Goal: Contribute content: Add original content to the website for others to see

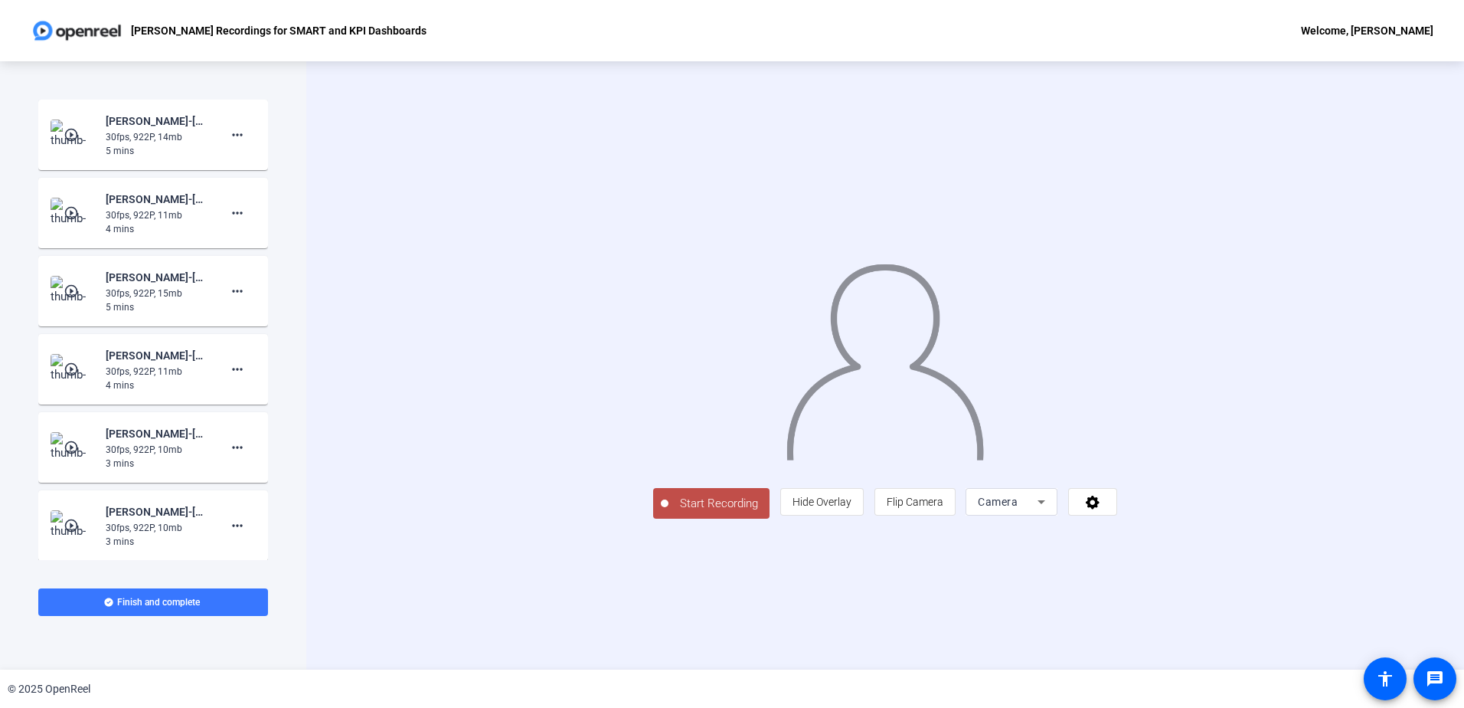
click at [1018, 508] on span "Camera" at bounding box center [998, 501] width 40 height 12
click at [1168, 534] on mat-option "Screen" at bounding box center [1205, 532] width 92 height 31
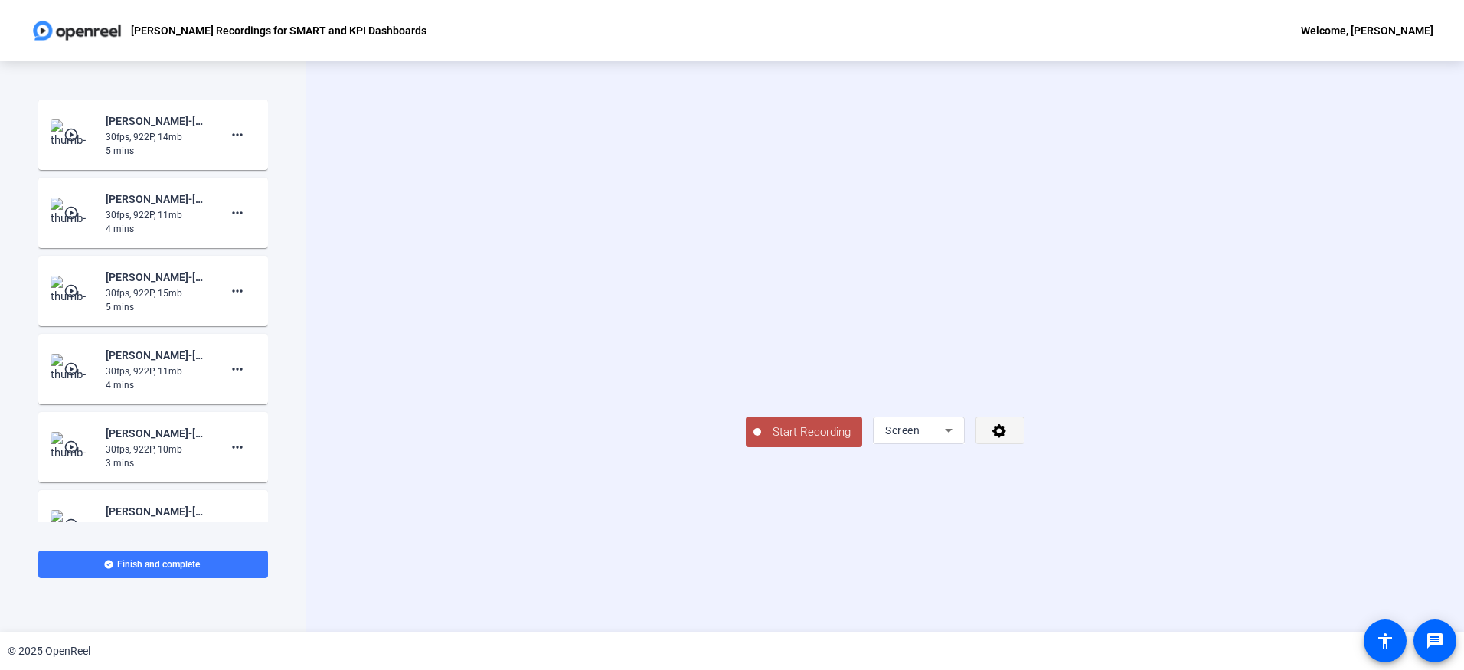
click at [1008, 438] on icon at bounding box center [1000, 430] width 18 height 15
click at [1168, 590] on div at bounding box center [732, 335] width 1464 height 670
click at [926, 447] on div "Start Recording Screen" at bounding box center [885, 430] width 279 height 34
click at [761, 441] on span "Start Recording" at bounding box center [811, 432] width 101 height 18
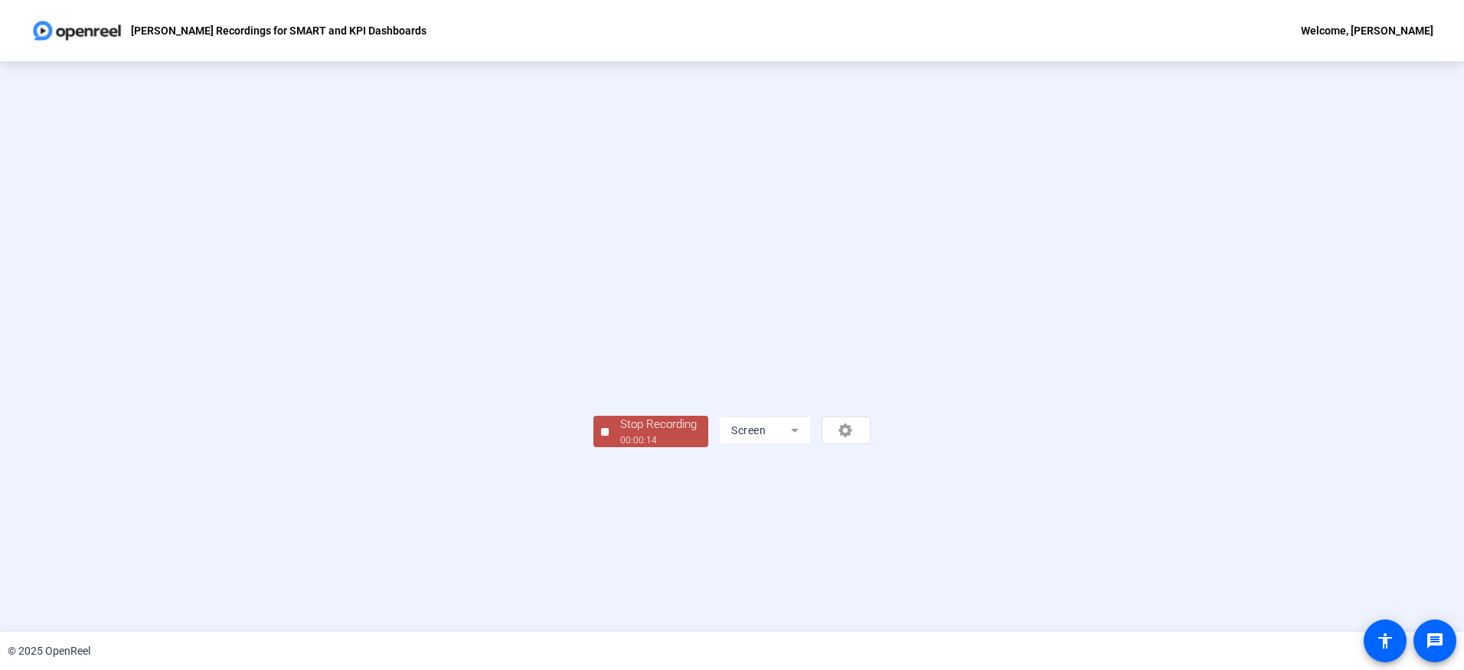
click at [620, 433] on div "Stop Recording" at bounding box center [658, 425] width 77 height 18
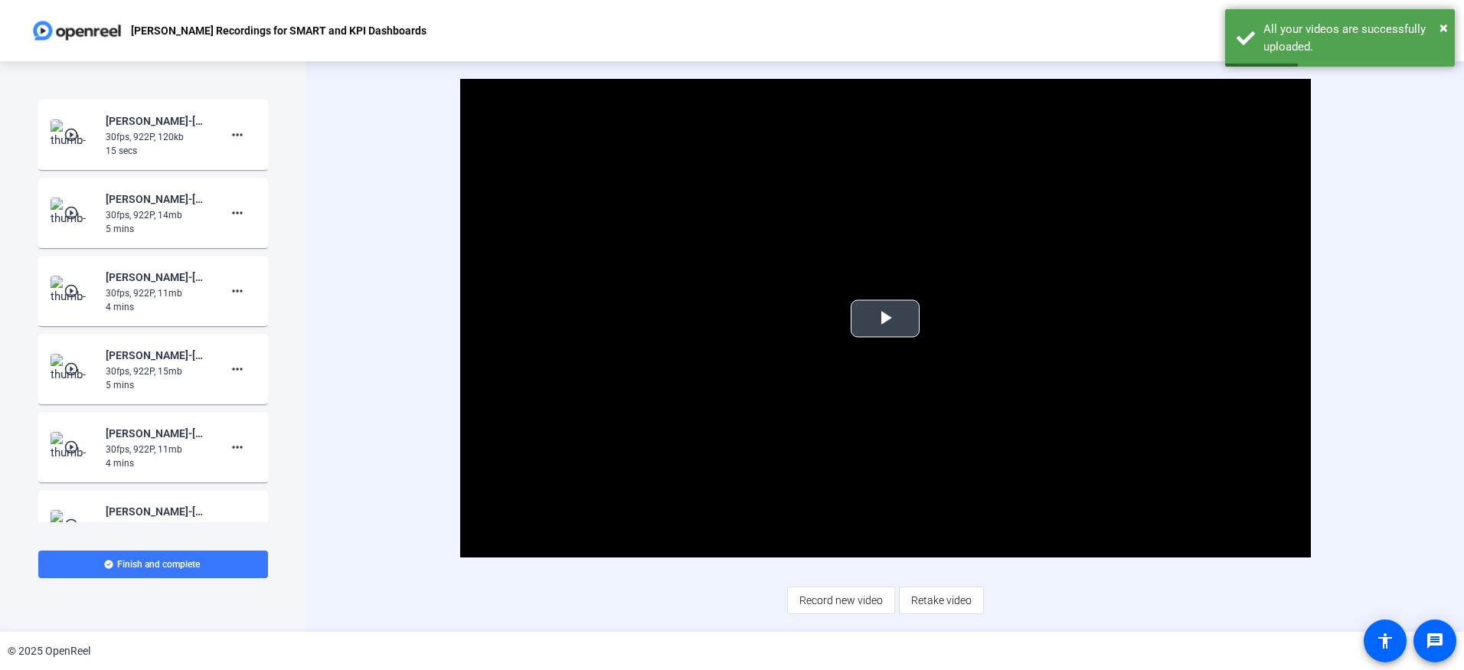
click at [885, 319] on span "Video Player" at bounding box center [885, 319] width 0 height 0
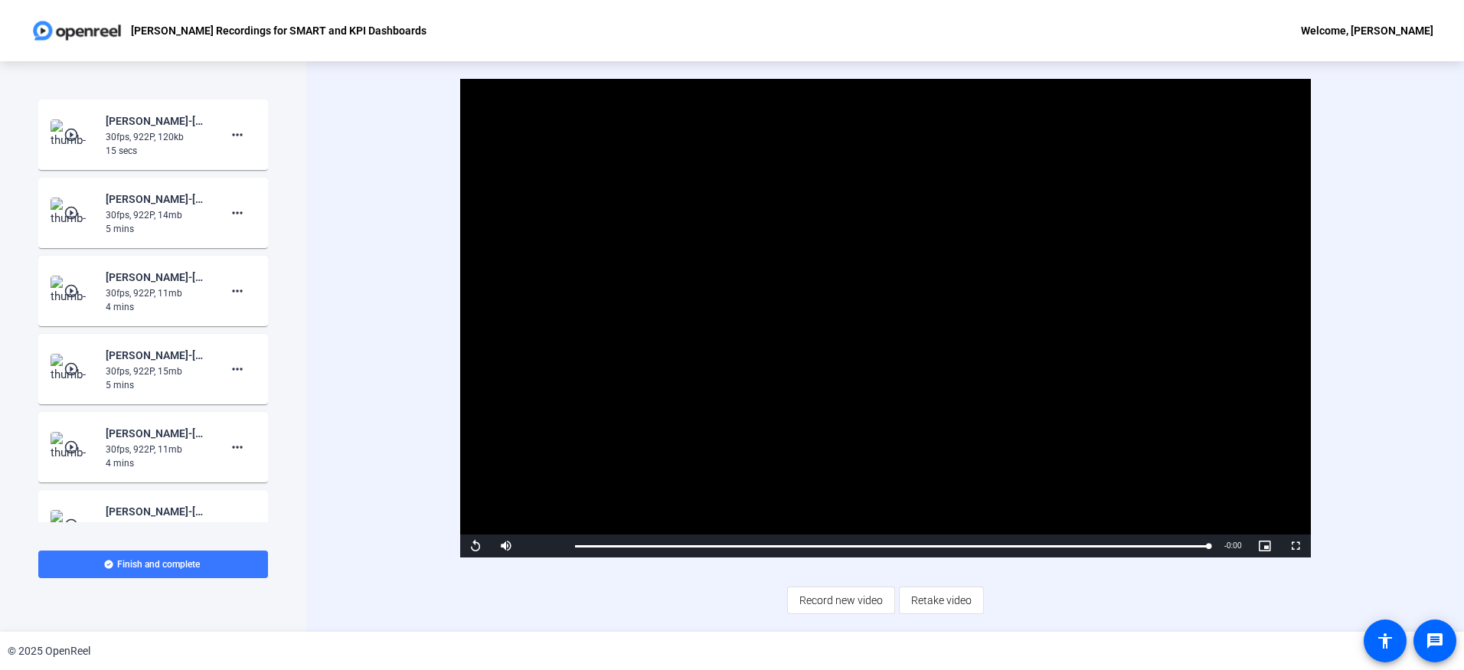
click at [1114, 577] on div "Video Player is loading. Play Video Replay Mute 5% Current Time 0:15 / Duration…" at bounding box center [885, 346] width 984 height 534
click at [1084, 606] on div "Video Player is loading. Play Video Replay Mute 5% Current Time 0:15 / Duration…" at bounding box center [885, 346] width 984 height 534
drag, startPoint x: 827, startPoint y: 603, endPoint x: 827, endPoint y: 611, distance: 8.4
click at [827, 603] on span "Record new video" at bounding box center [840, 600] width 83 height 29
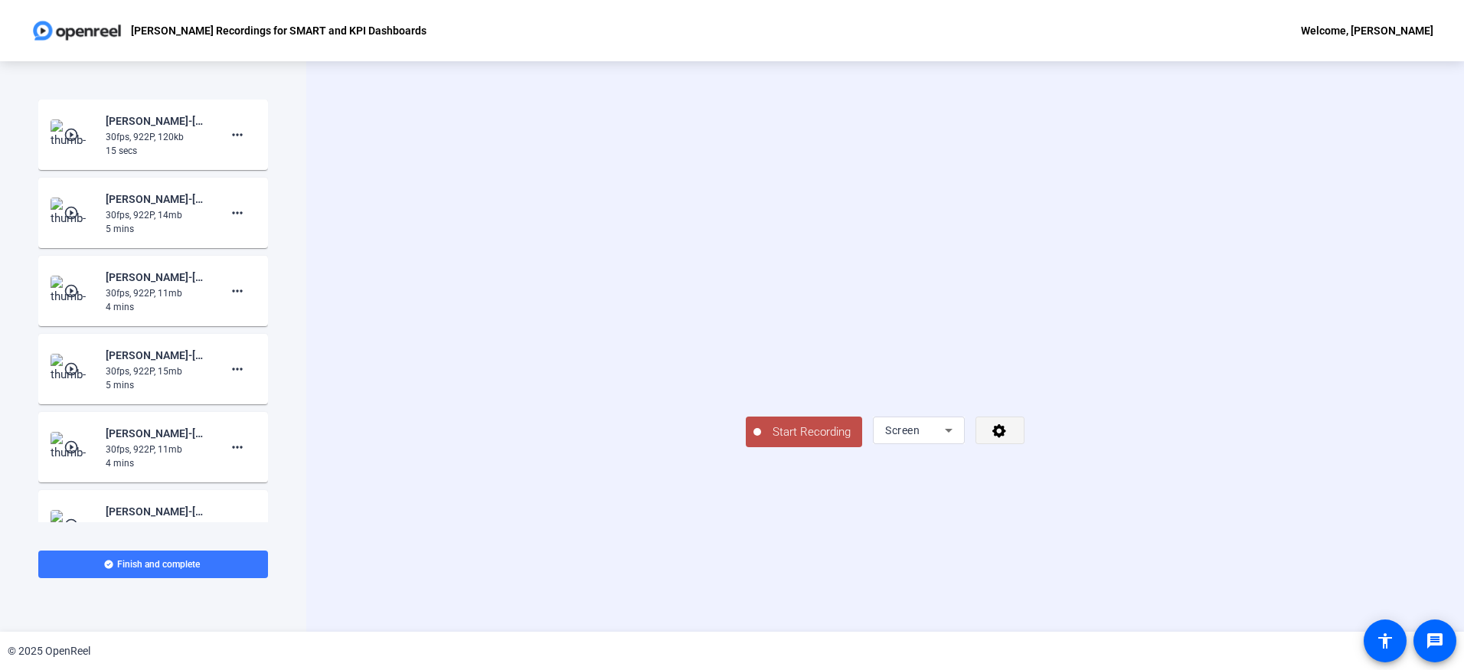
click at [1008, 438] on icon at bounding box center [1000, 430] width 18 height 15
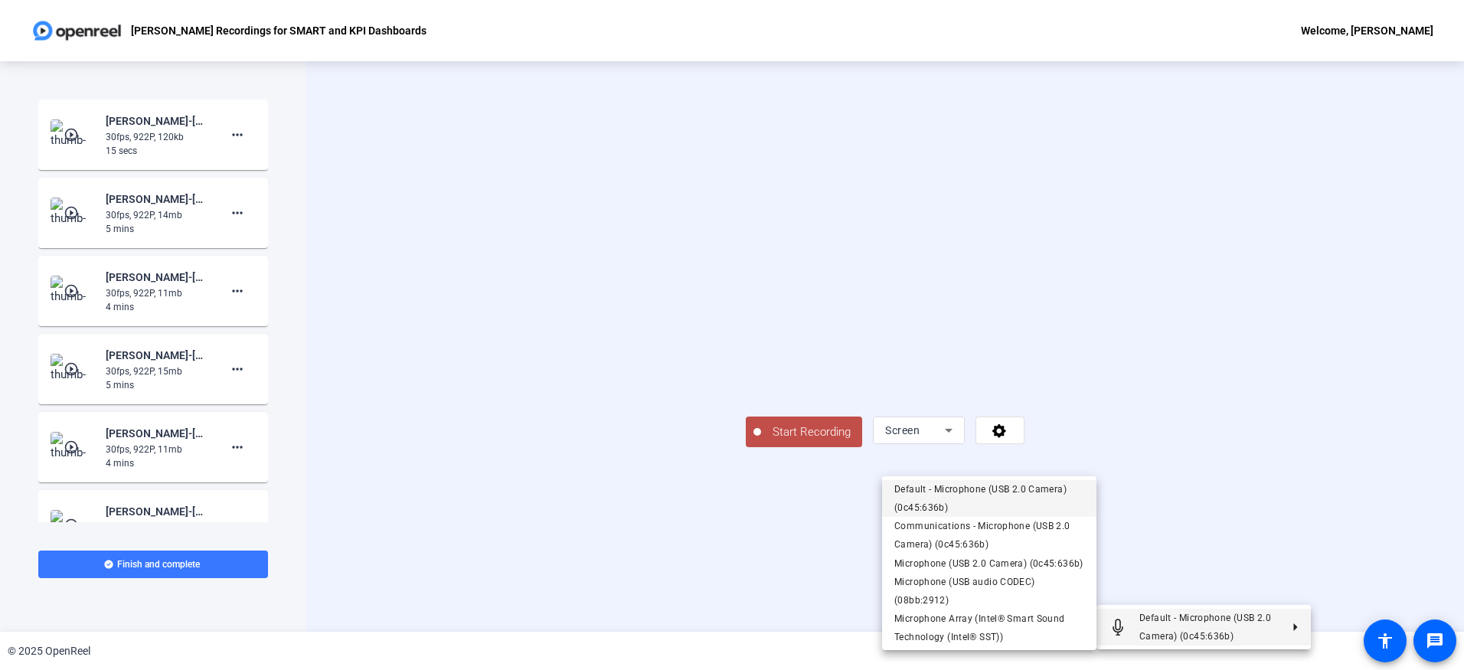
click at [1023, 492] on span "Default - Microphone (USB 2.0 Camera) (0c45:636b)" at bounding box center [980, 498] width 172 height 29
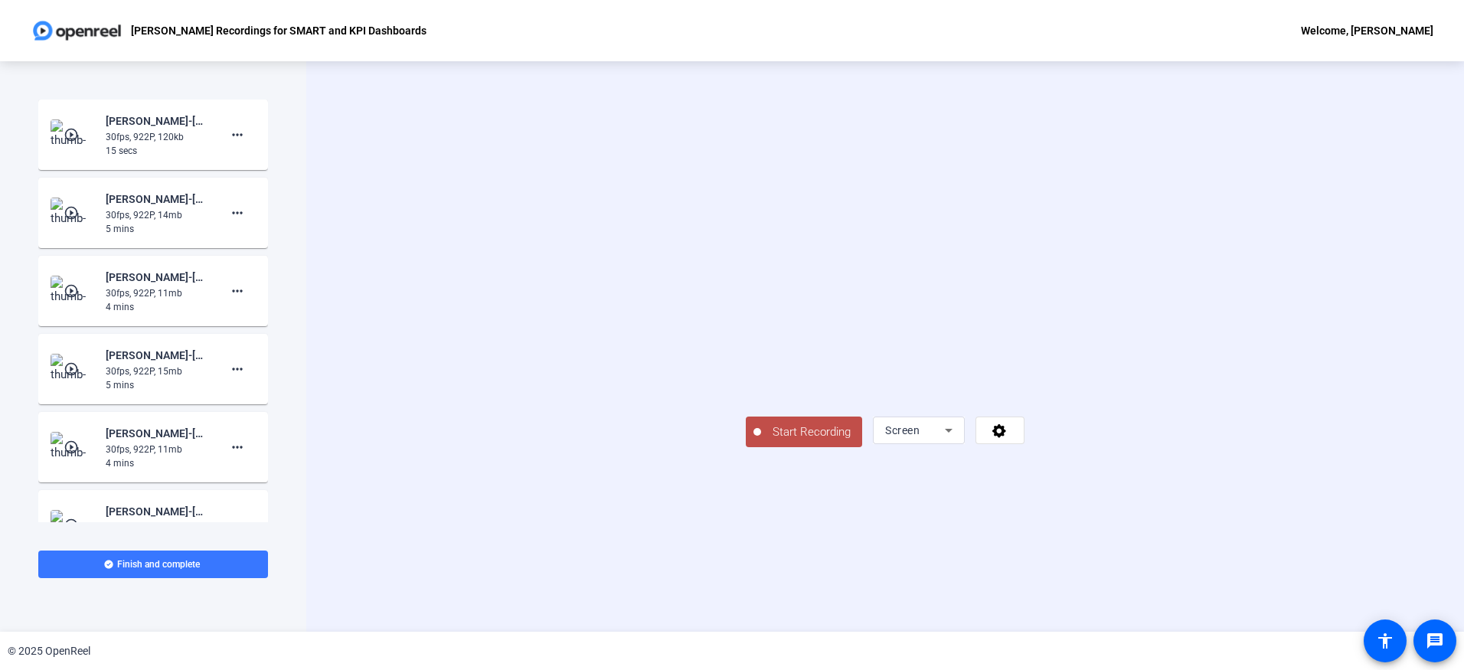
click at [761, 441] on span "Start Recording" at bounding box center [811, 432] width 101 height 18
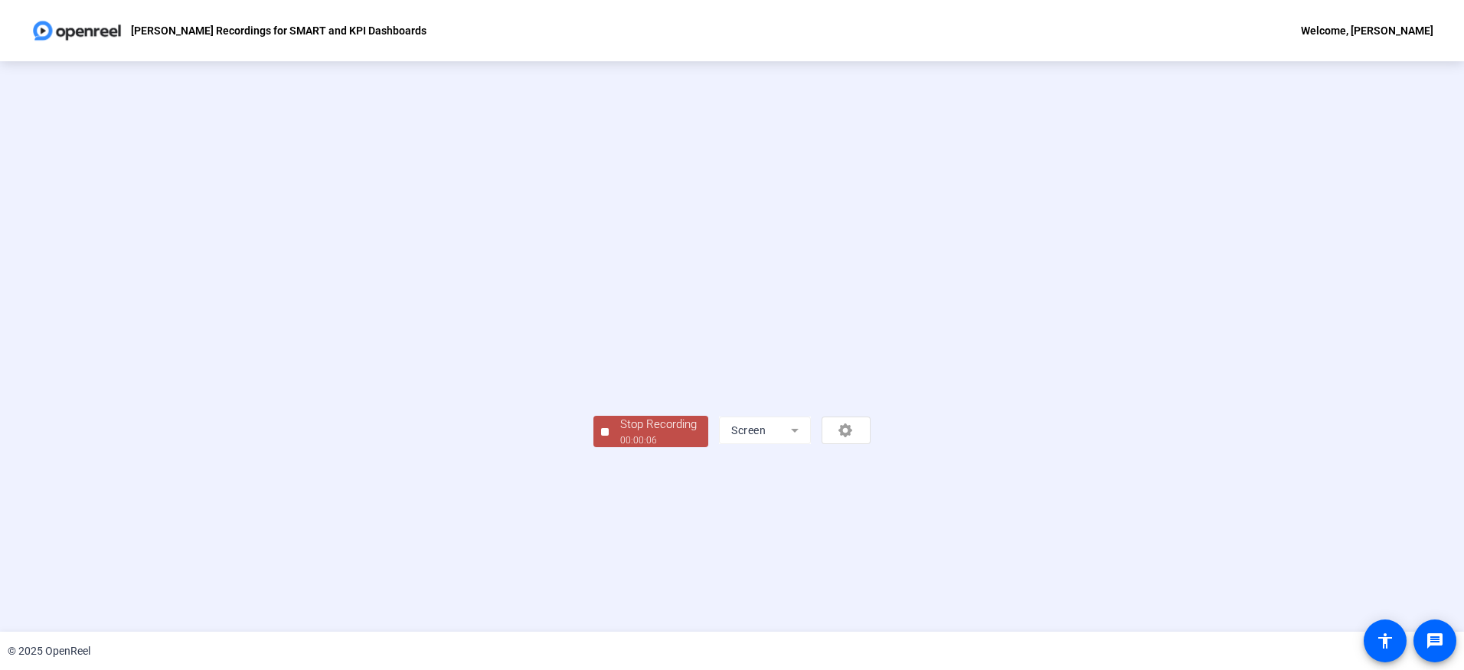
click at [620, 433] on div "Stop Recording" at bounding box center [658, 425] width 77 height 18
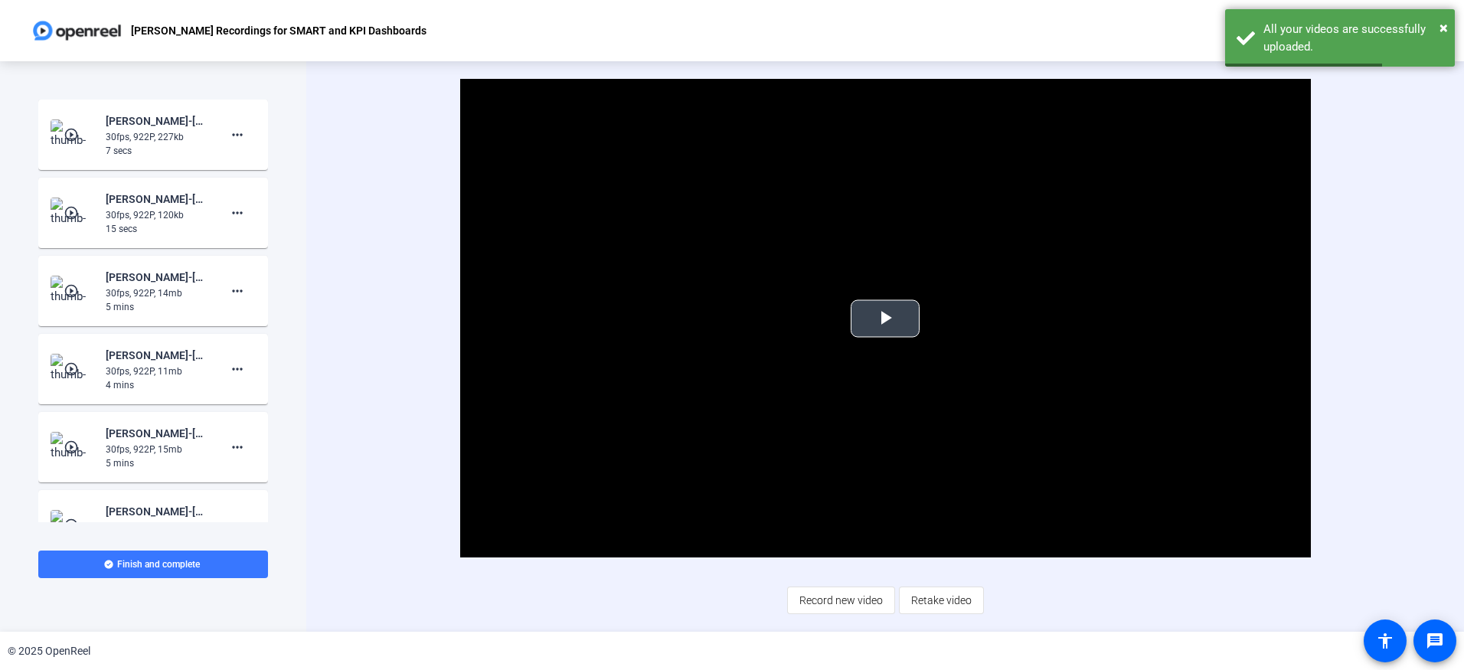
click at [885, 319] on span "Video Player" at bounding box center [885, 319] width 0 height 0
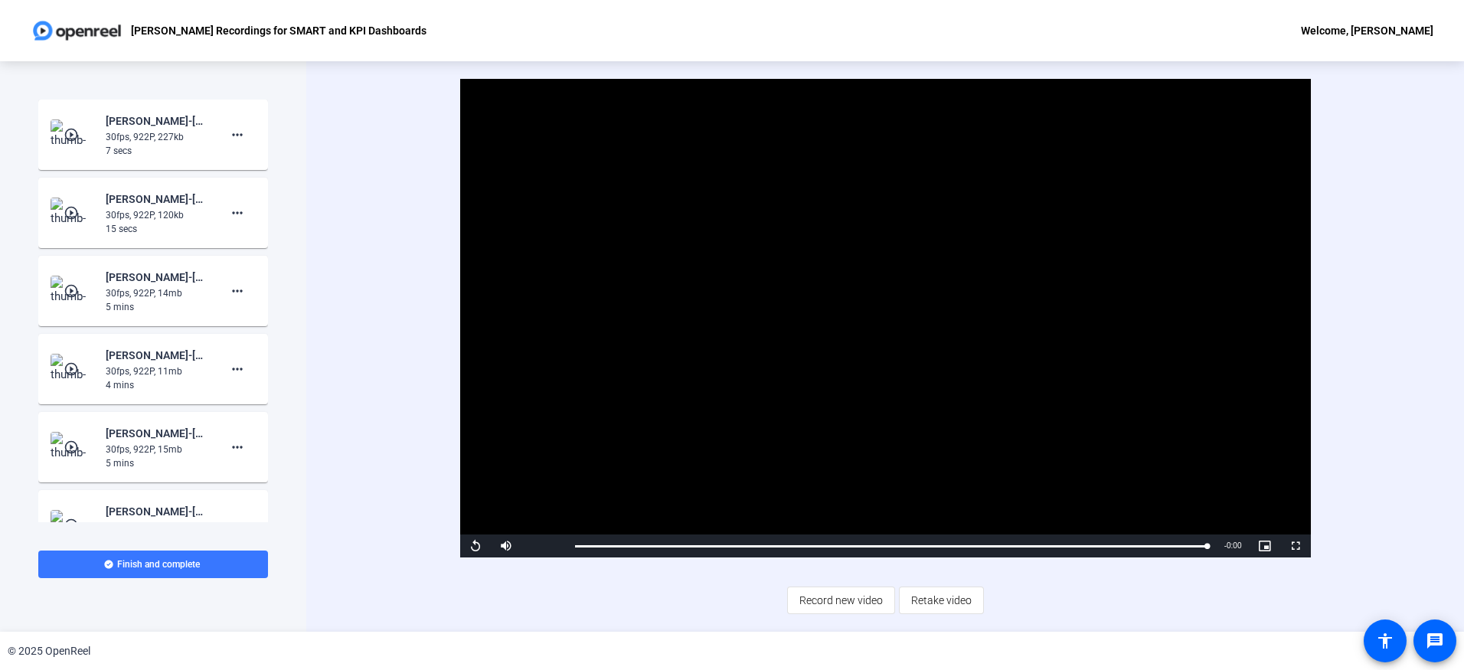
click at [860, 297] on video "Video Player" at bounding box center [885, 318] width 851 height 479
click at [940, 601] on span "Retake video" at bounding box center [941, 600] width 60 height 29
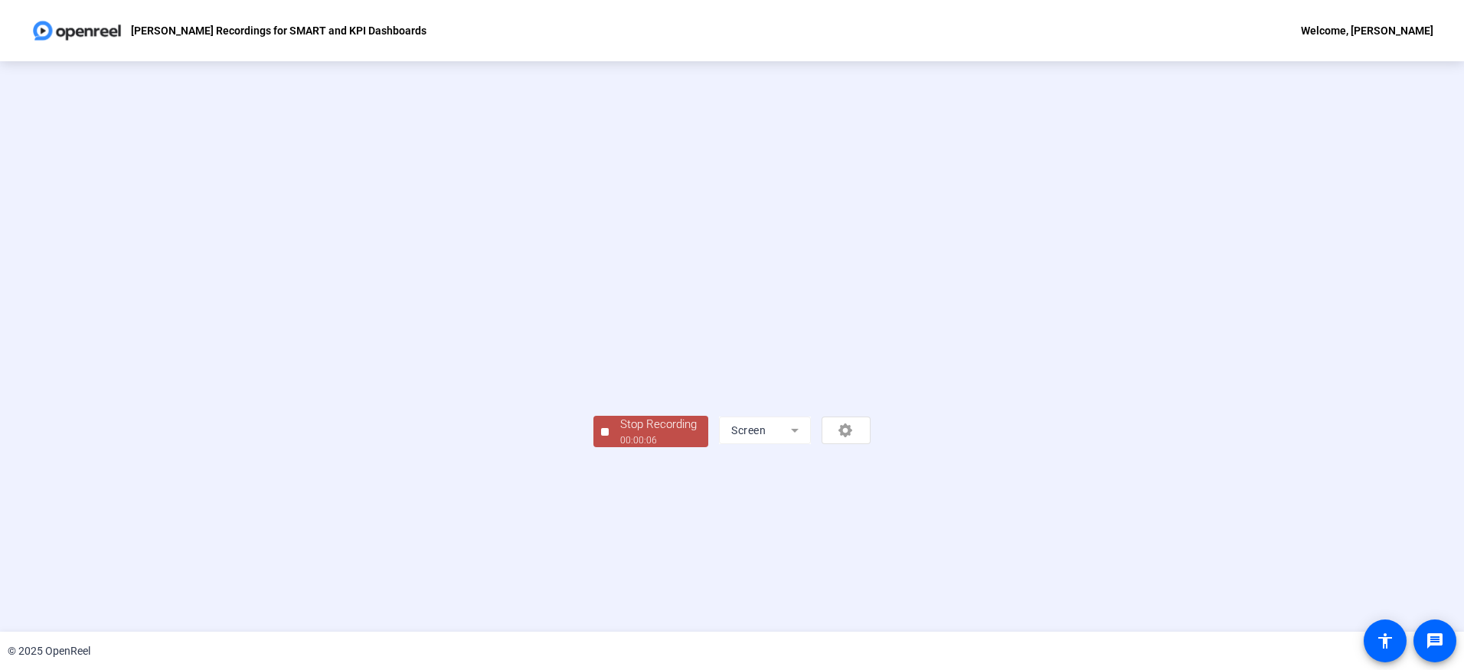
click at [620, 447] on div "00:00:06" at bounding box center [658, 440] width 77 height 14
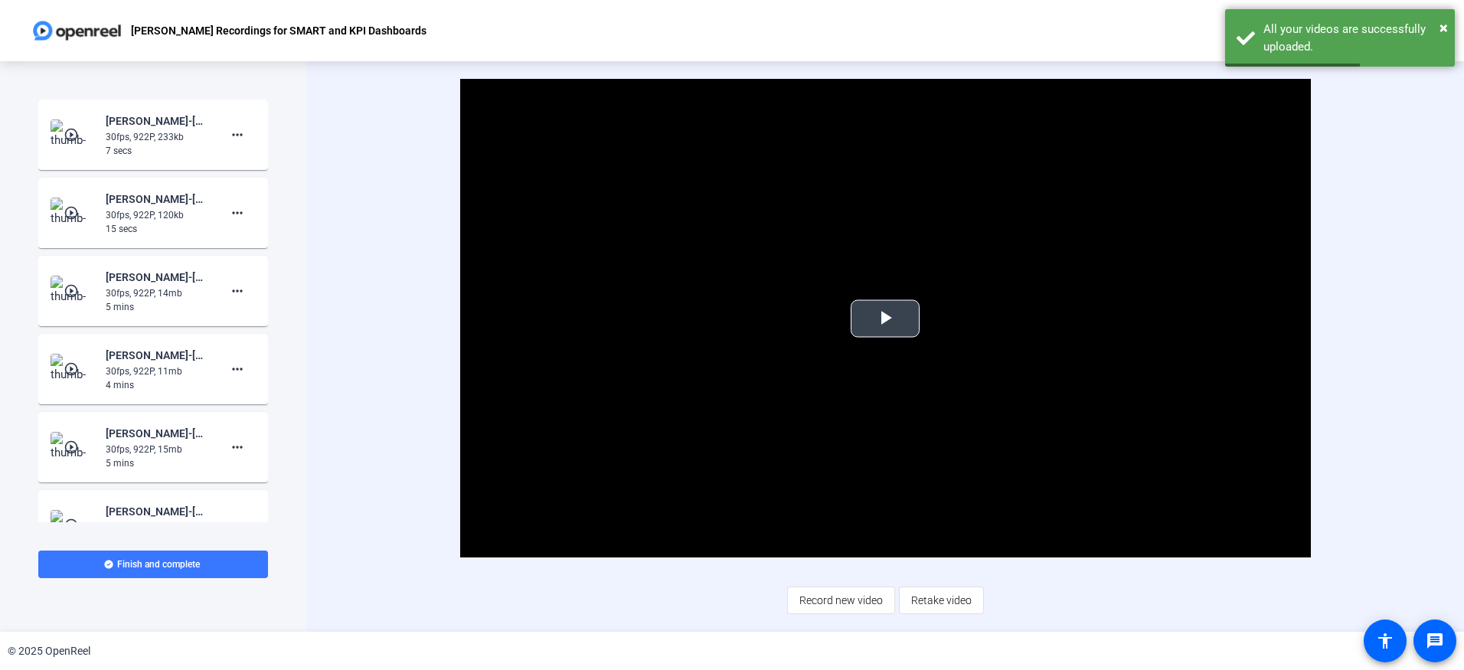
click at [885, 319] on span "Video Player" at bounding box center [885, 319] width 0 height 0
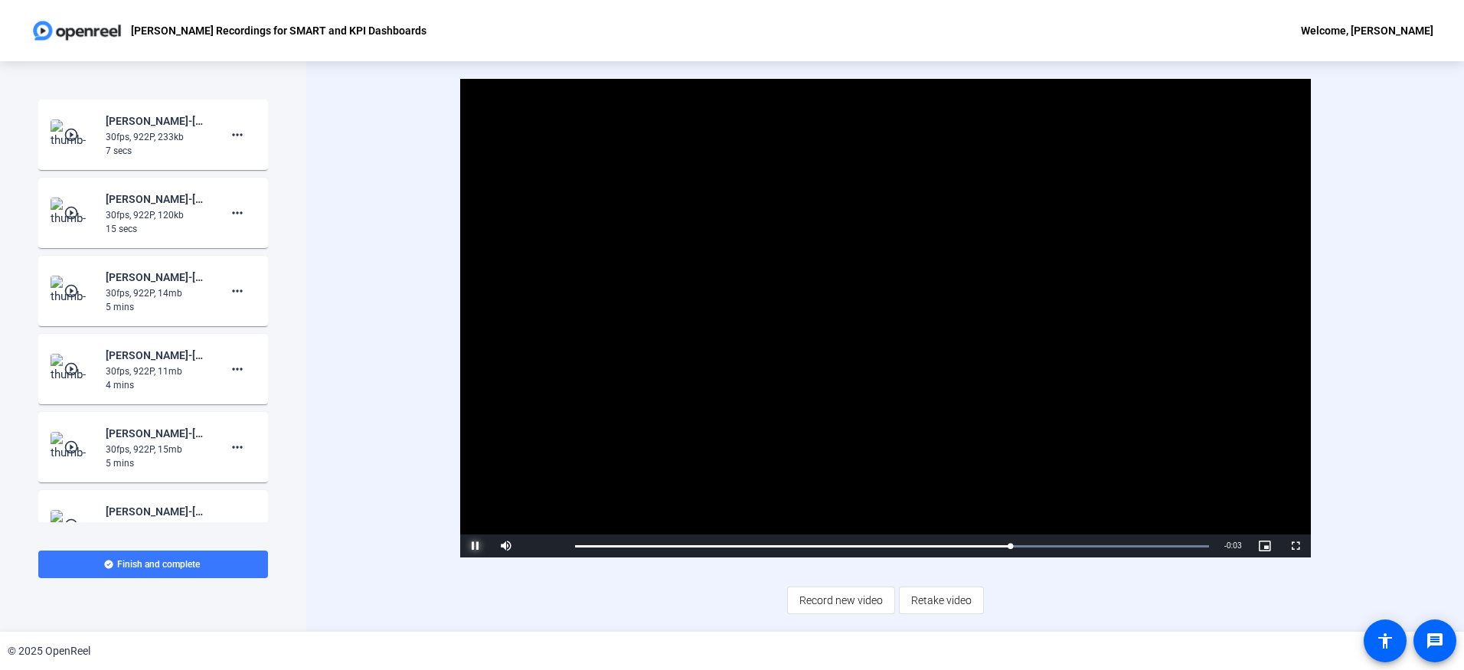
click at [480, 546] on span "Video Player" at bounding box center [475, 546] width 31 height 0
click at [914, 591] on span "Retake video" at bounding box center [941, 600] width 60 height 29
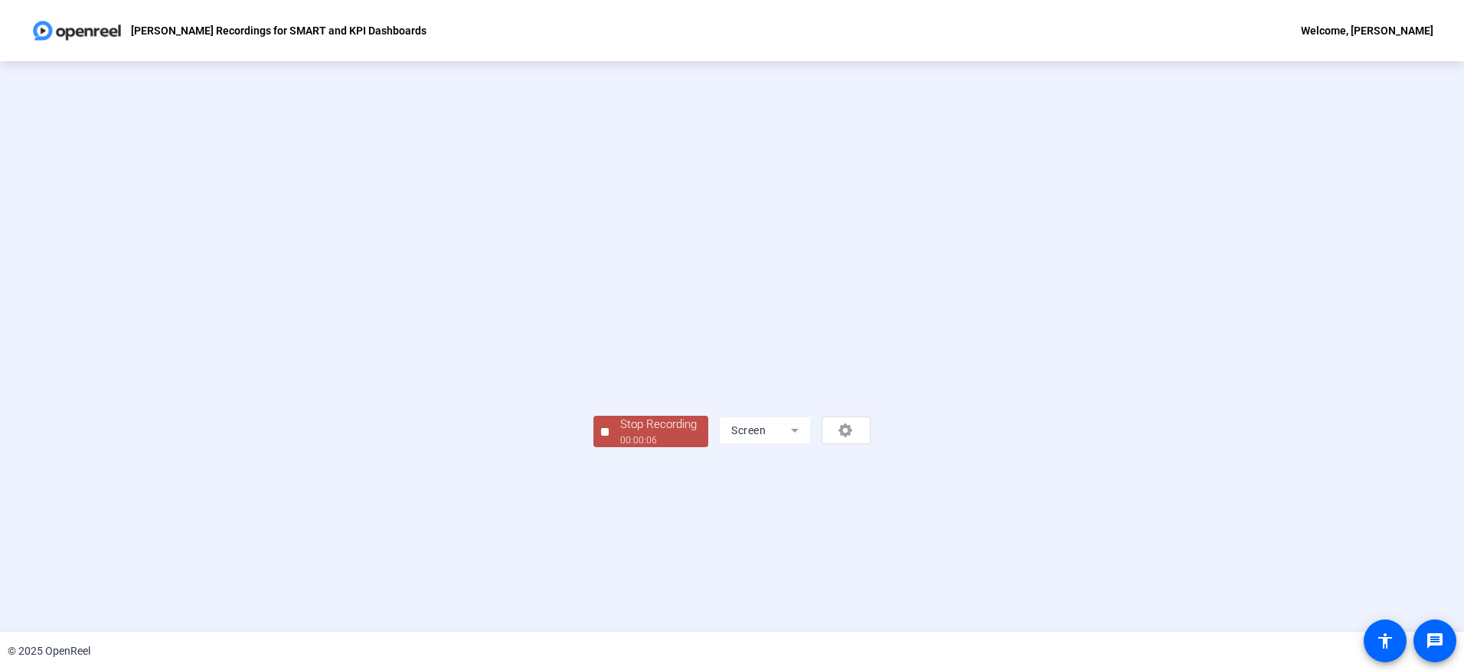
click at [593, 401] on video at bounding box center [731, 323] width 277 height 155
click at [620, 433] on div "Stop Recording" at bounding box center [658, 425] width 77 height 18
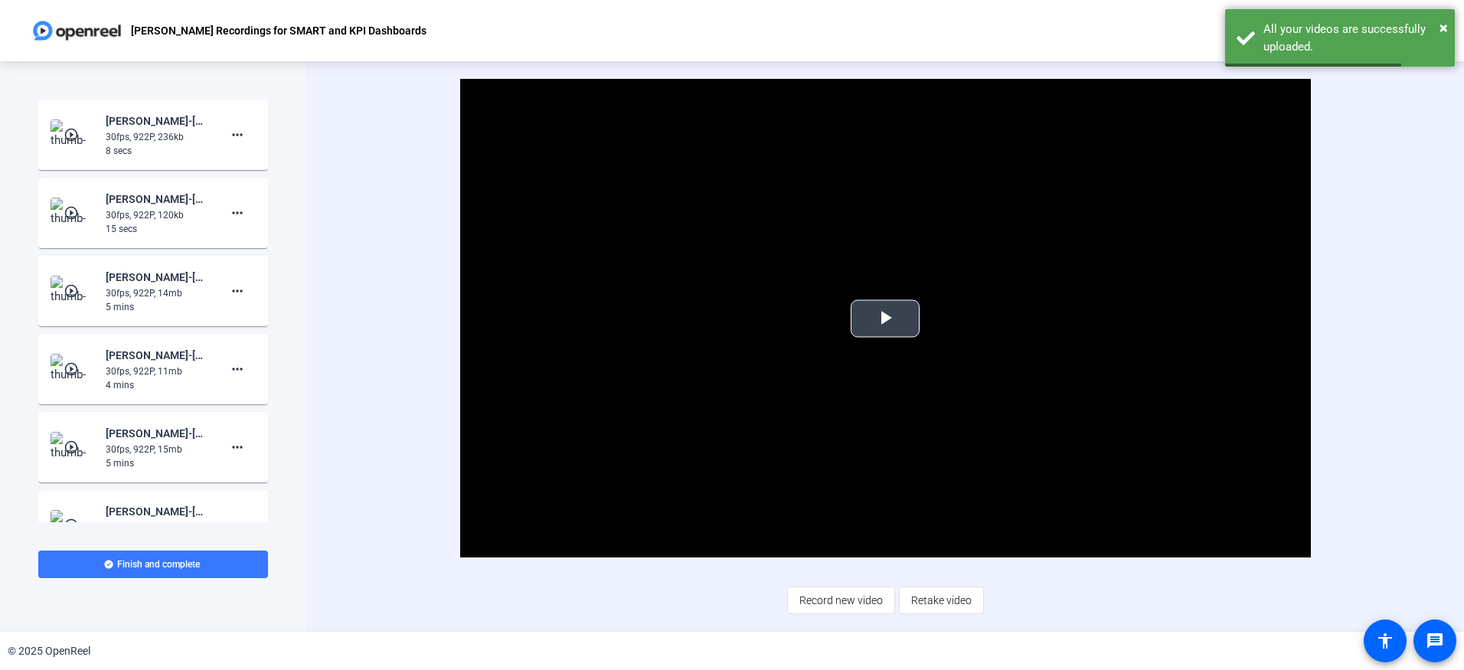
click at [885, 319] on span "Video Player" at bounding box center [885, 319] width 0 height 0
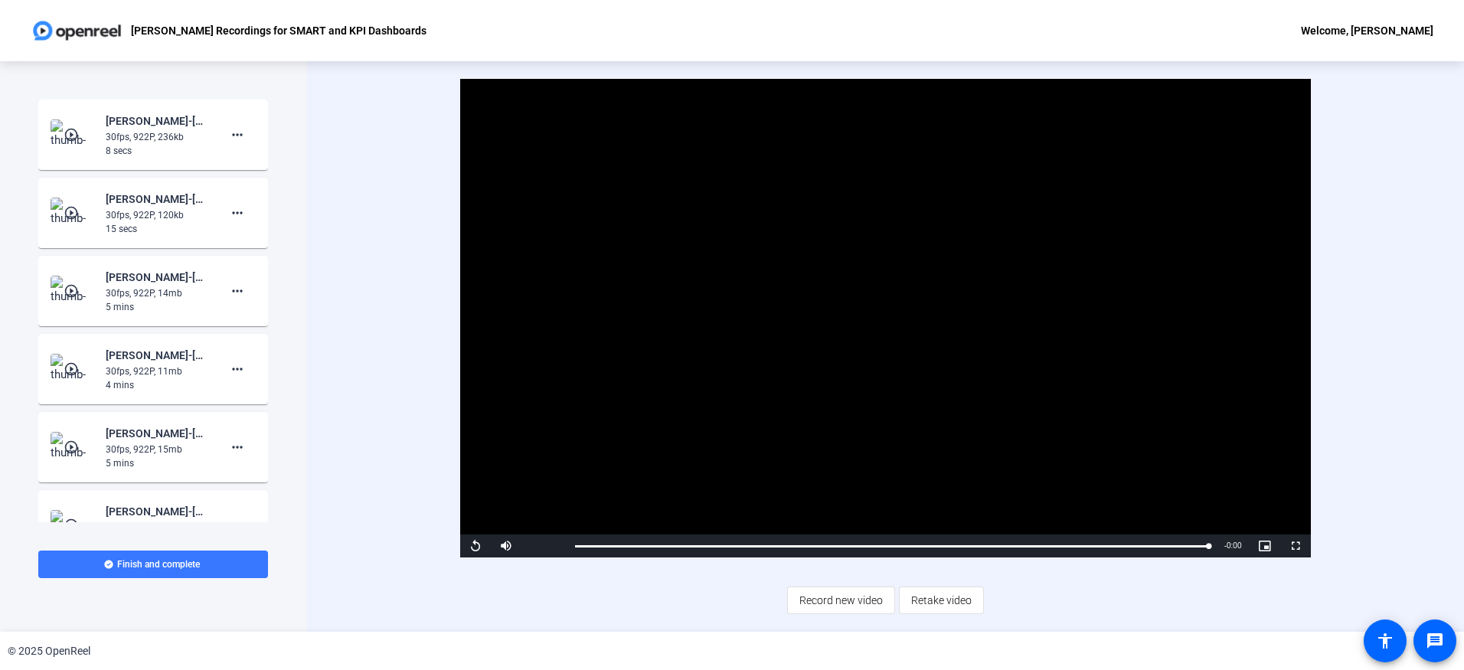
click at [1168, 453] on div "Video Player is loading. Play Video Replay Mute 76% Current Time 0:07 / Duratio…" at bounding box center [885, 318] width 984 height 479
click at [938, 596] on span "Retake video" at bounding box center [941, 600] width 60 height 29
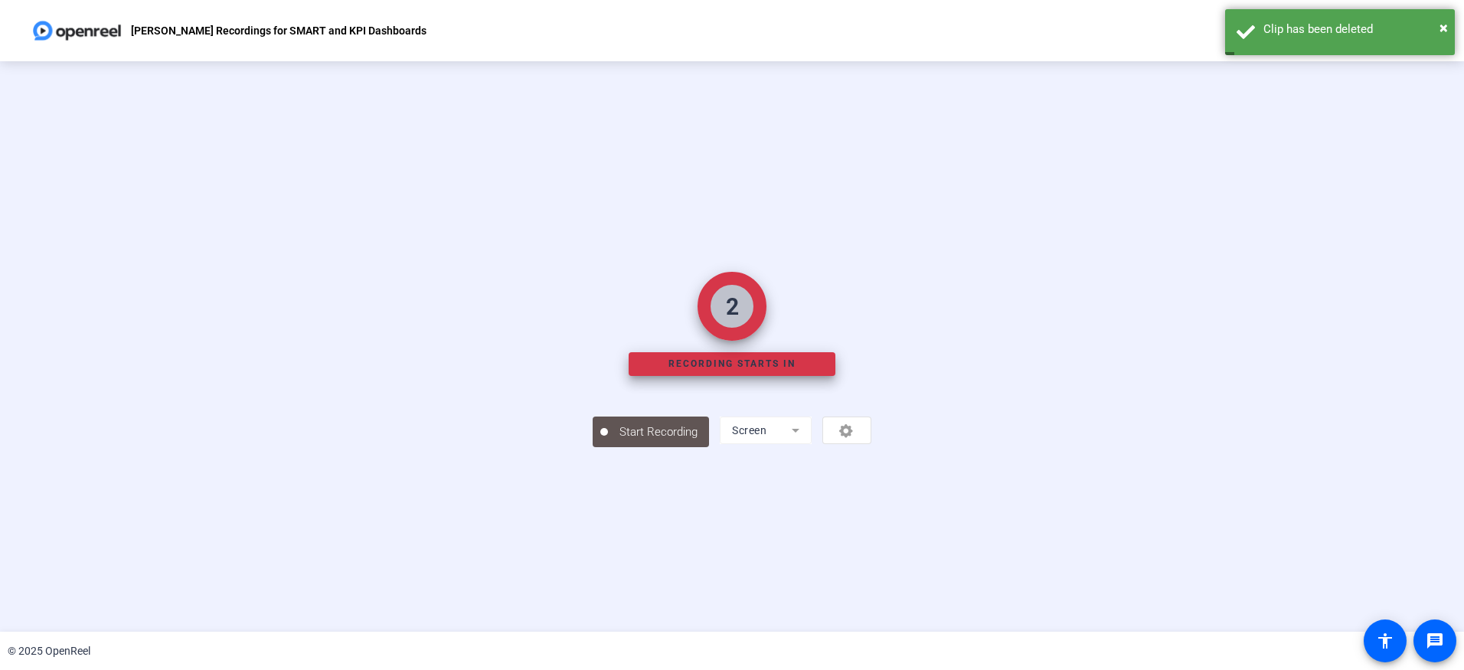
click at [871, 444] on div "Screen" at bounding box center [796, 431] width 152 height 28
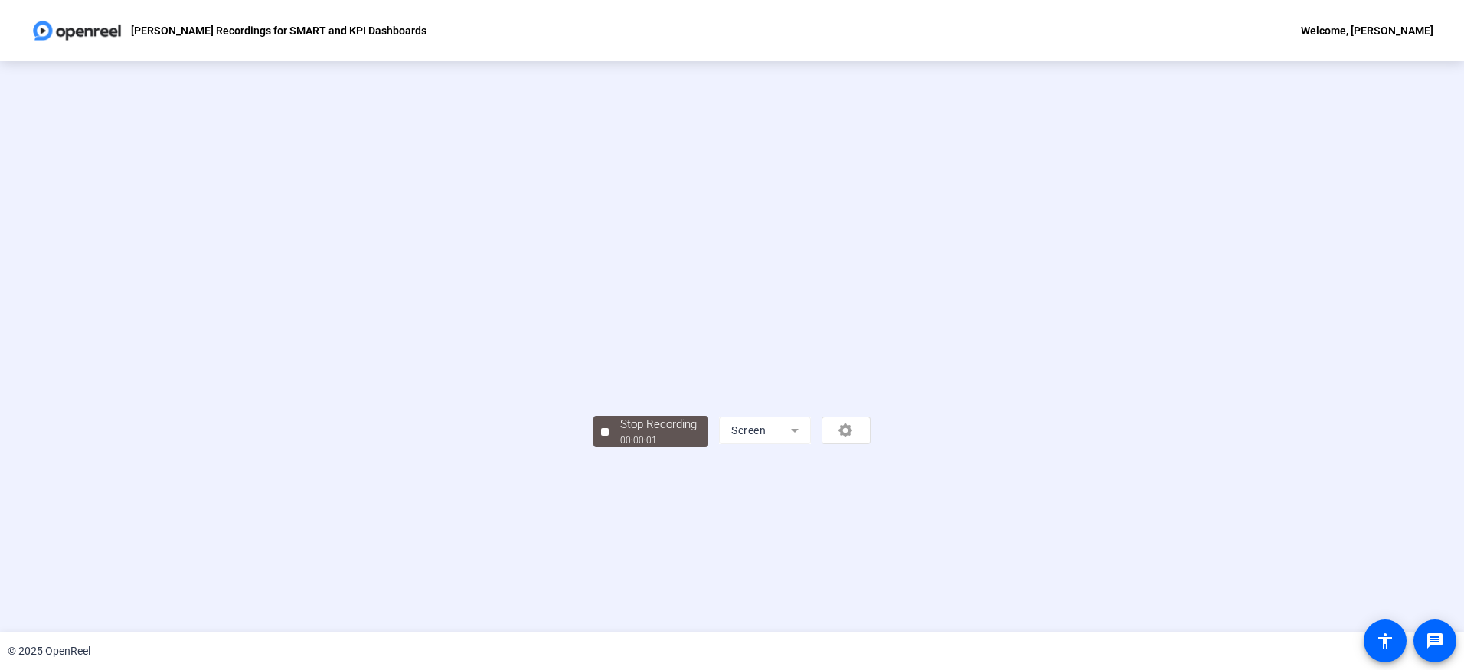
click at [593, 447] on div "Stop Recording 00:00:01 Screen" at bounding box center [731, 346] width 277 height 201
click at [593, 401] on video at bounding box center [731, 323] width 277 height 155
drag, startPoint x: 532, startPoint y: 558, endPoint x: 386, endPoint y: 563, distance: 146.3
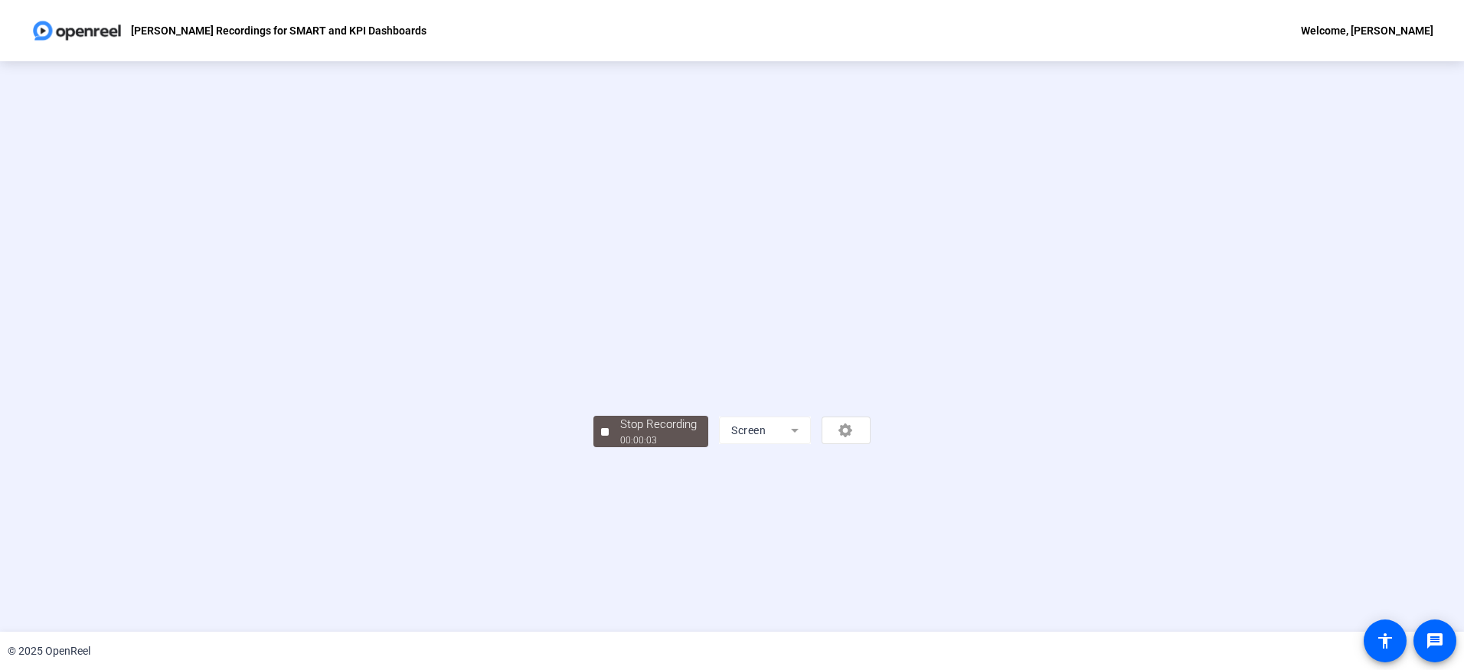
click at [593, 401] on video at bounding box center [731, 323] width 277 height 155
drag, startPoint x: 307, startPoint y: 554, endPoint x: 298, endPoint y: 552, distance: 9.5
click at [306, 447] on div "Stop Recording 00:00:04 Screen" at bounding box center [731, 346] width 1244 height 201
click at [256, 447] on div "Stop Recording 00:00:04 Screen" at bounding box center [731, 346] width 1244 height 201
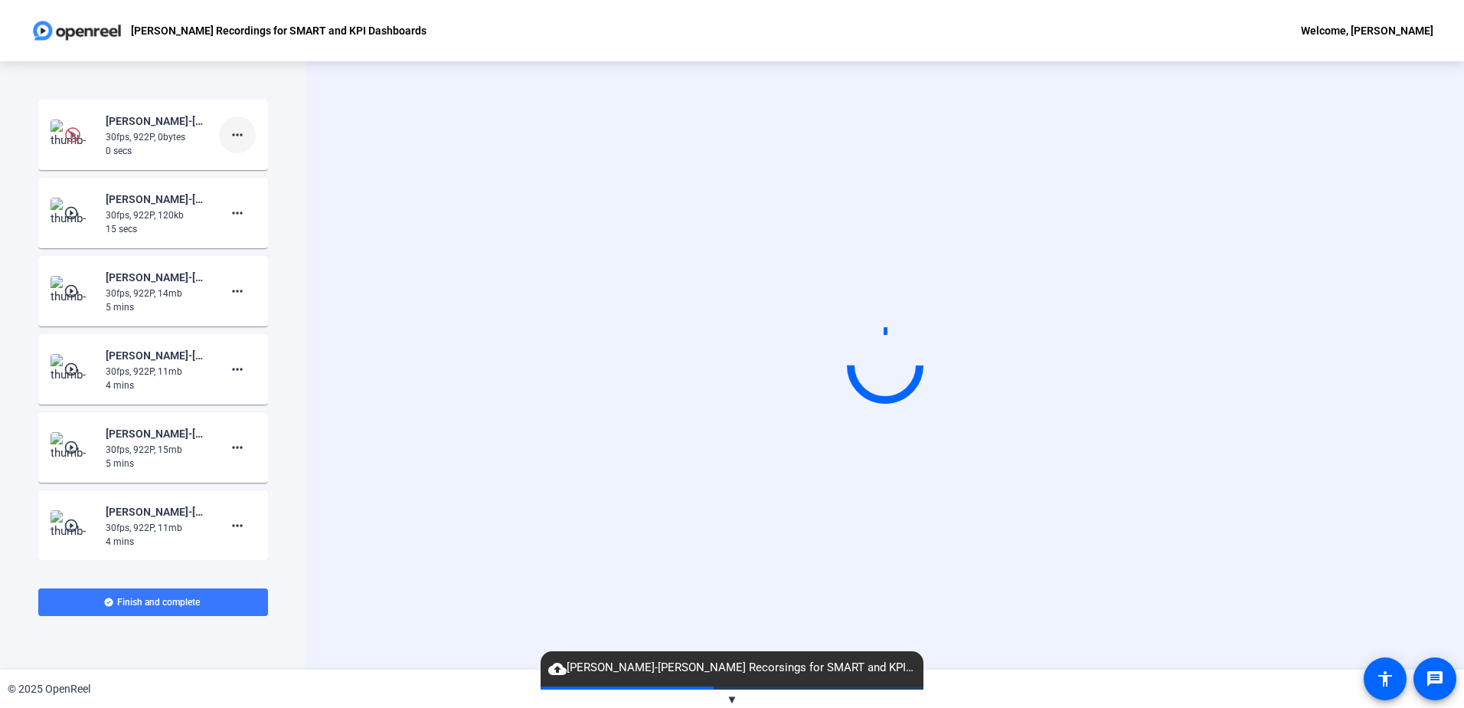
click at [228, 127] on mat-icon "more_horiz" at bounding box center [237, 135] width 18 height 18
click at [257, 165] on span "Delete clip" at bounding box center [254, 167] width 61 height 18
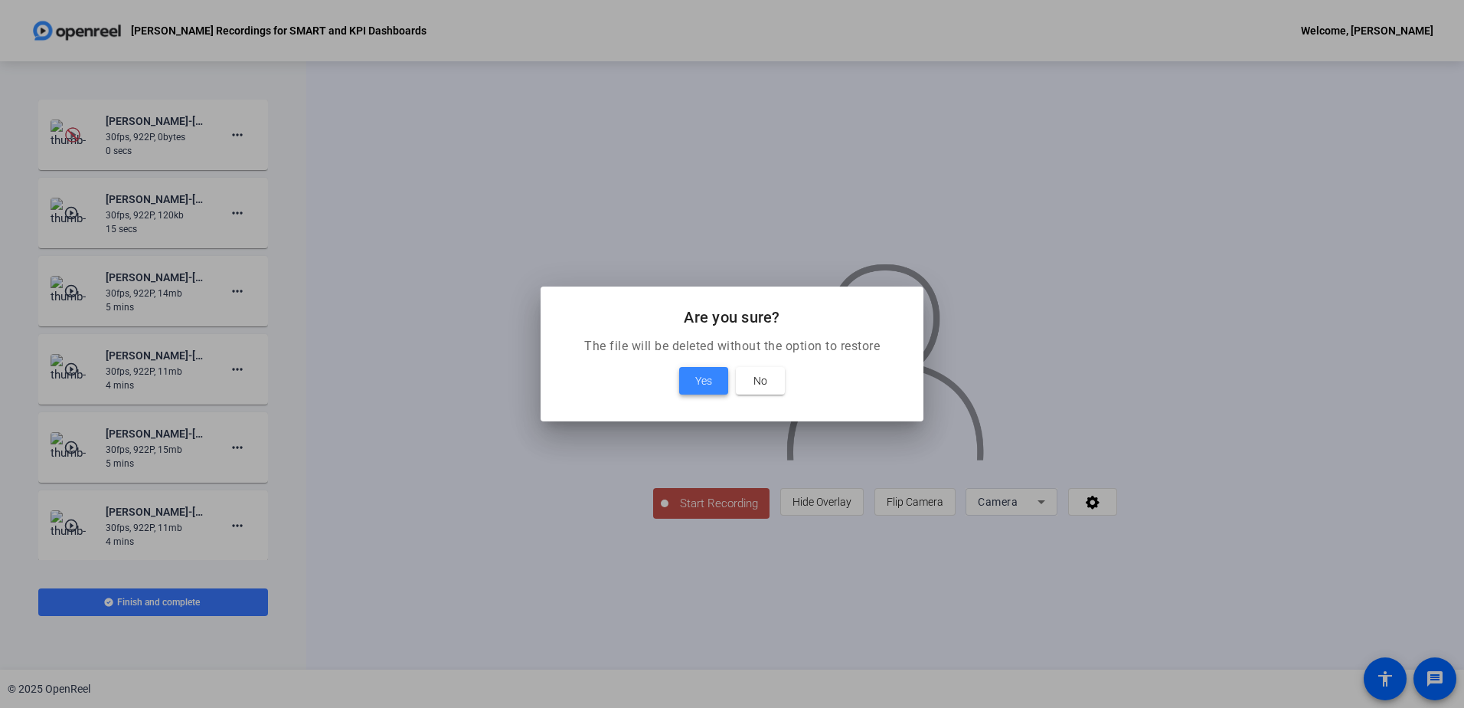
click at [694, 375] on span at bounding box center [703, 380] width 49 height 37
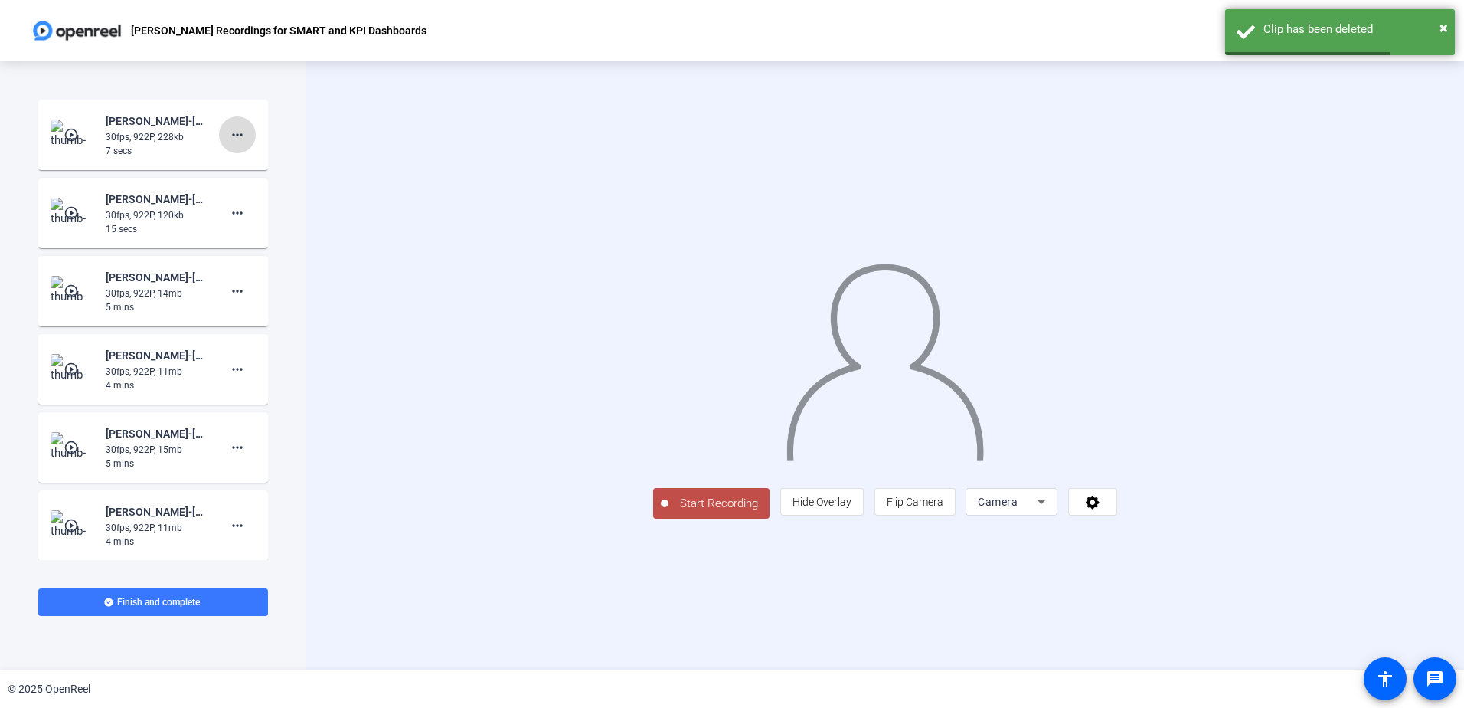
click at [237, 133] on mat-icon "more_horiz" at bounding box center [237, 135] width 18 height 18
click at [257, 161] on span "Delete clip" at bounding box center [254, 167] width 61 height 18
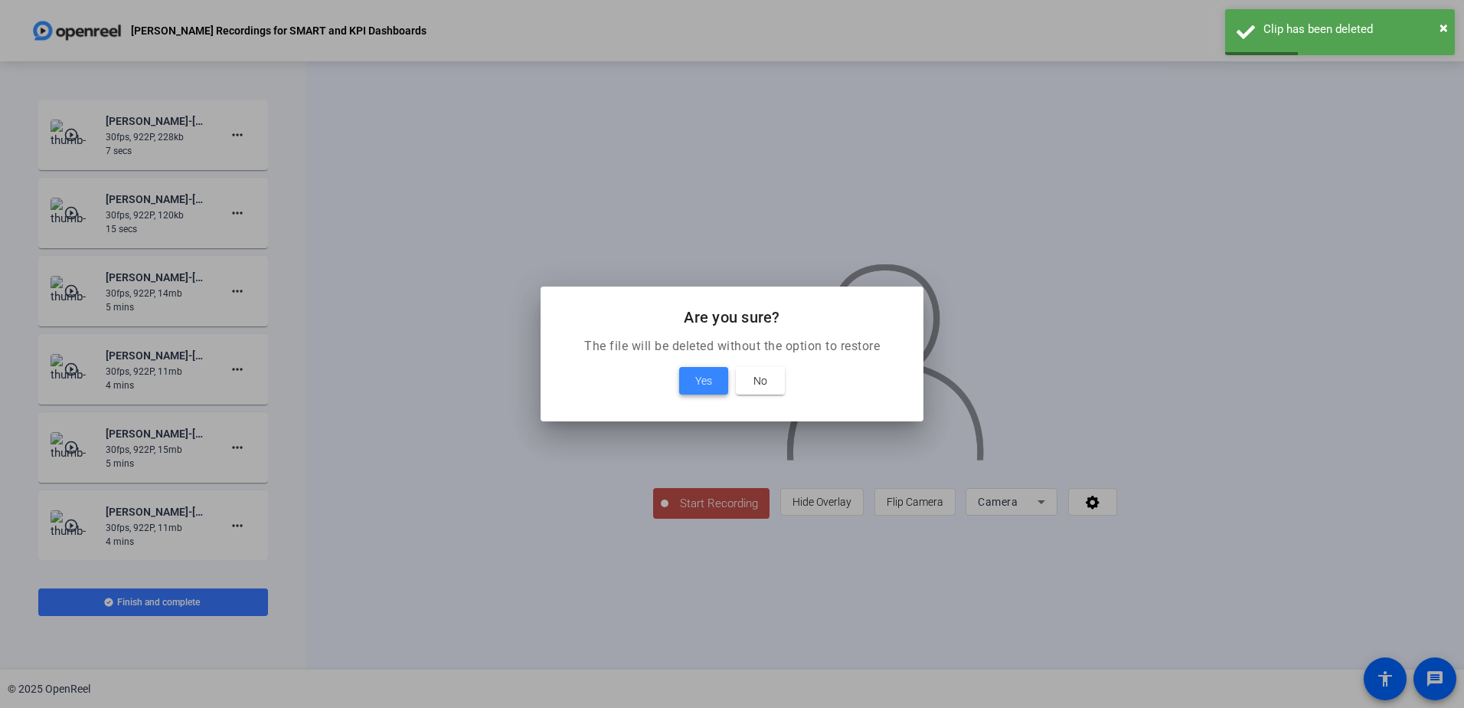
click at [698, 378] on span "Yes" at bounding box center [703, 380] width 17 height 18
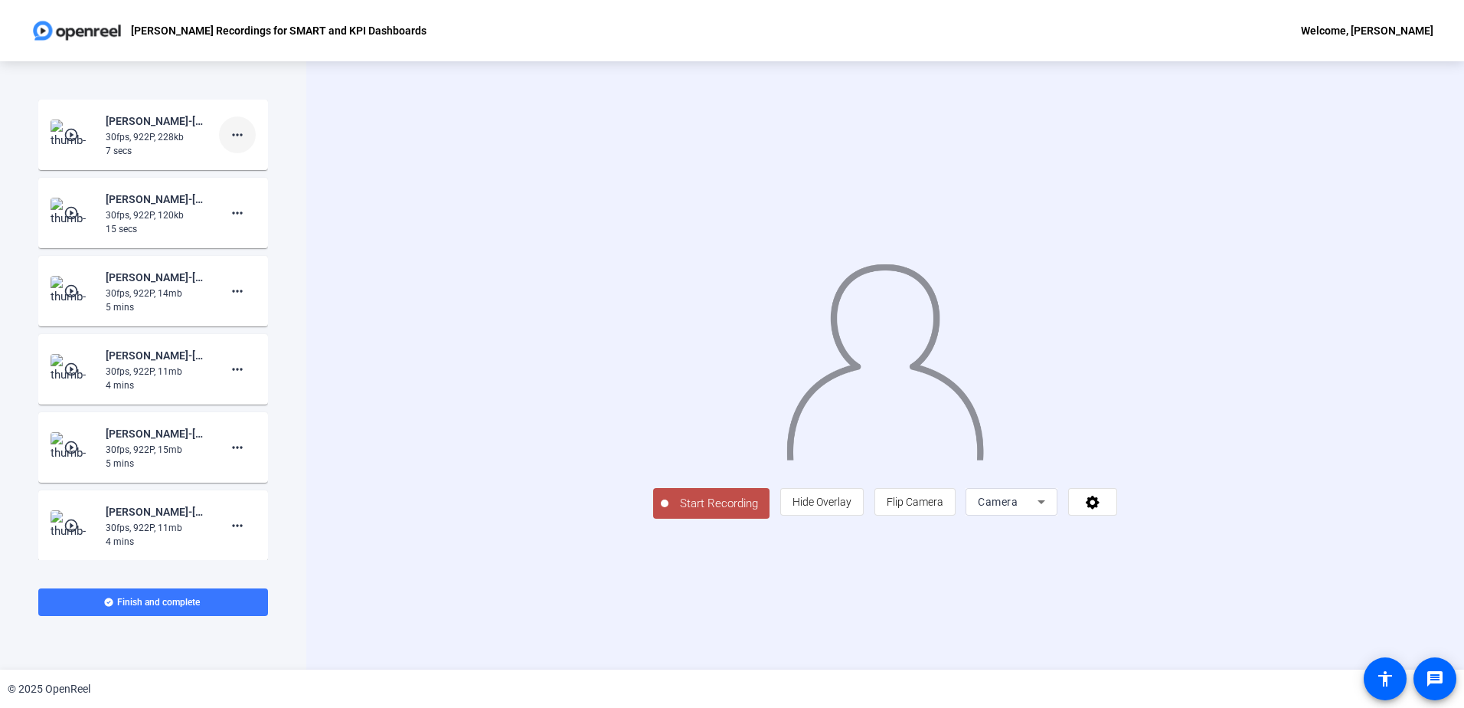
click at [240, 132] on span at bounding box center [237, 134] width 37 height 37
click at [252, 158] on span "Delete clip" at bounding box center [254, 167] width 61 height 18
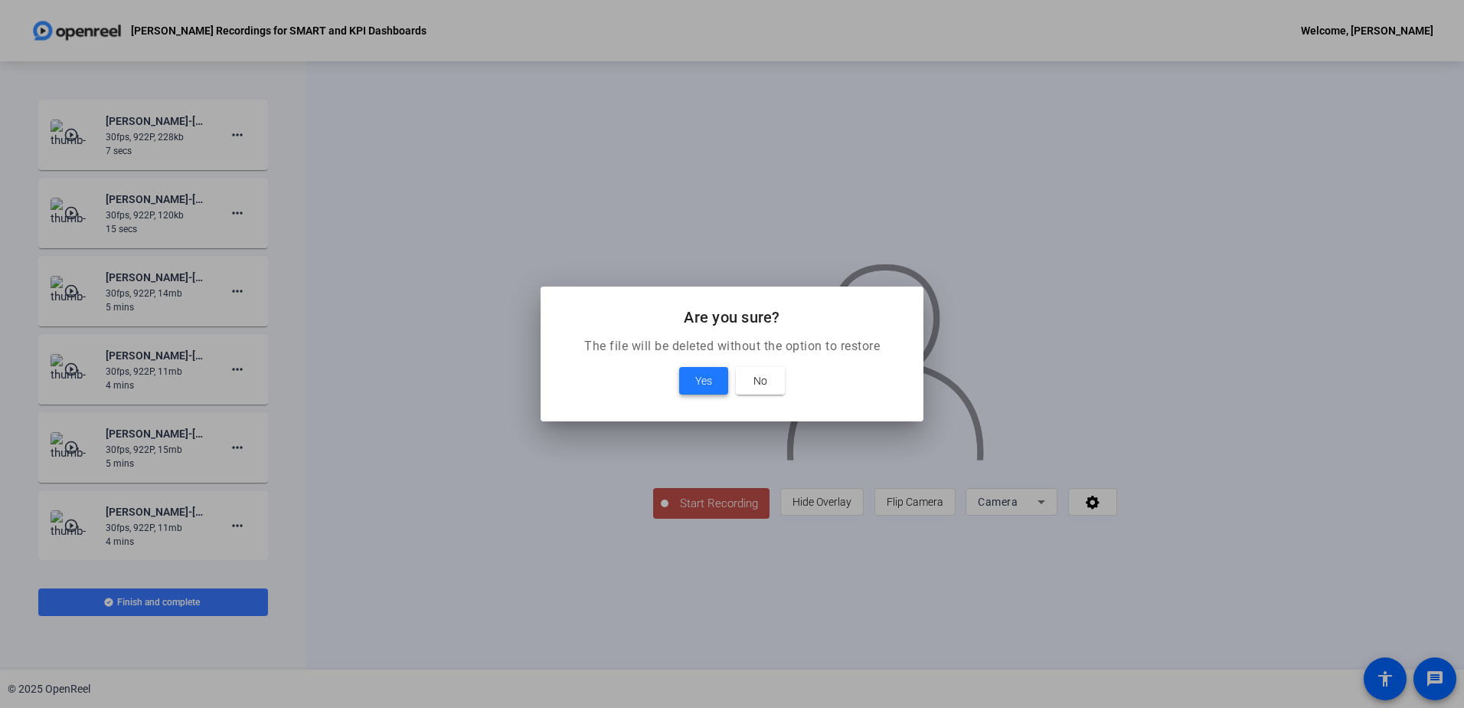
click at [688, 377] on span at bounding box center [703, 380] width 49 height 37
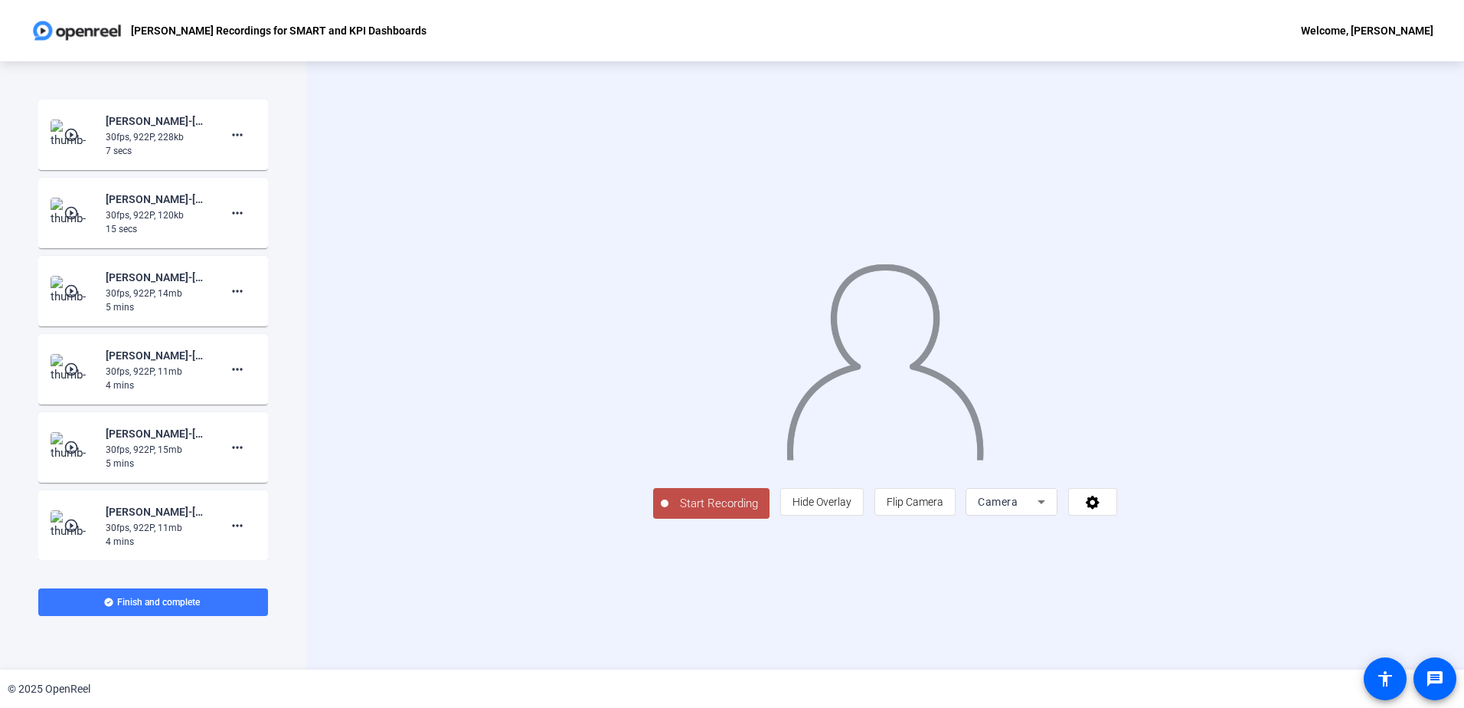
click at [333, 141] on div "Start Recording person Hide Overlay flip Flip Camera Camera" at bounding box center [885, 365] width 1158 height 608
click at [373, 385] on div "Start Recording person Hide Overlay flip Flip Camera Camera" at bounding box center [885, 365] width 1158 height 608
click at [1051, 511] on icon at bounding box center [1041, 501] width 18 height 18
click at [1194, 542] on mat-option "Screen" at bounding box center [1205, 532] width 92 height 31
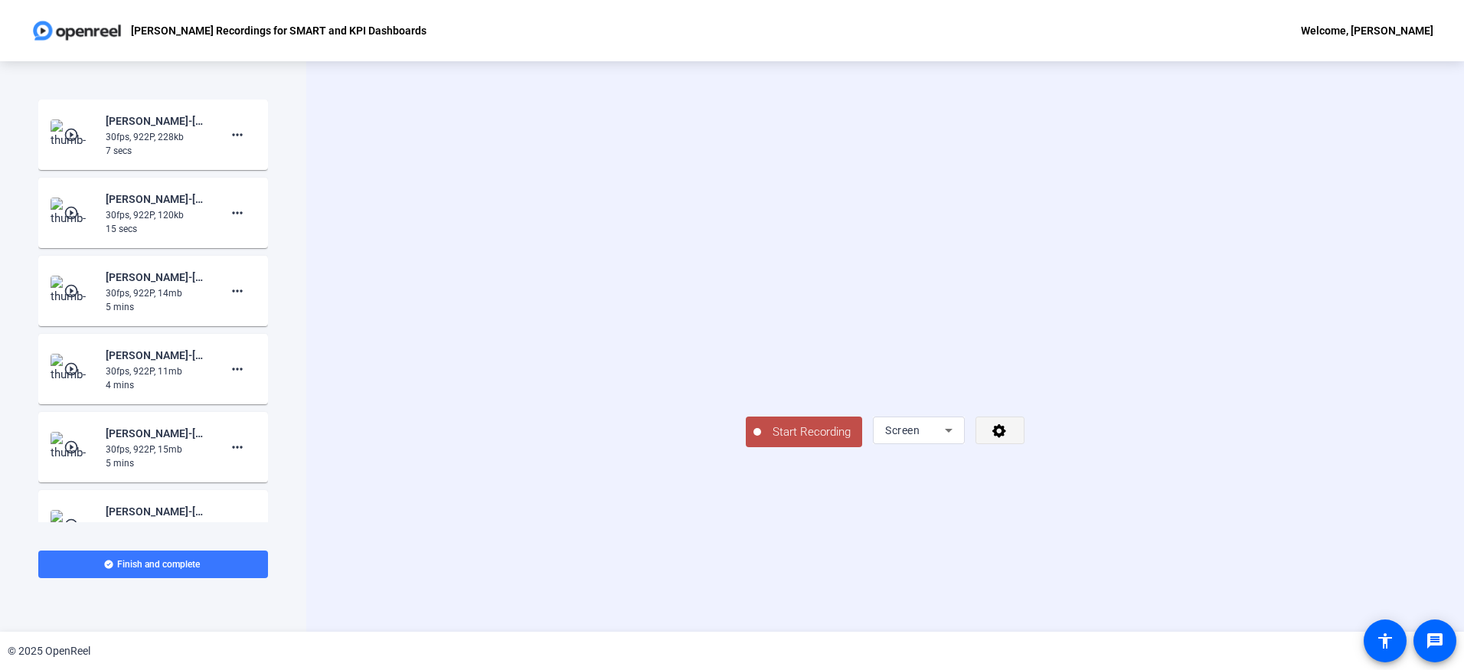
click at [1008, 438] on icon at bounding box center [1000, 430] width 18 height 15
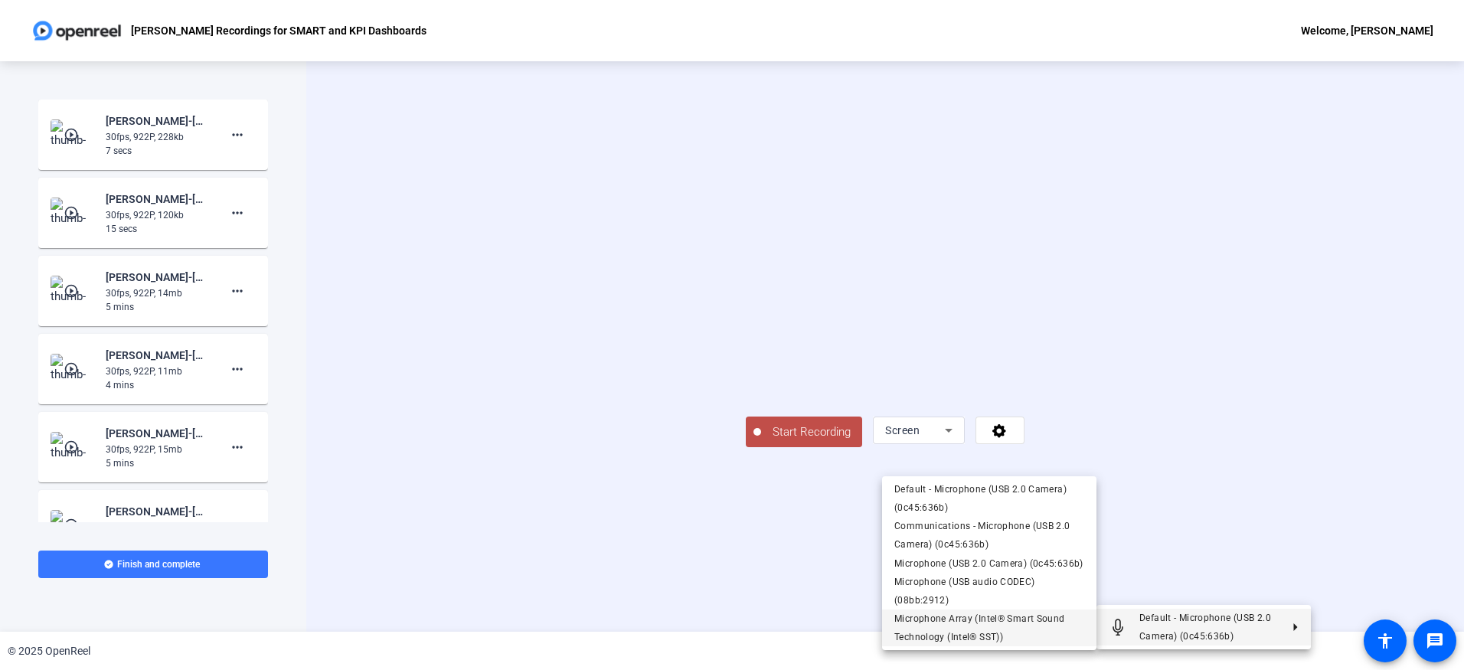
click at [1014, 618] on span "Microphone Array (Intel® Smart Sound Technology (Intel® SST))" at bounding box center [979, 627] width 171 height 29
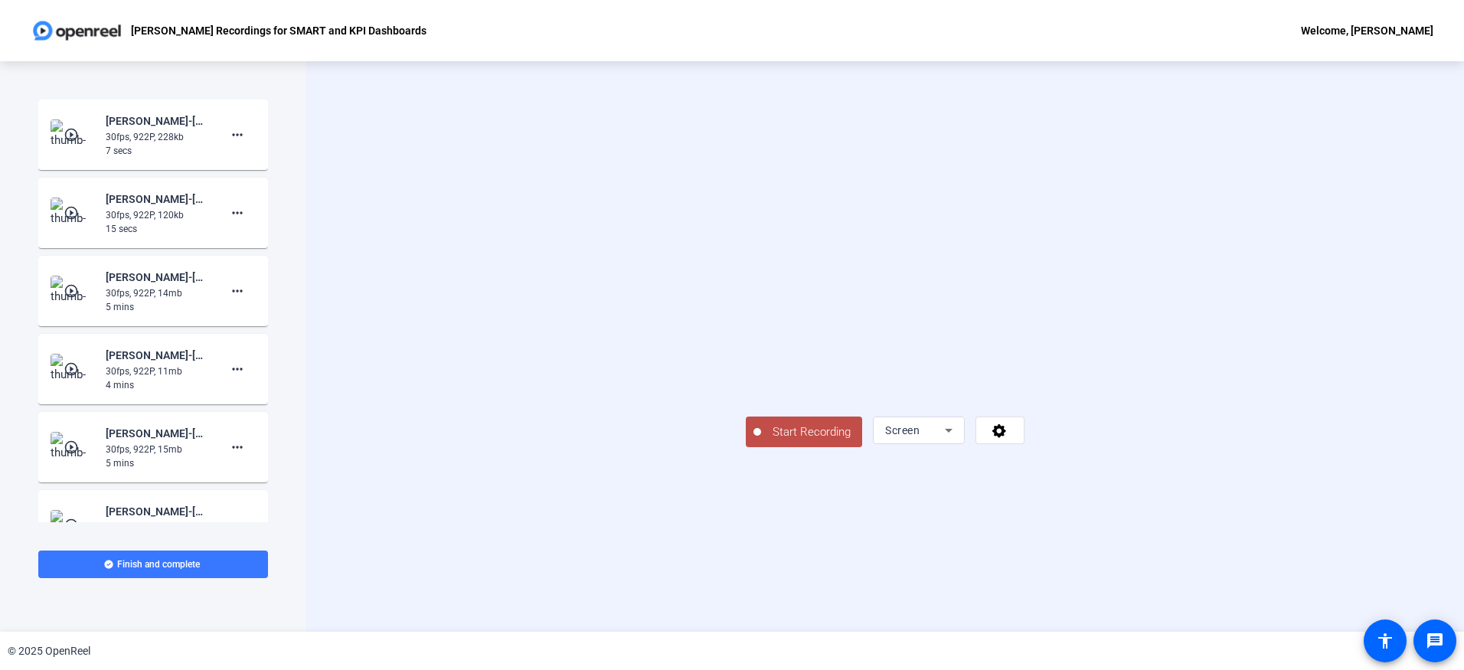
click at [761, 441] on span "Start Recording" at bounding box center [811, 432] width 101 height 18
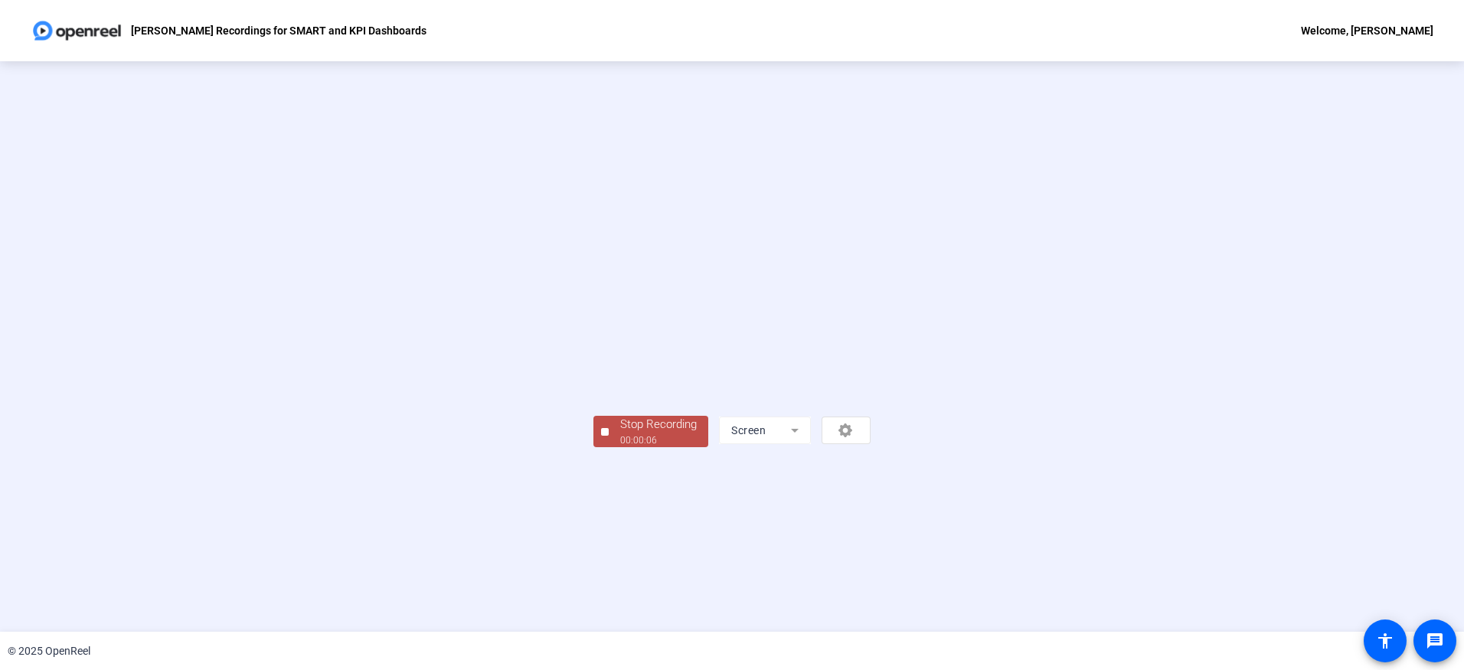
click at [620, 433] on div "Stop Recording" at bounding box center [658, 425] width 77 height 18
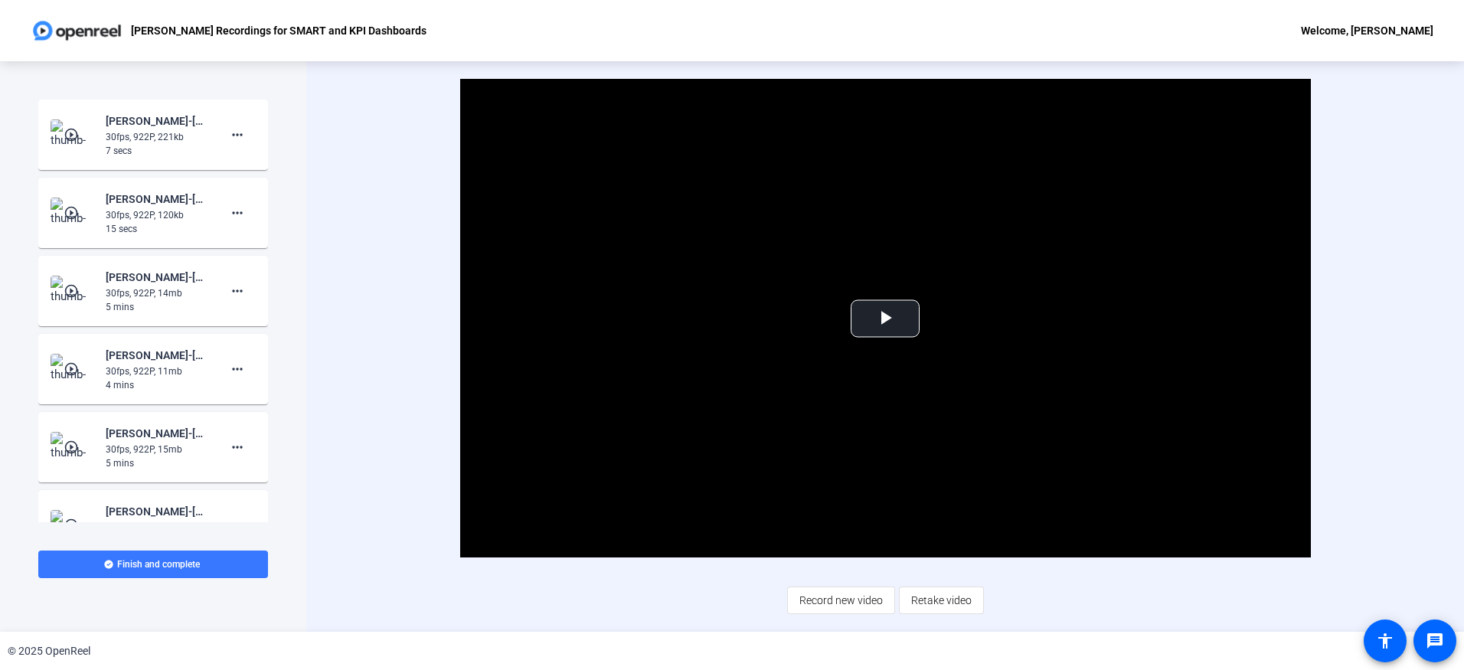
click at [1152, 604] on div "Video Player is loading. Play Video Play Mute Current Time 0:00 / Duration 0:06…" at bounding box center [885, 346] width 984 height 534
click at [885, 319] on span "Video Player" at bounding box center [885, 319] width 0 height 0
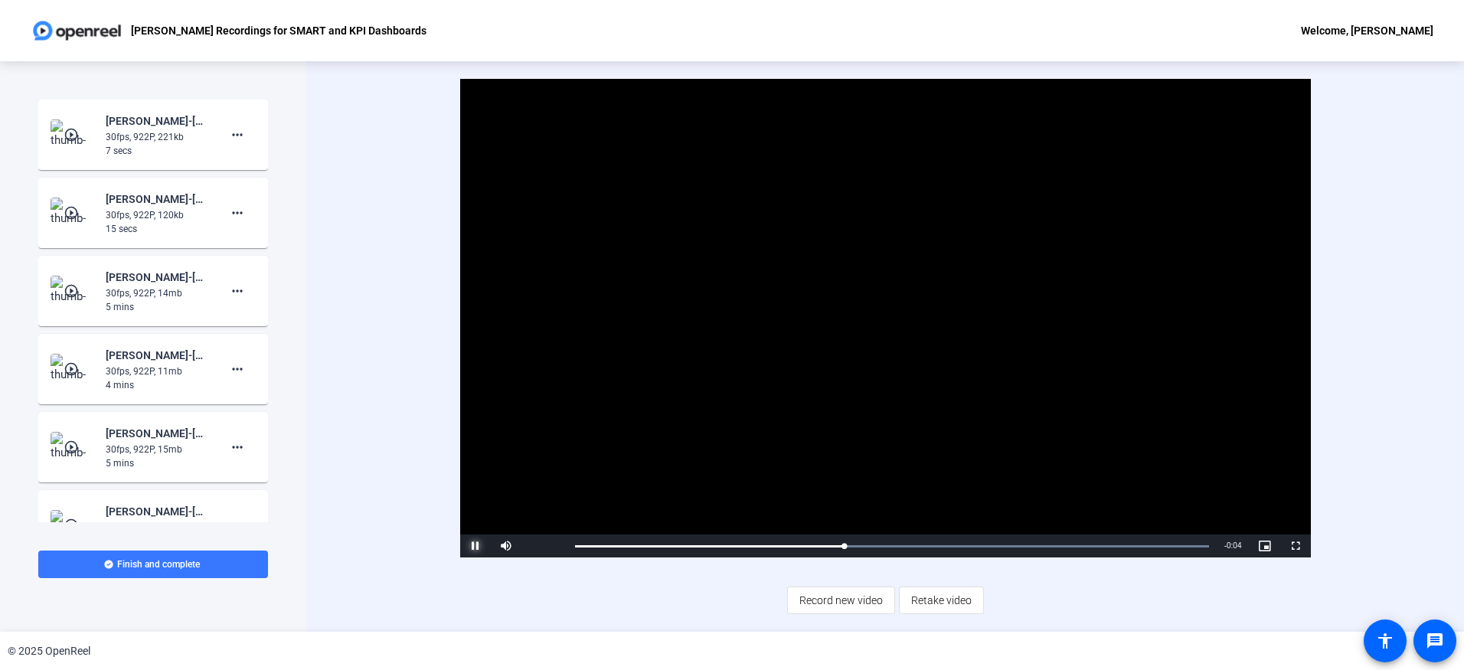
click at [472, 546] on span "Video Player" at bounding box center [475, 546] width 31 height 0
click at [1362, 413] on div "Video Player is loading. Play Video Play Mute Current Time 0:03 / Duration 0:06…" at bounding box center [885, 318] width 984 height 479
click at [243, 132] on span at bounding box center [237, 134] width 37 height 37
click at [245, 160] on span "Delete clip" at bounding box center [254, 167] width 61 height 18
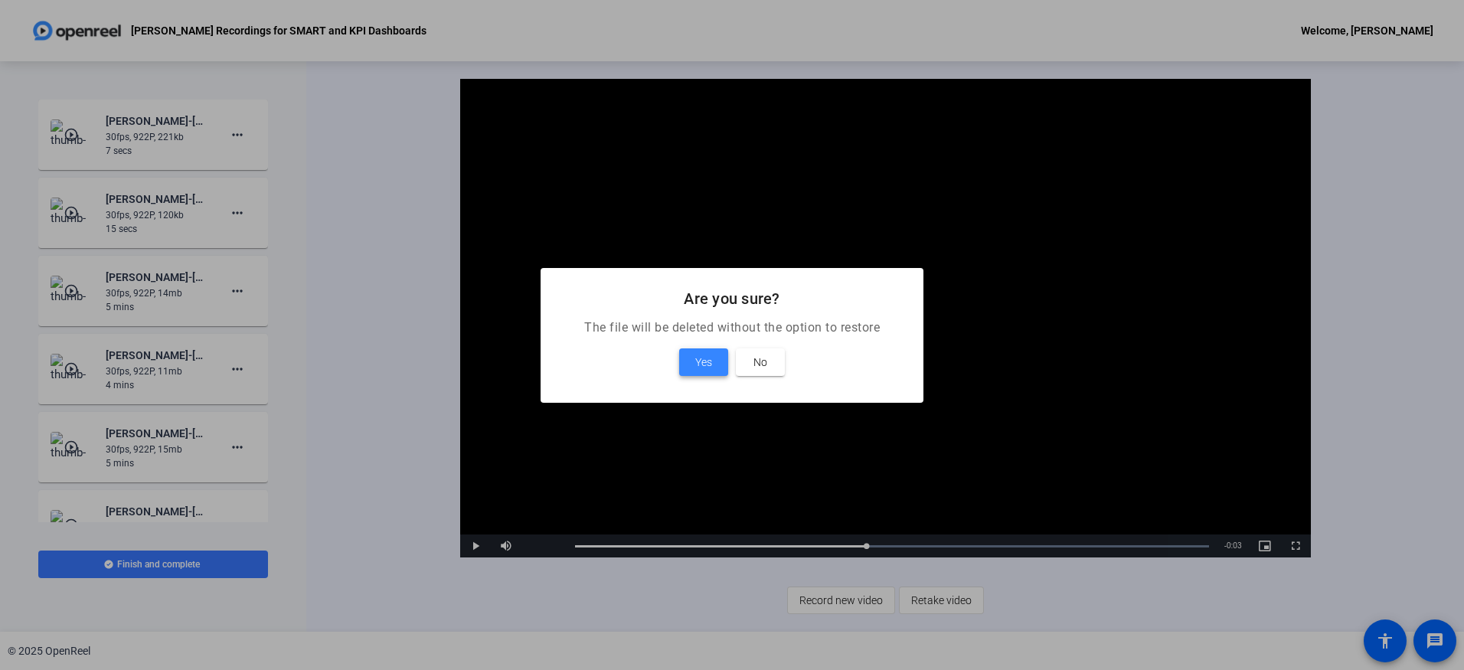
click at [707, 359] on span "Yes" at bounding box center [703, 362] width 17 height 18
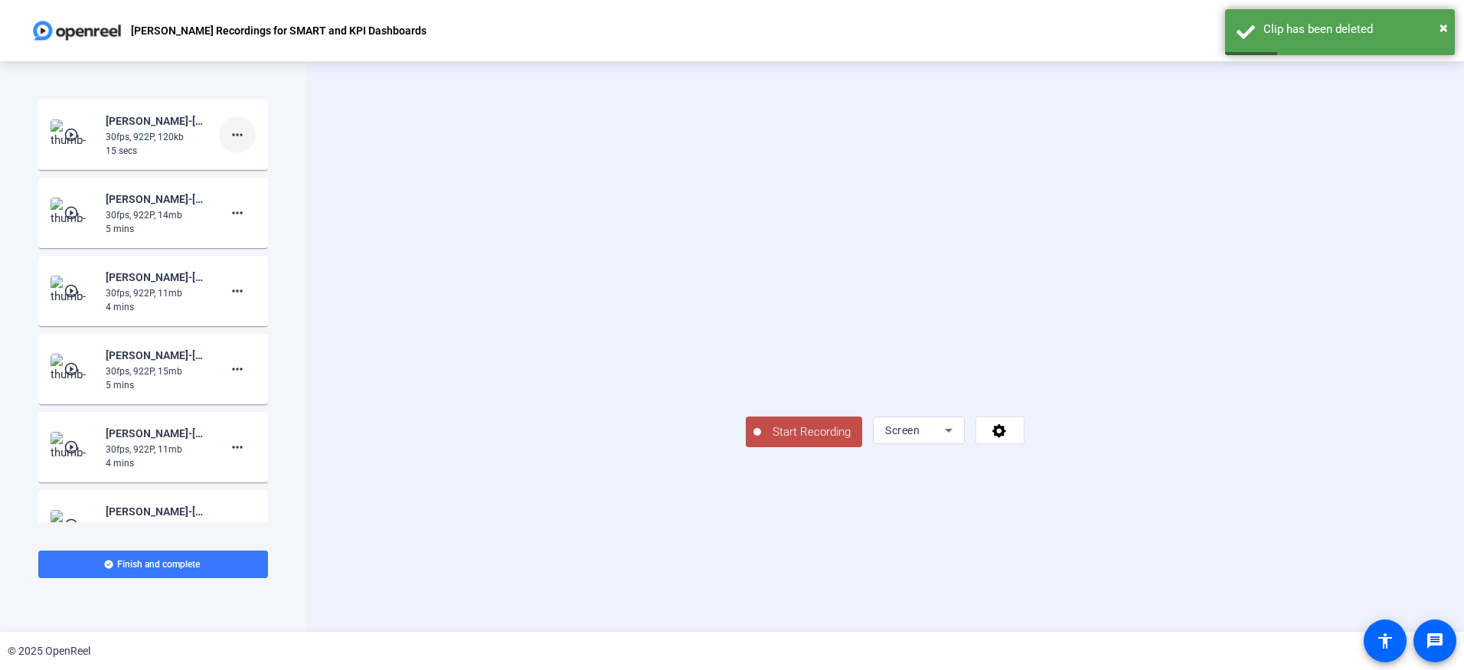
click at [232, 132] on mat-icon "more_horiz" at bounding box center [237, 135] width 18 height 18
click at [252, 164] on span "Delete clip" at bounding box center [254, 167] width 61 height 18
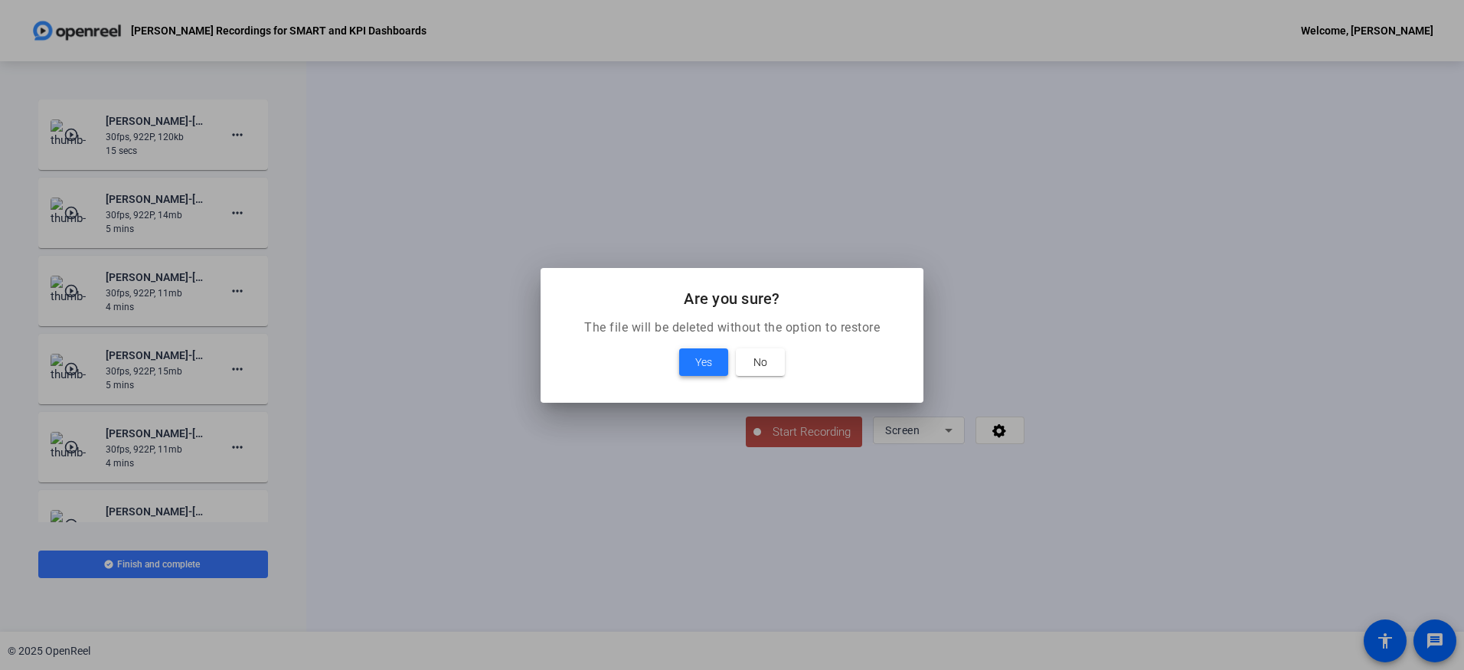
click at [717, 374] on span at bounding box center [703, 362] width 49 height 37
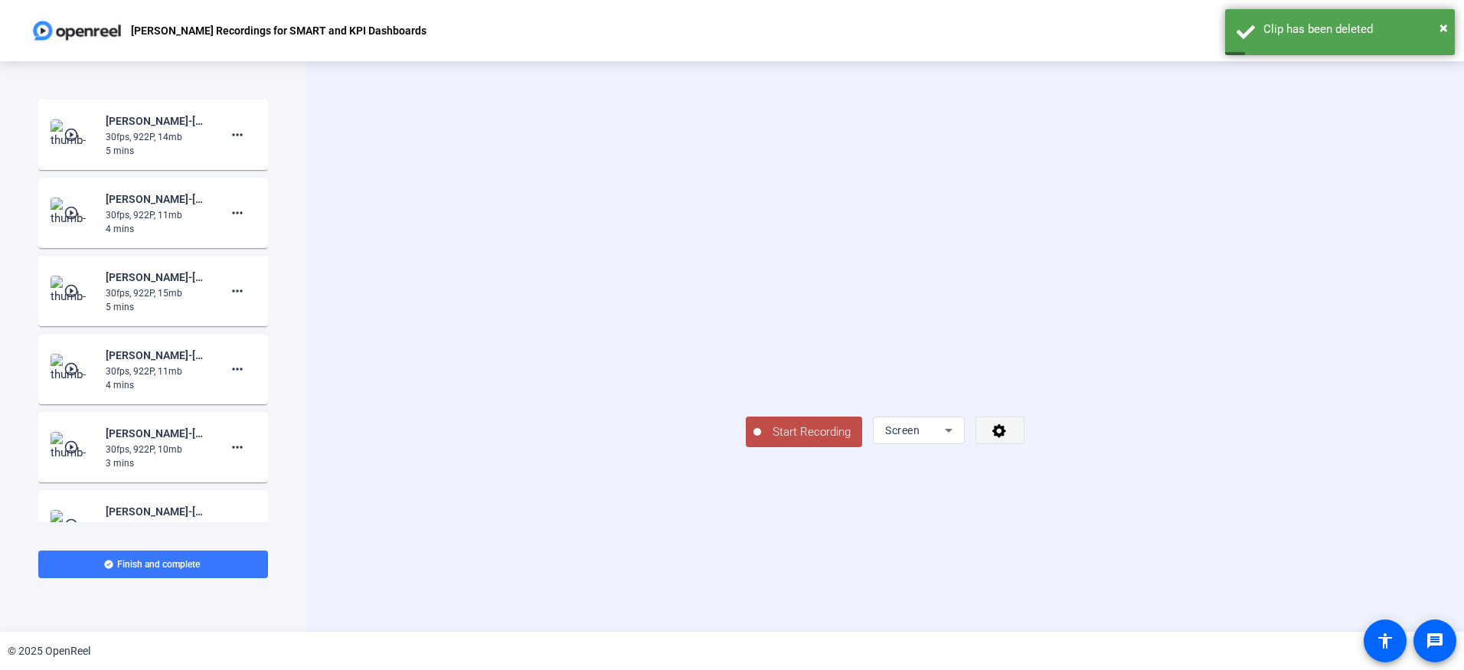
click at [1008, 438] on icon at bounding box center [1000, 430] width 18 height 15
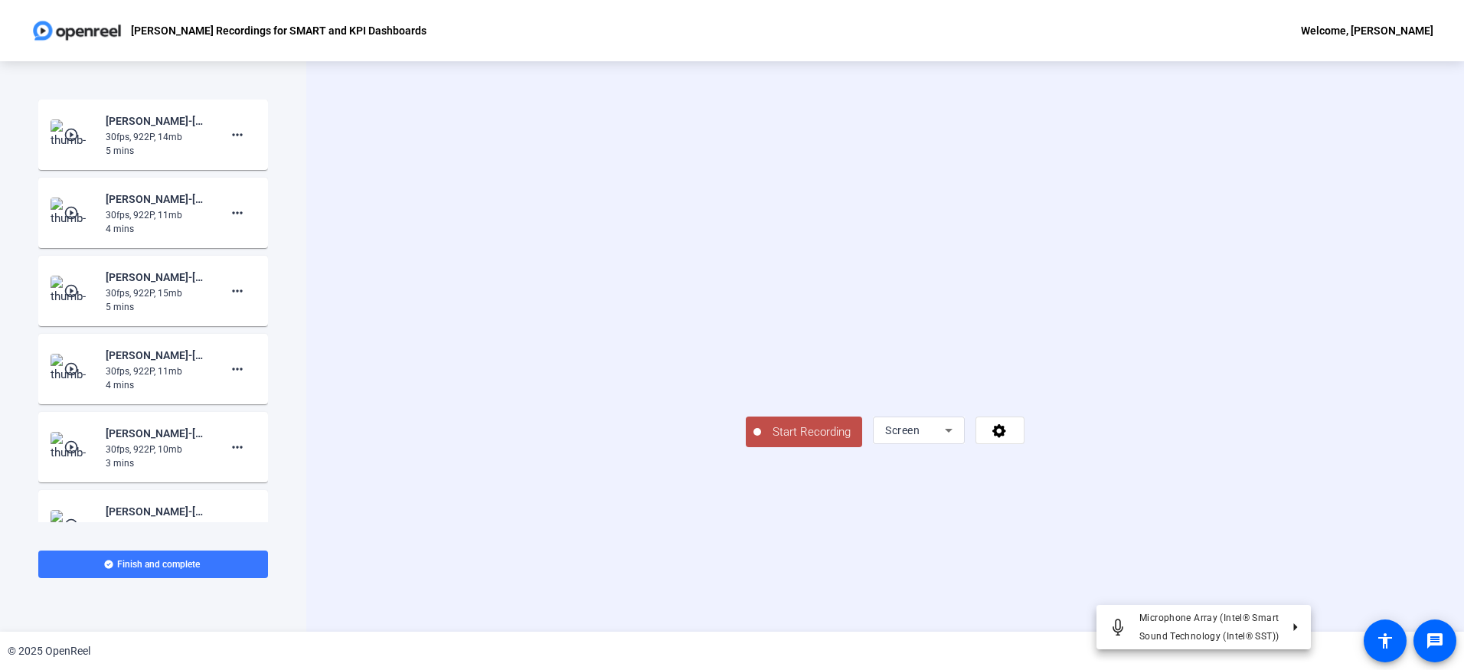
click at [1293, 587] on div at bounding box center [732, 335] width 1464 height 670
click at [761, 441] on span "Start Recording" at bounding box center [811, 432] width 101 height 18
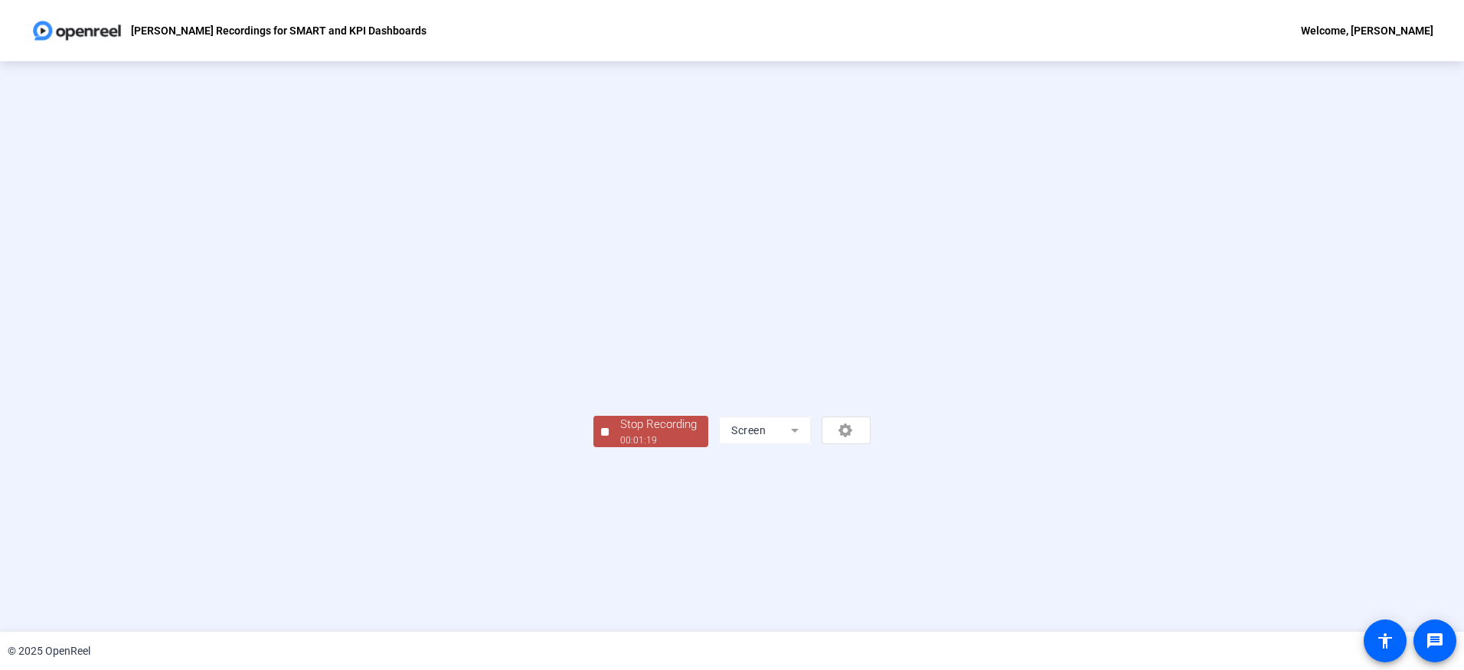
click at [620, 433] on div "Stop Recording" at bounding box center [658, 425] width 77 height 18
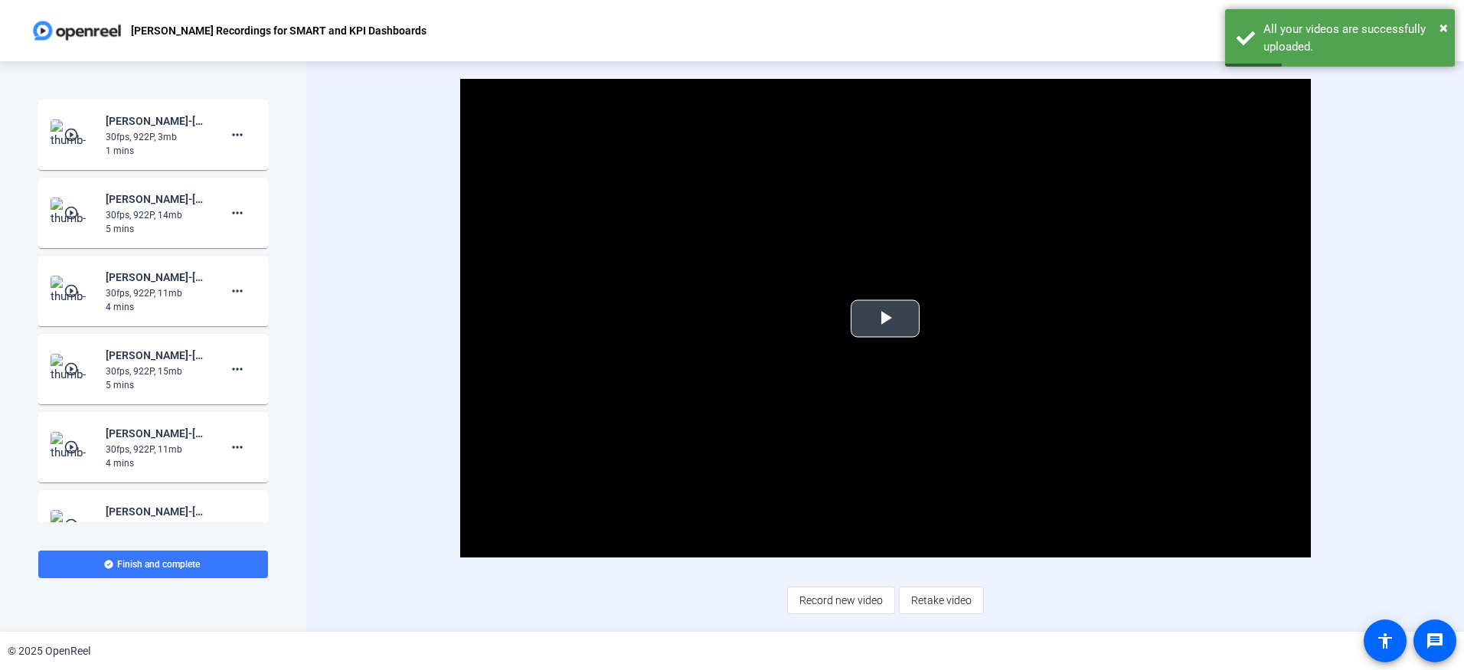
click at [885, 319] on span "Video Player" at bounding box center [885, 319] width 0 height 0
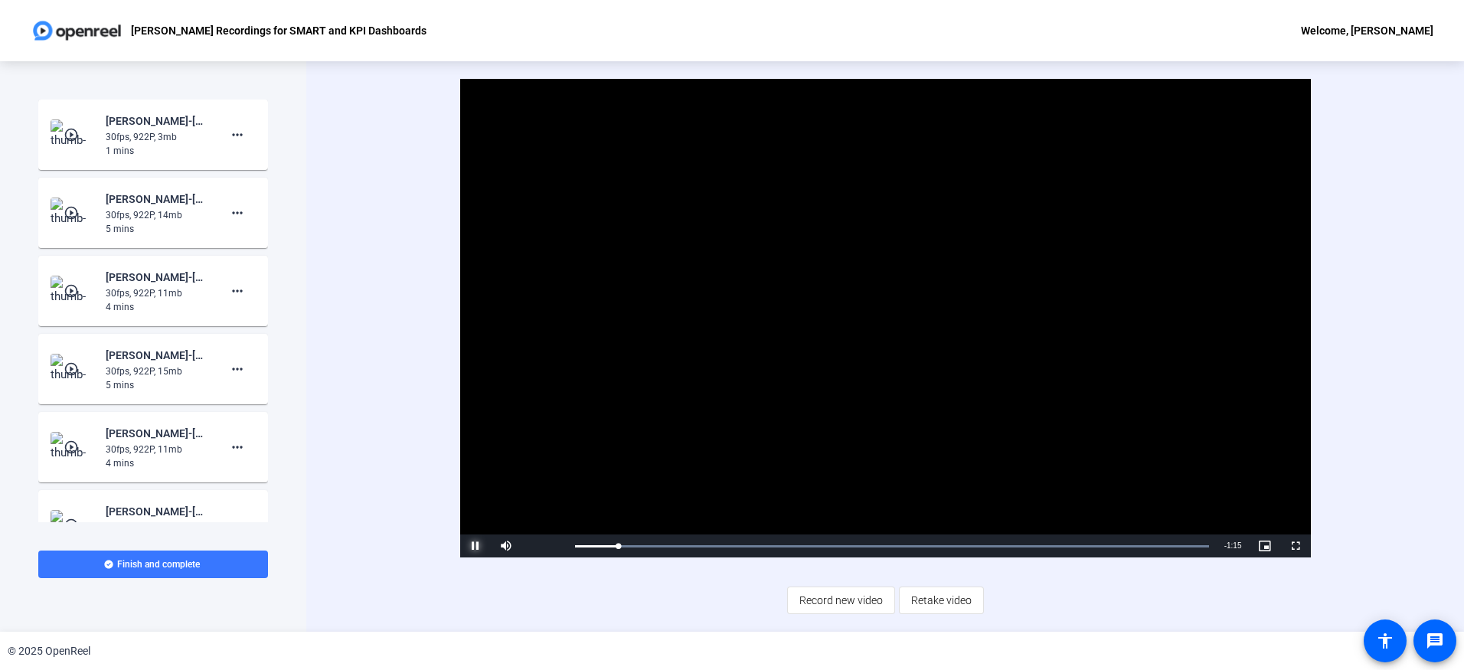
click at [474, 546] on span "Video Player" at bounding box center [475, 546] width 31 height 0
click at [234, 140] on mat-icon "more_horiz" at bounding box center [237, 135] width 18 height 18
click at [237, 158] on span "Delete clip" at bounding box center [254, 167] width 61 height 18
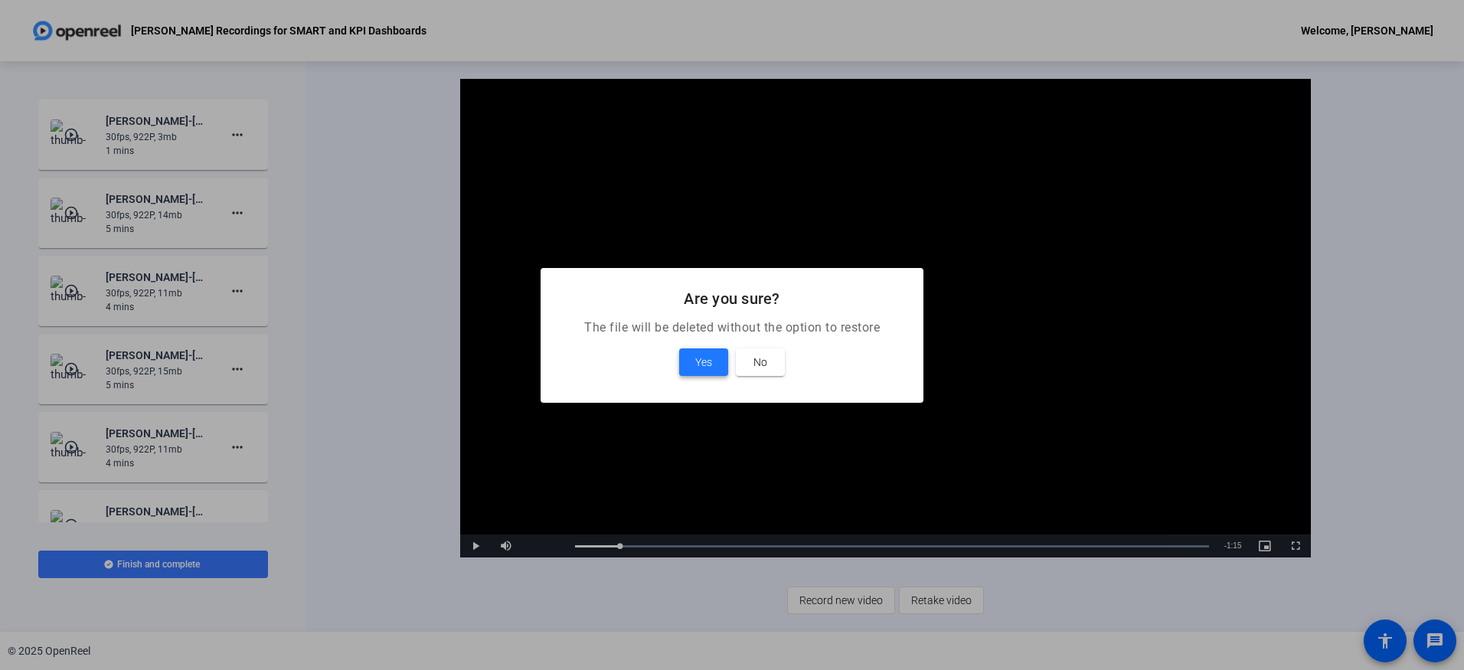
click at [699, 360] on span "Yes" at bounding box center [703, 362] width 17 height 18
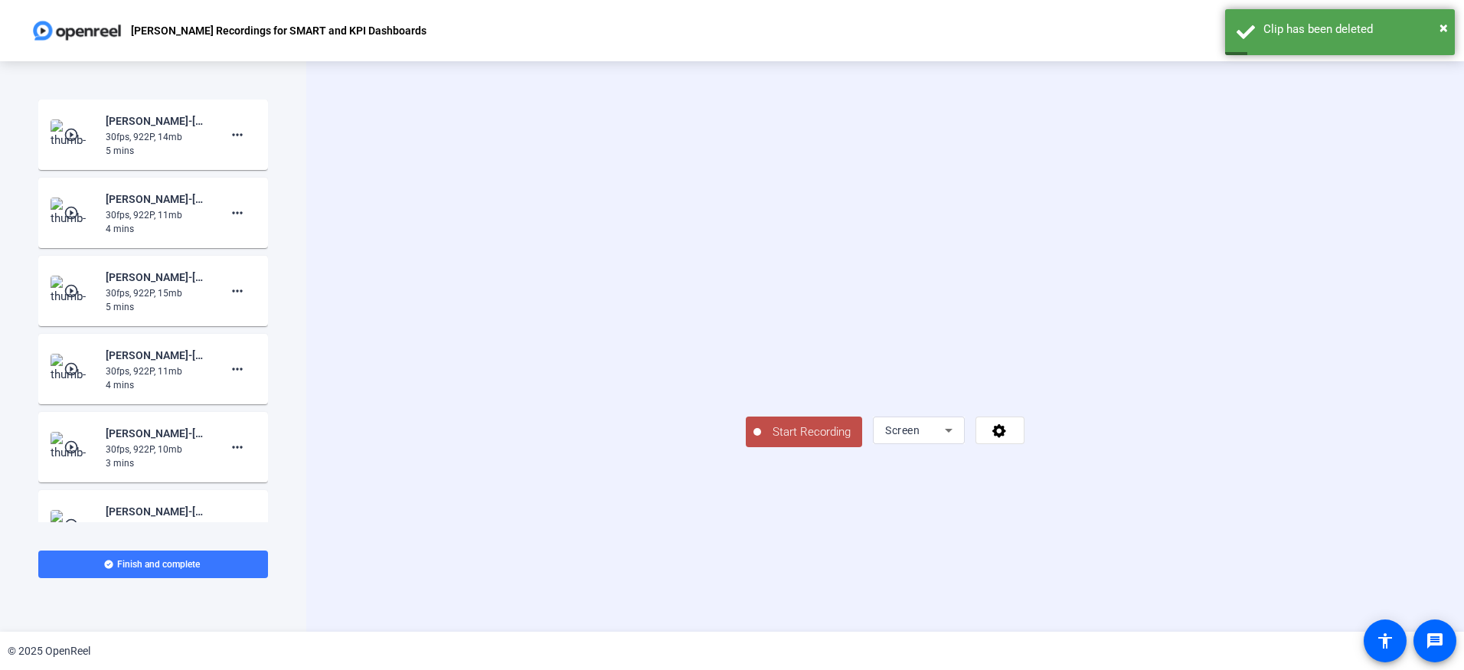
click at [761, 441] on span "Start Recording" at bounding box center [811, 432] width 101 height 18
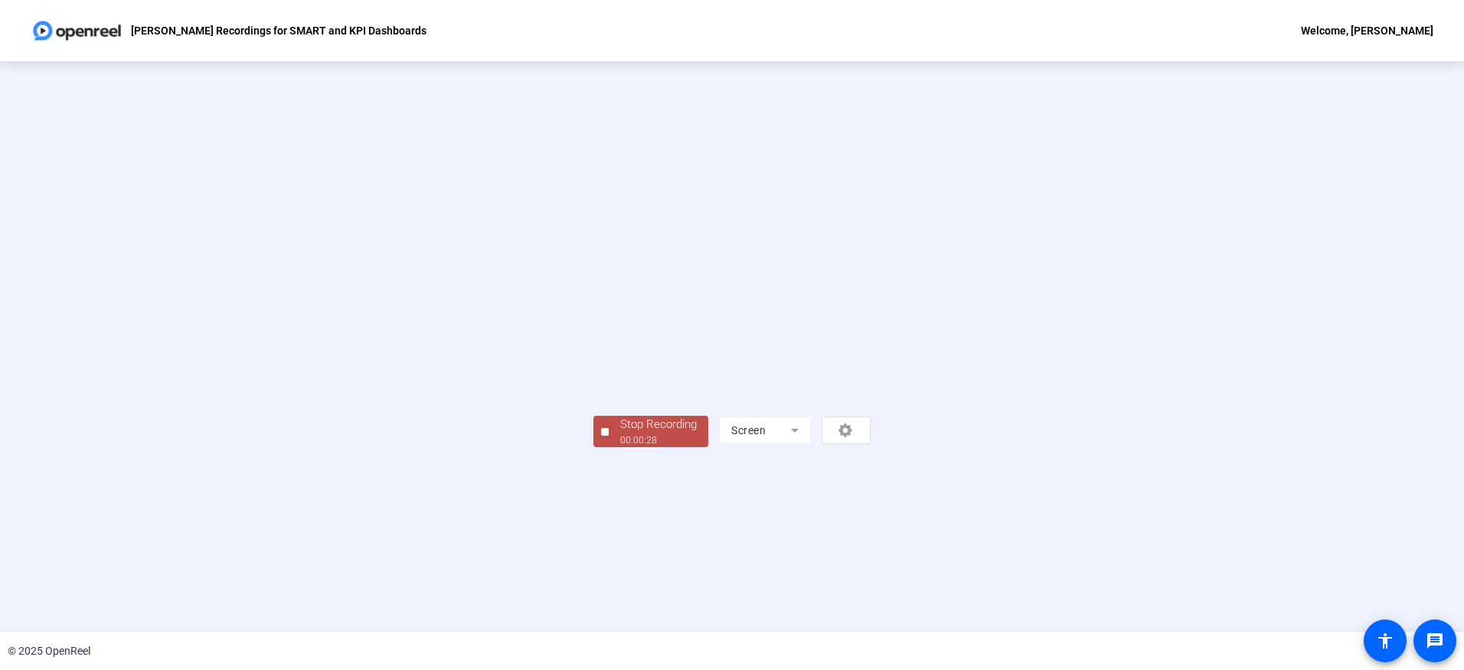
drag, startPoint x: 391, startPoint y: 596, endPoint x: 383, endPoint y: 599, distance: 9.0
click at [620, 447] on div "00:00:28" at bounding box center [658, 440] width 77 height 14
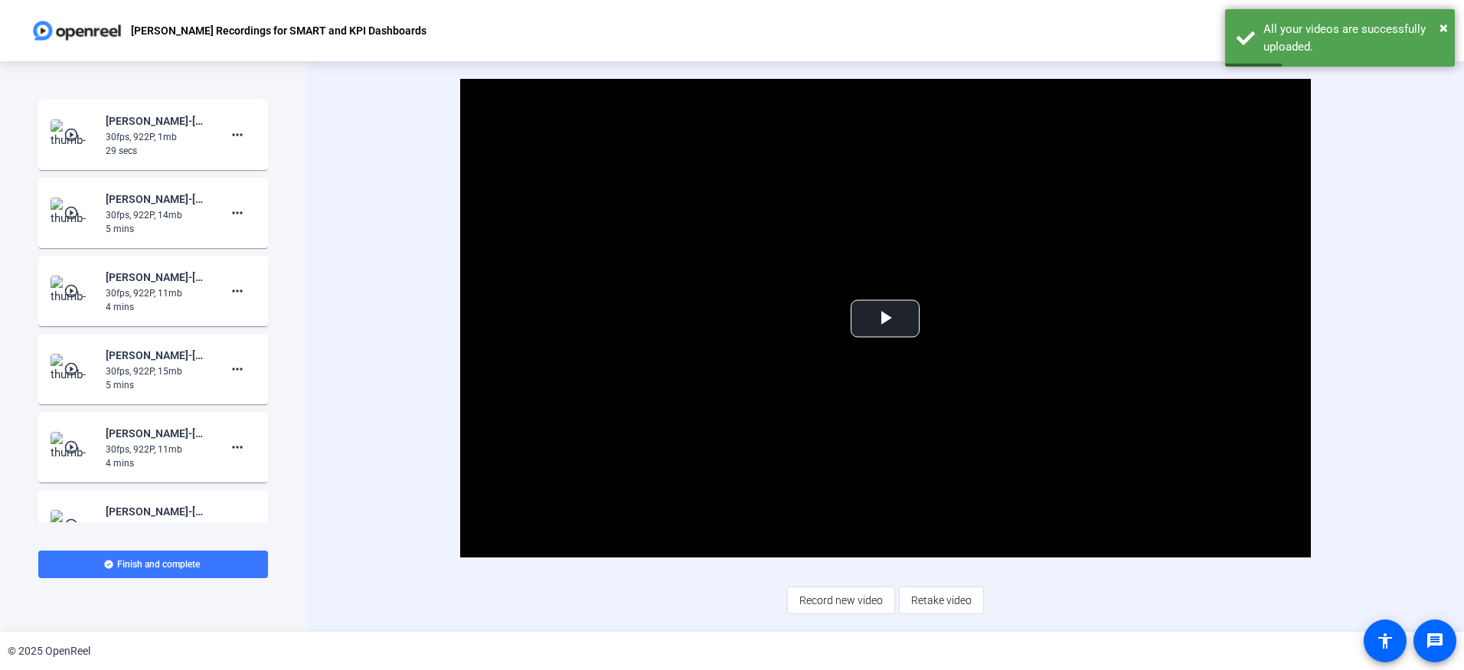
drag, startPoint x: 877, startPoint y: 605, endPoint x: 887, endPoint y: 619, distance: 17.5
click at [884, 612] on button "Record new video" at bounding box center [841, 601] width 108 height 28
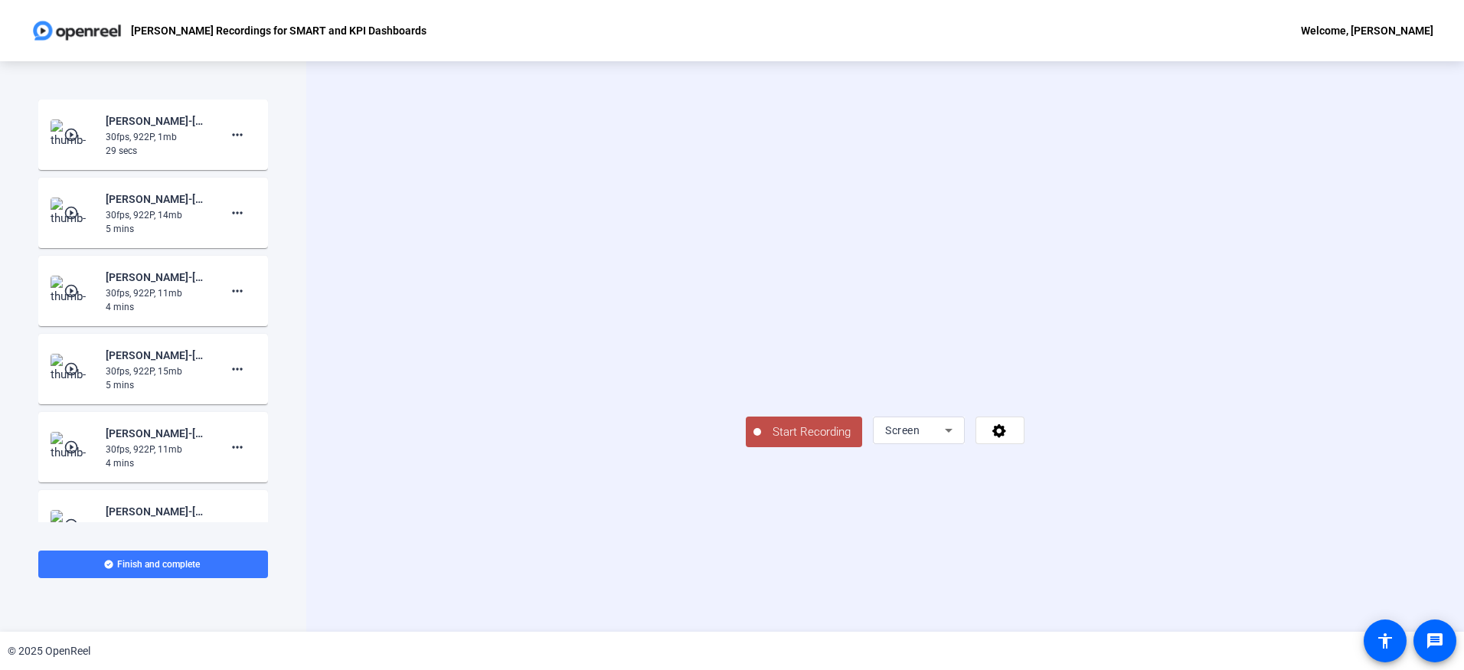
click at [761, 441] on span "Start Recording" at bounding box center [811, 432] width 101 height 18
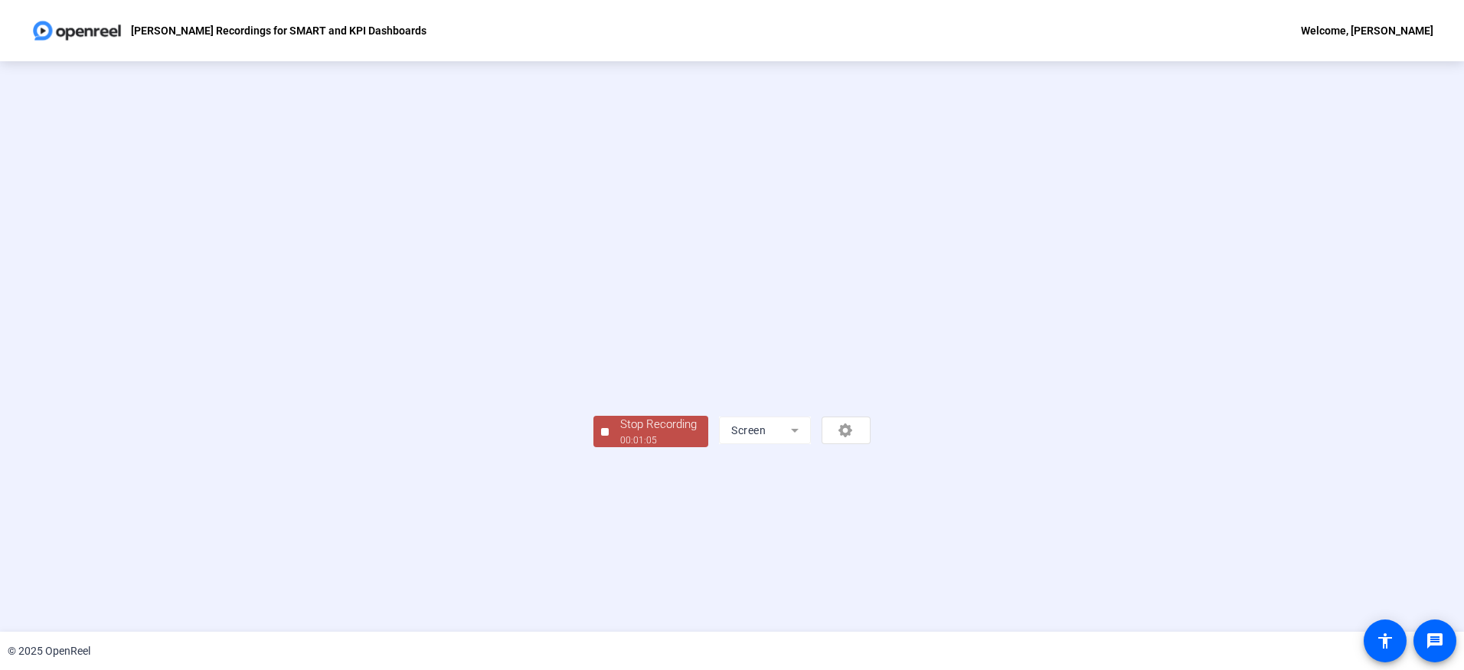
click at [620, 447] on div "00:01:05" at bounding box center [658, 440] width 77 height 14
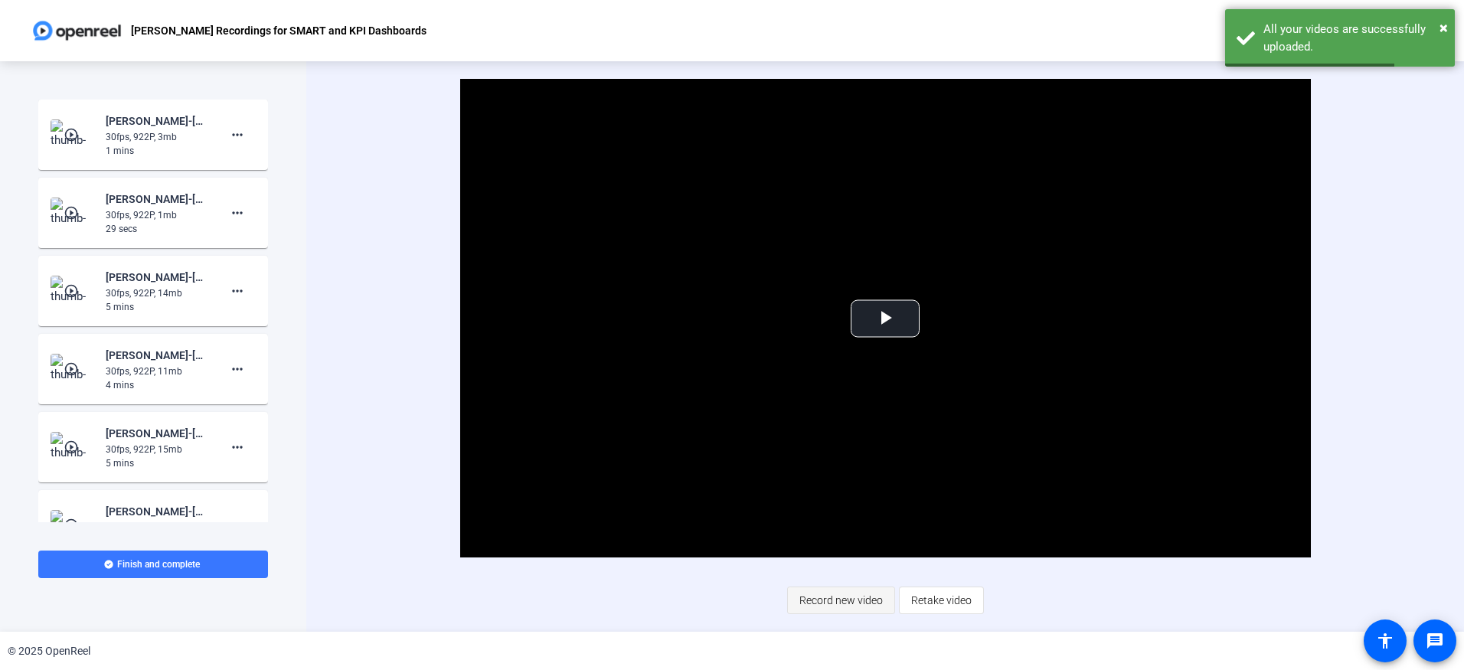
click at [869, 597] on span "Record new video" at bounding box center [840, 600] width 83 height 29
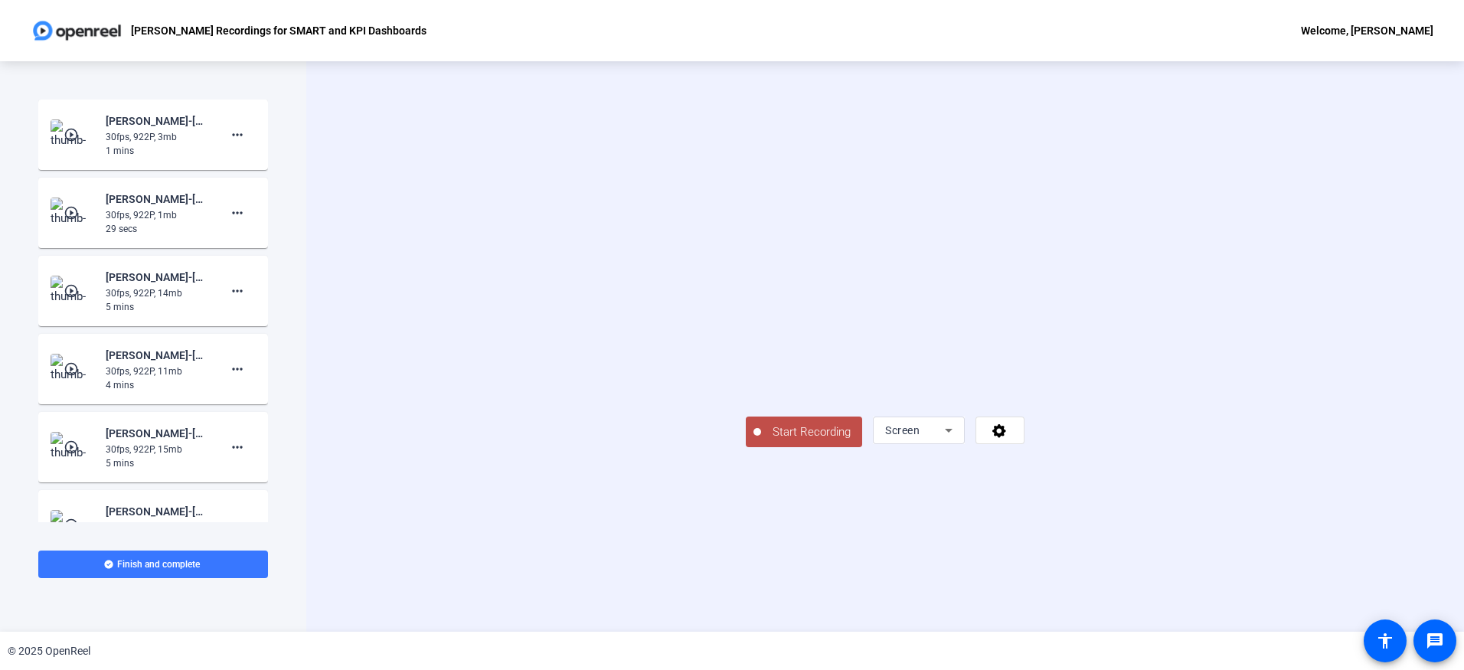
click at [761, 441] on span "Start Recording" at bounding box center [811, 432] width 101 height 18
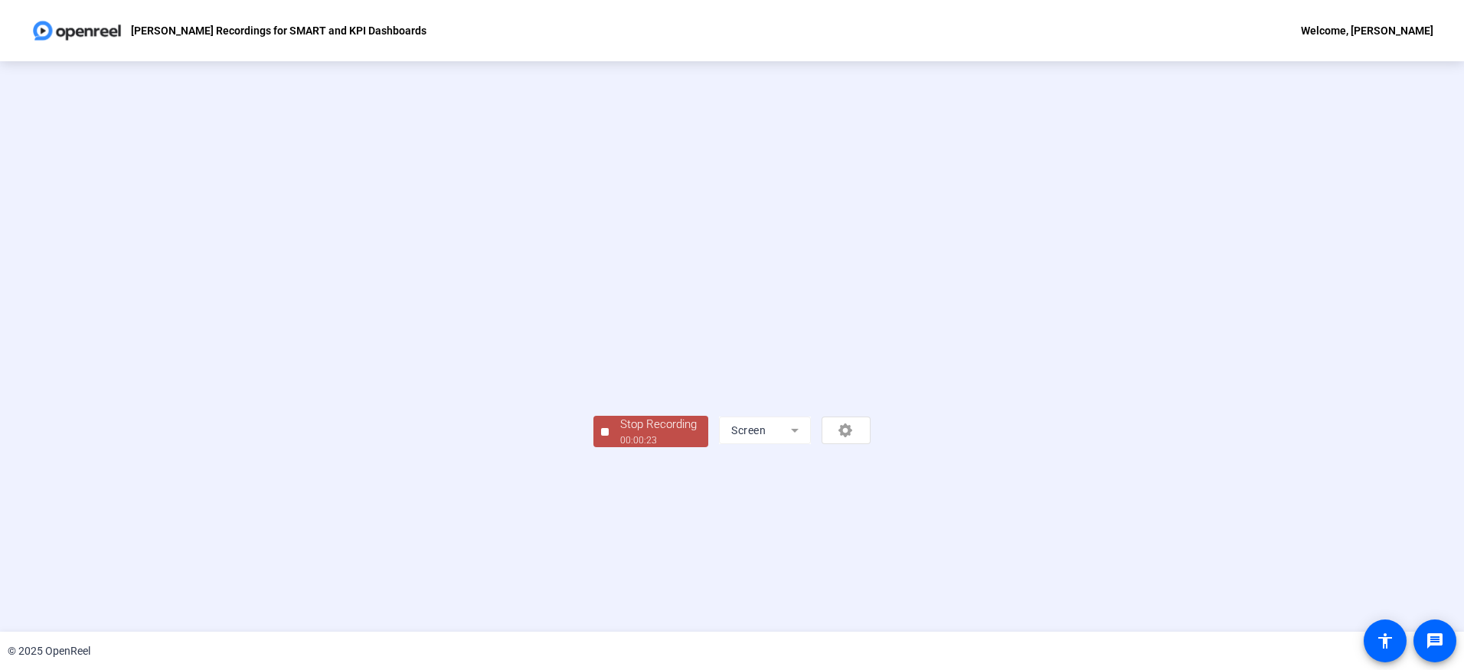
click at [620, 447] on div "00:00:23" at bounding box center [658, 440] width 77 height 14
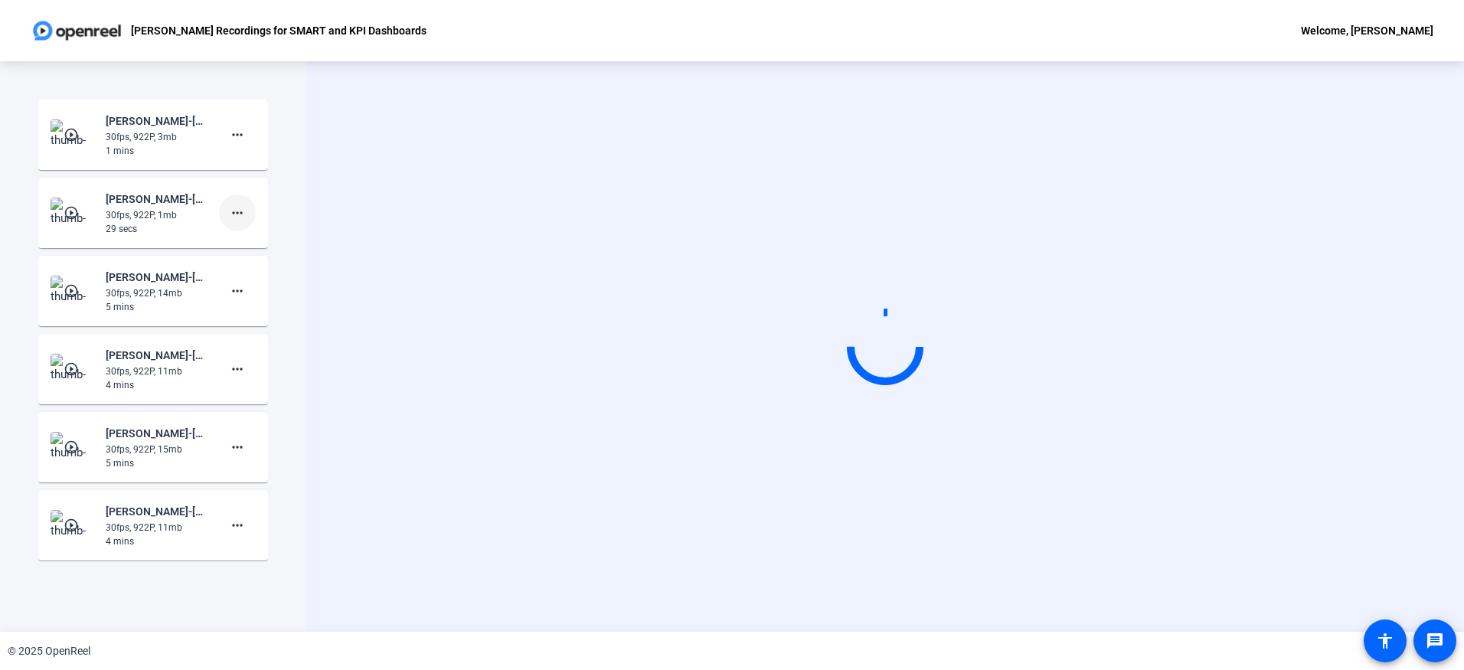
click at [238, 211] on mat-icon "more_horiz" at bounding box center [237, 213] width 18 height 18
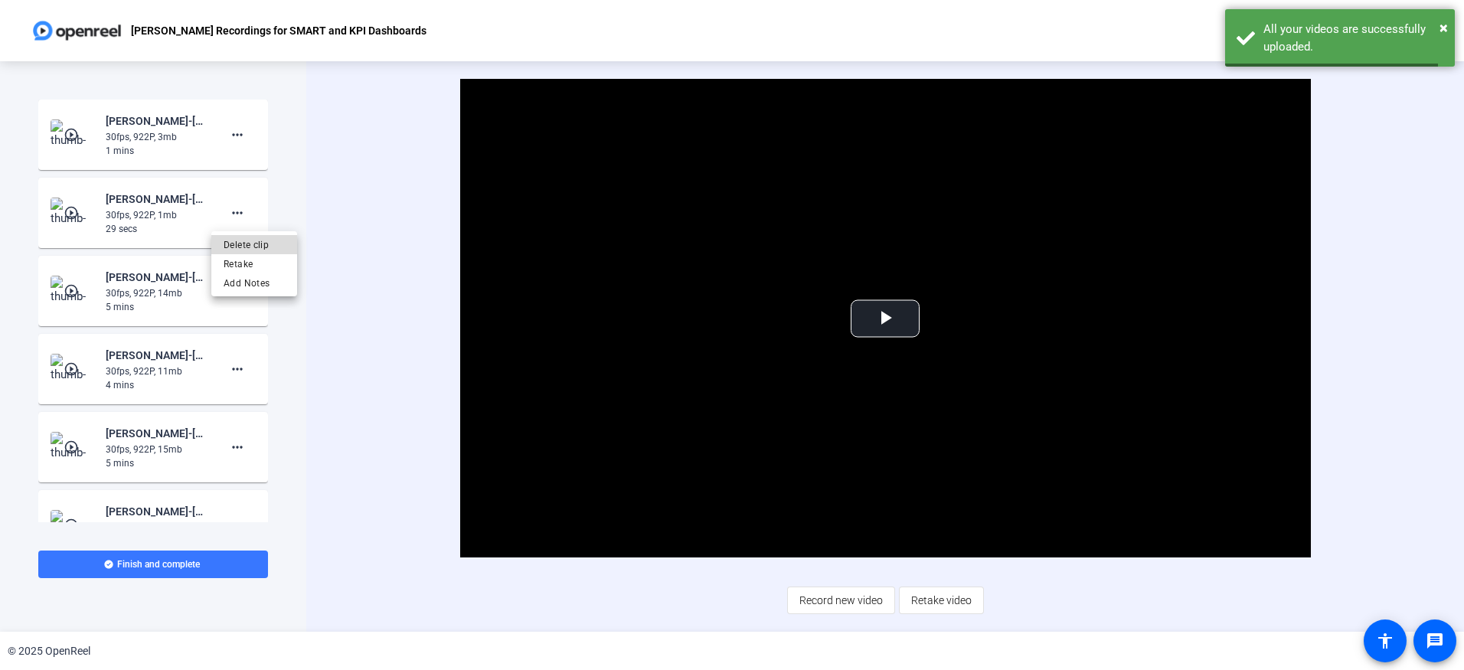
click at [244, 238] on span "Delete clip" at bounding box center [254, 245] width 61 height 18
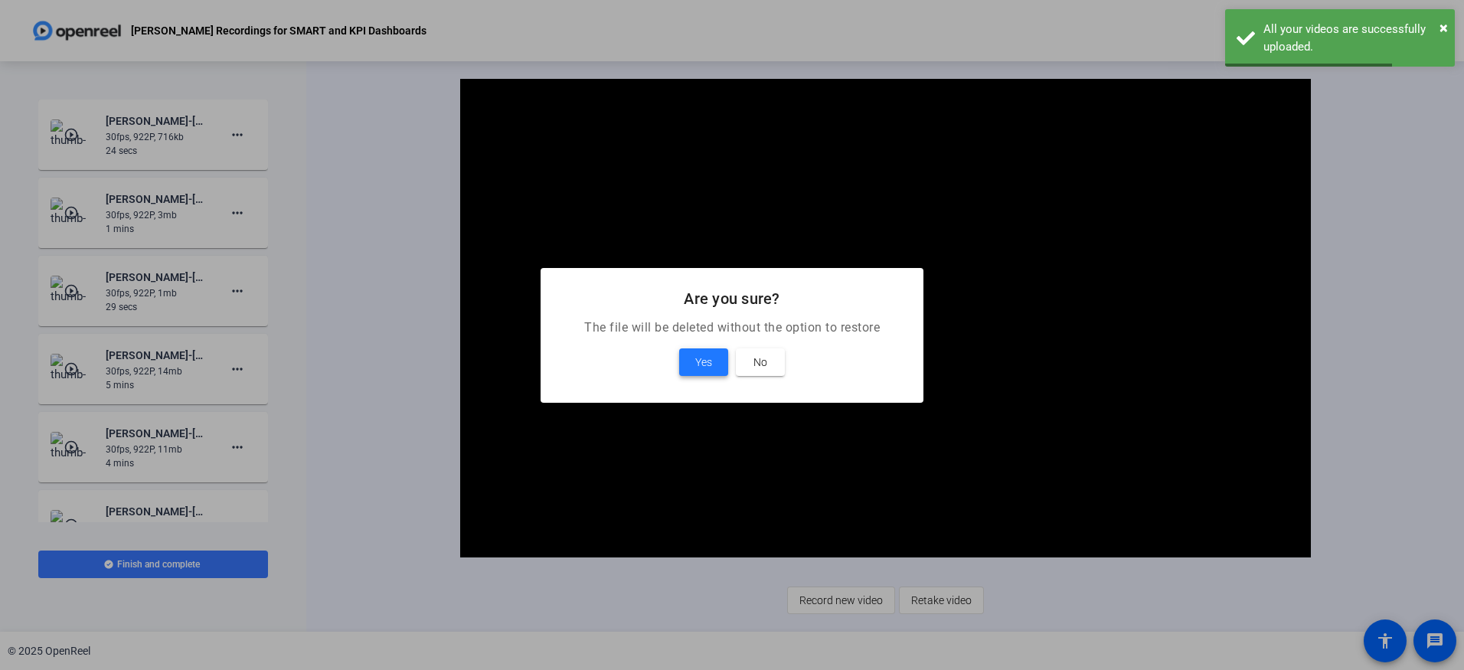
click at [701, 355] on span "Yes" at bounding box center [703, 362] width 17 height 18
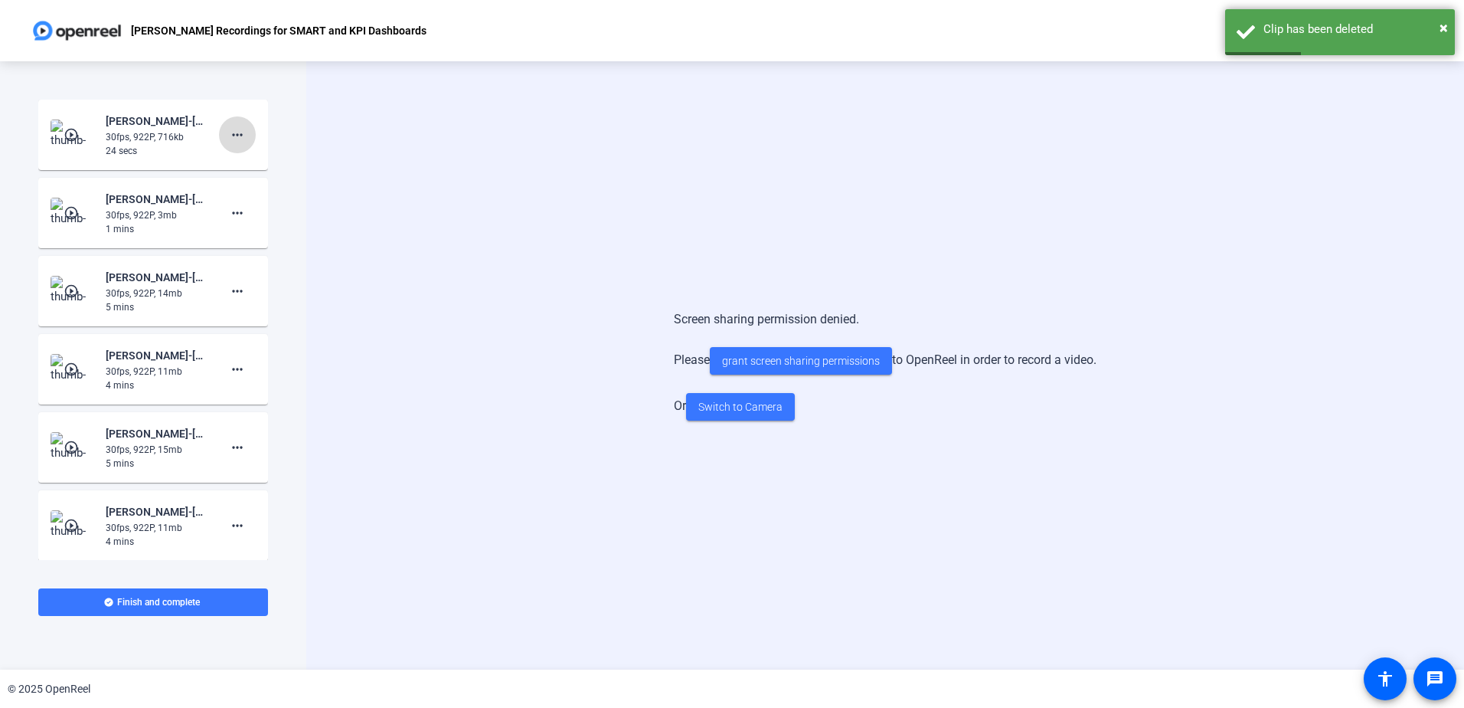
click at [228, 128] on mat-icon "more_horiz" at bounding box center [237, 135] width 18 height 18
click at [232, 165] on span "Delete clip" at bounding box center [254, 167] width 61 height 18
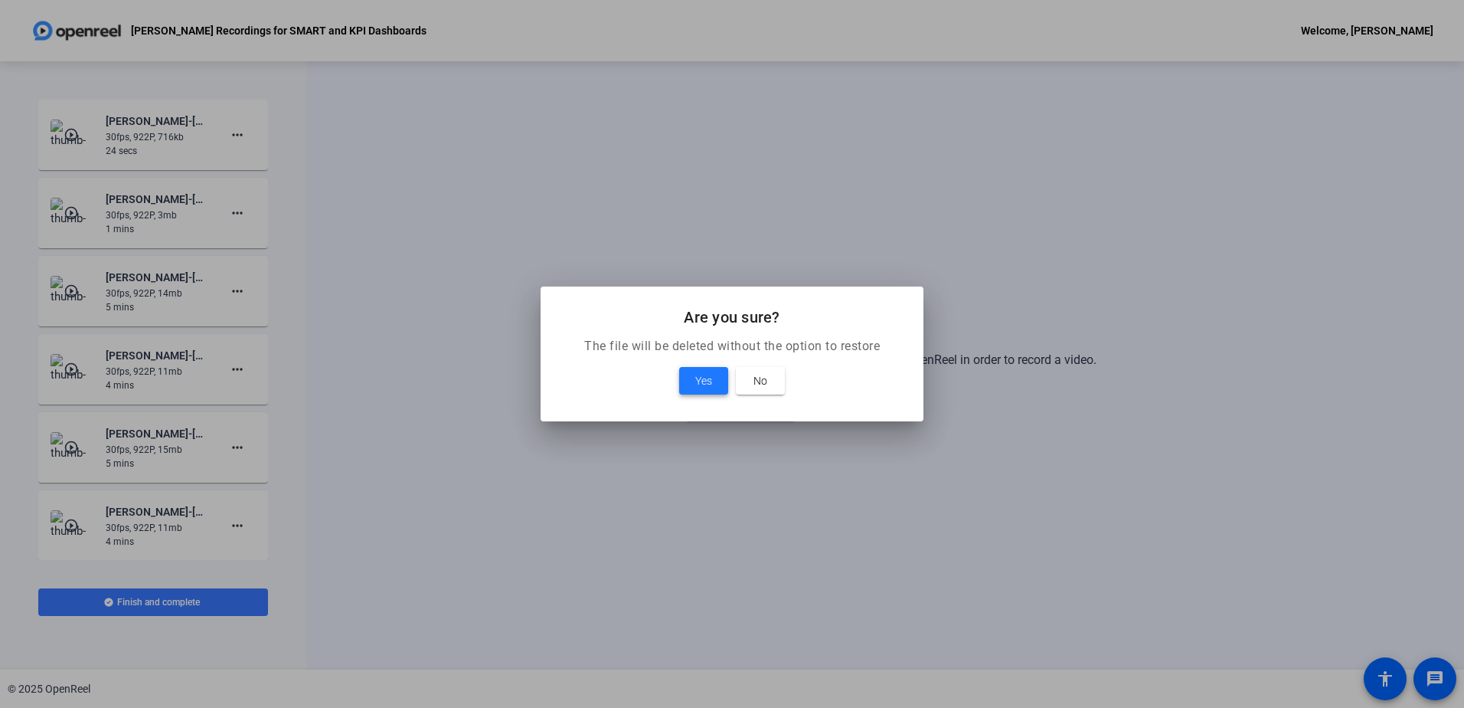
click at [714, 387] on span at bounding box center [703, 380] width 49 height 37
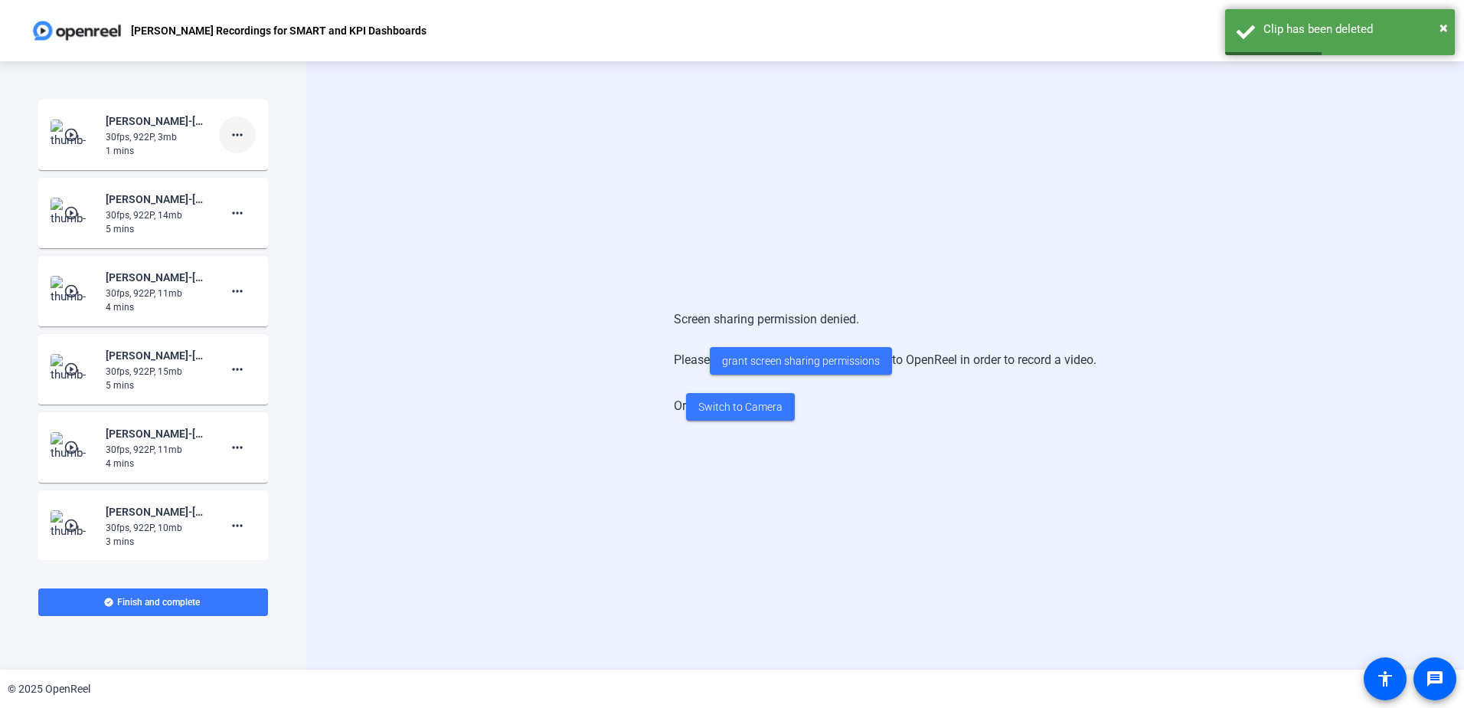
click at [230, 132] on mat-icon "more_horiz" at bounding box center [237, 135] width 18 height 18
click at [234, 162] on span "Delete clip" at bounding box center [254, 167] width 61 height 18
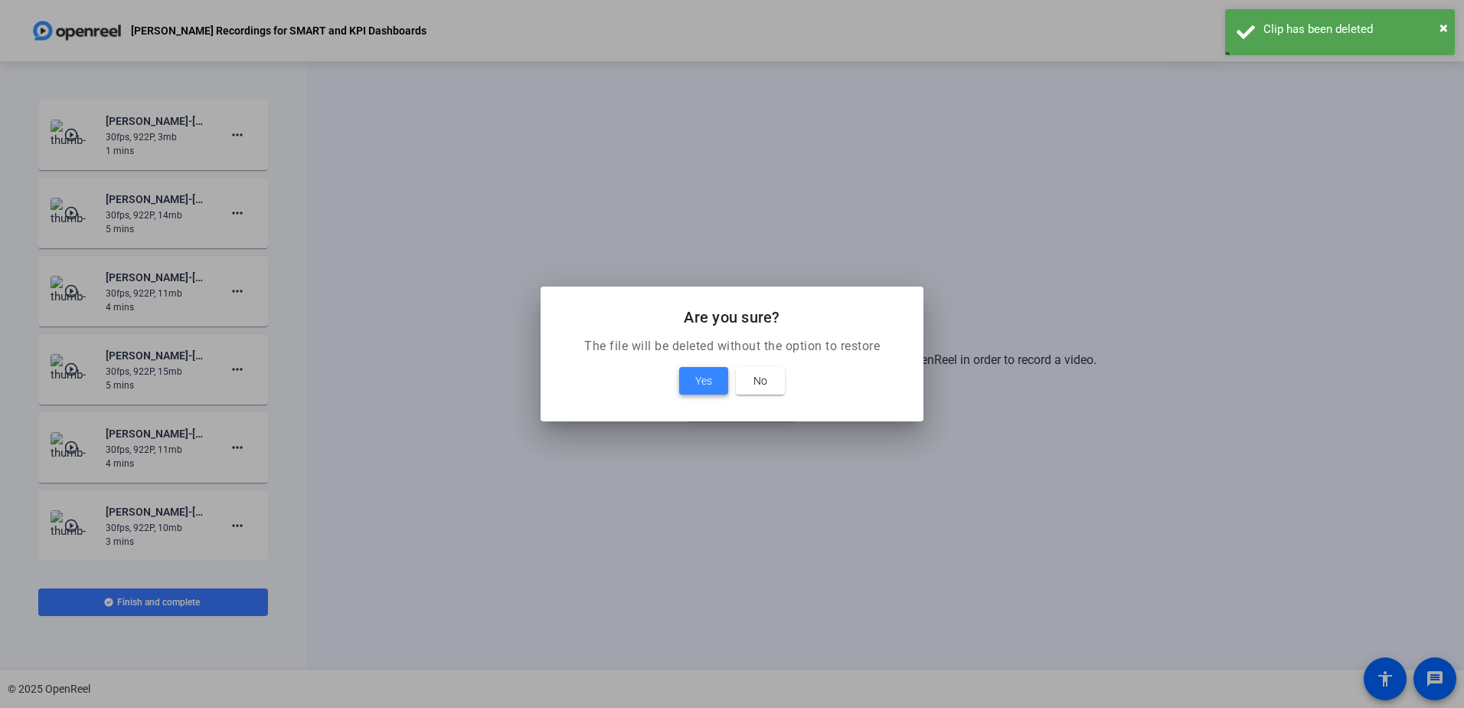
click at [703, 373] on span "Yes" at bounding box center [703, 380] width 17 height 18
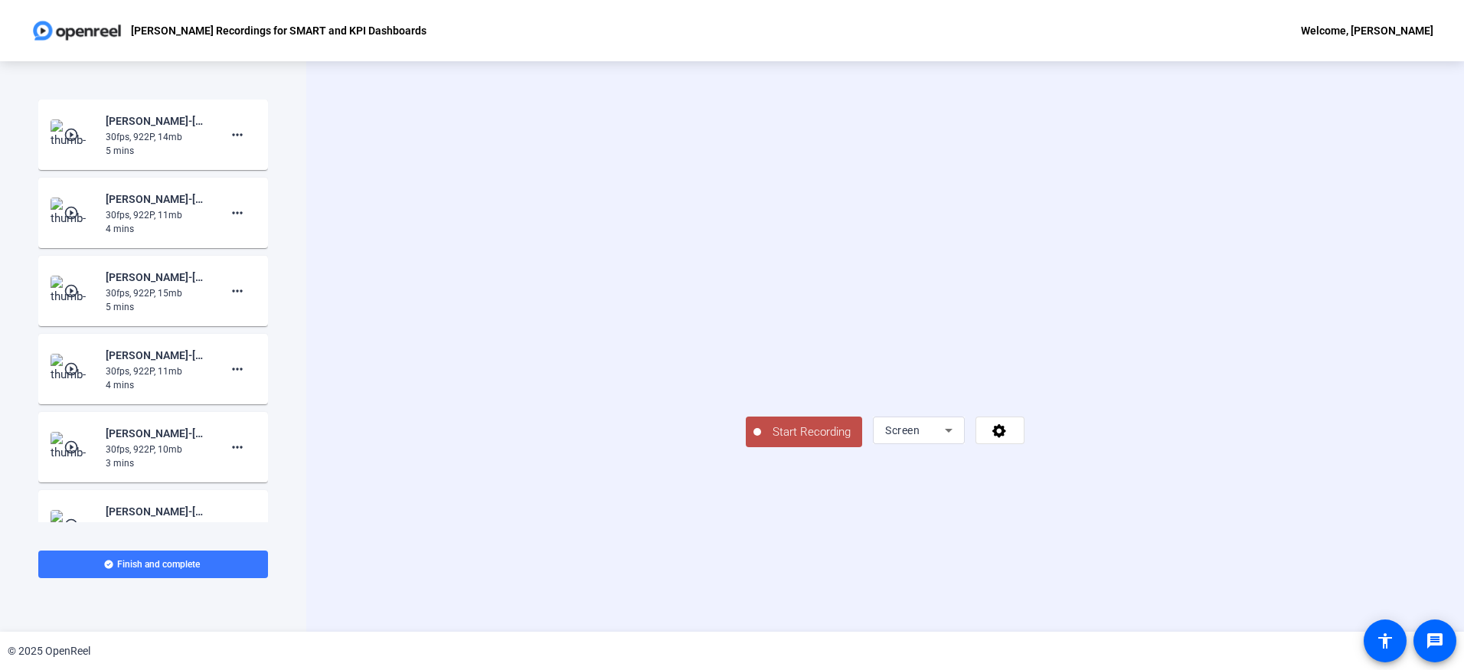
click at [761, 441] on span "Start Recording" at bounding box center [811, 432] width 101 height 18
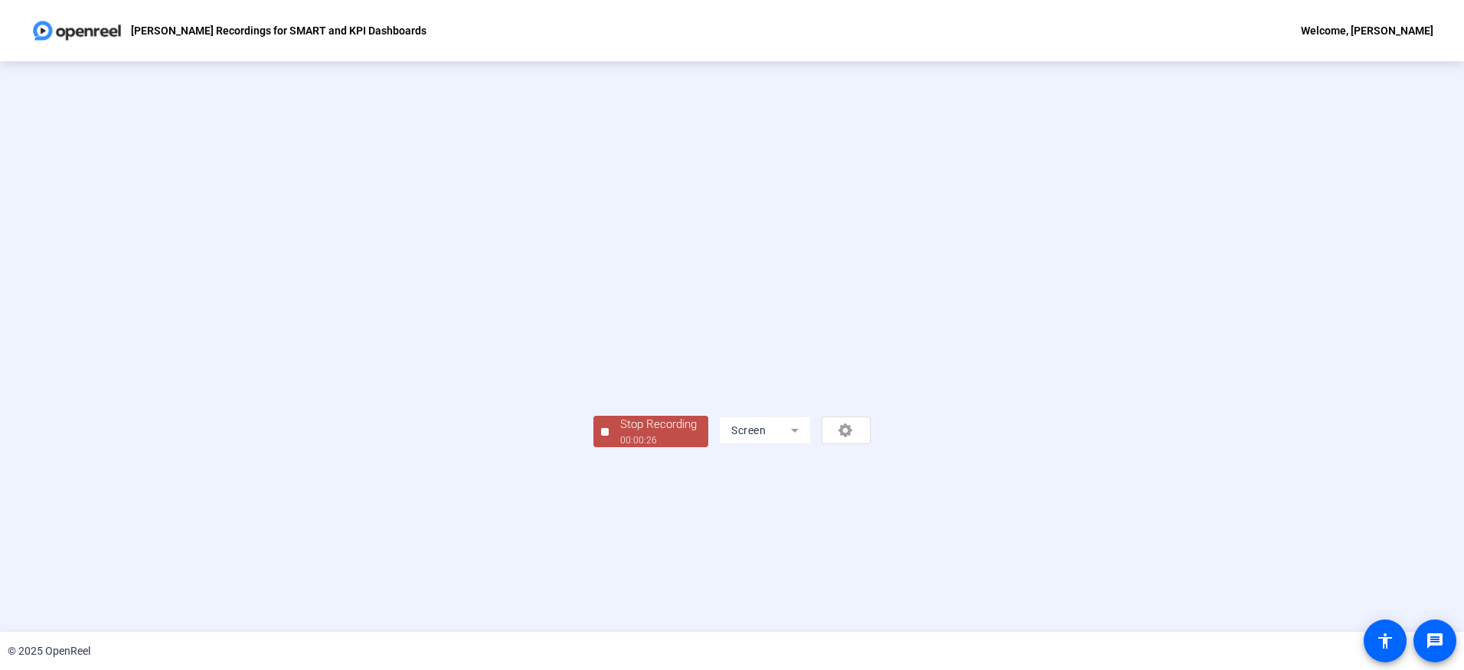
click at [620, 433] on div "Stop Recording" at bounding box center [658, 425] width 77 height 18
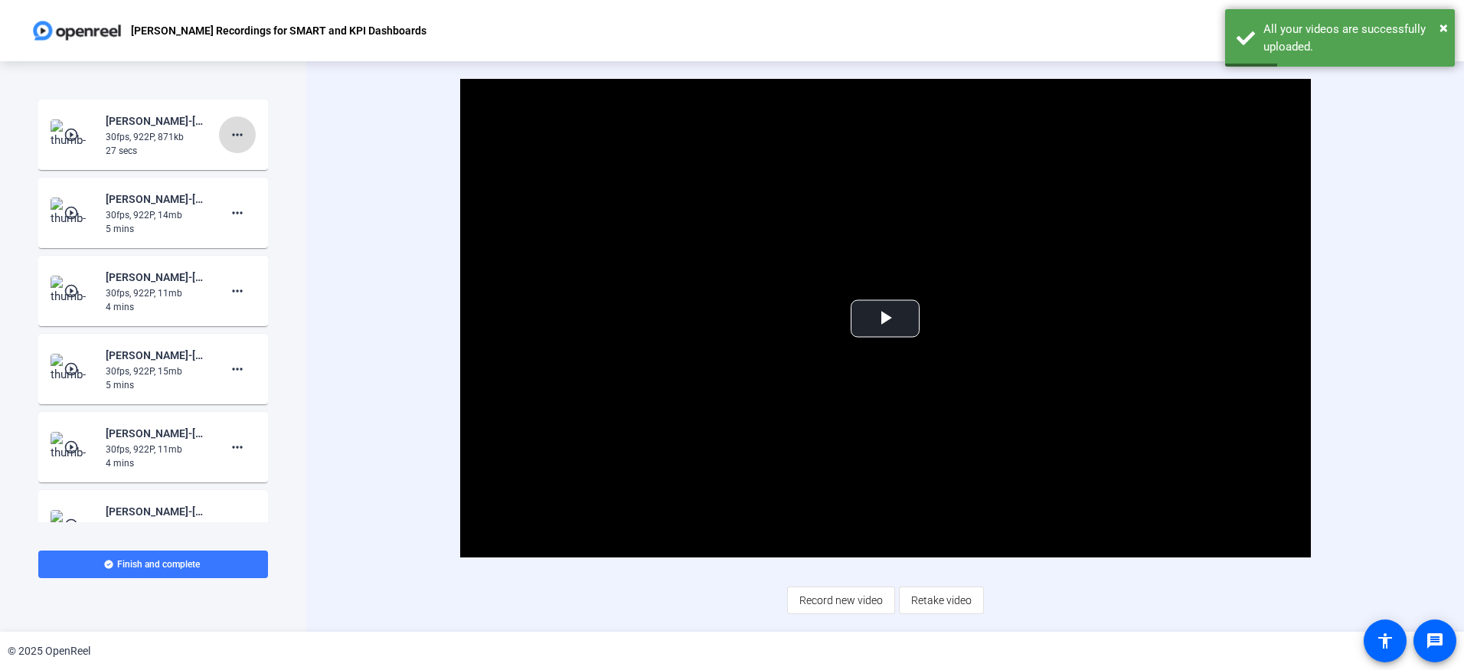
click at [225, 144] on span at bounding box center [237, 134] width 37 height 37
click at [234, 162] on span "Delete clip" at bounding box center [254, 167] width 61 height 18
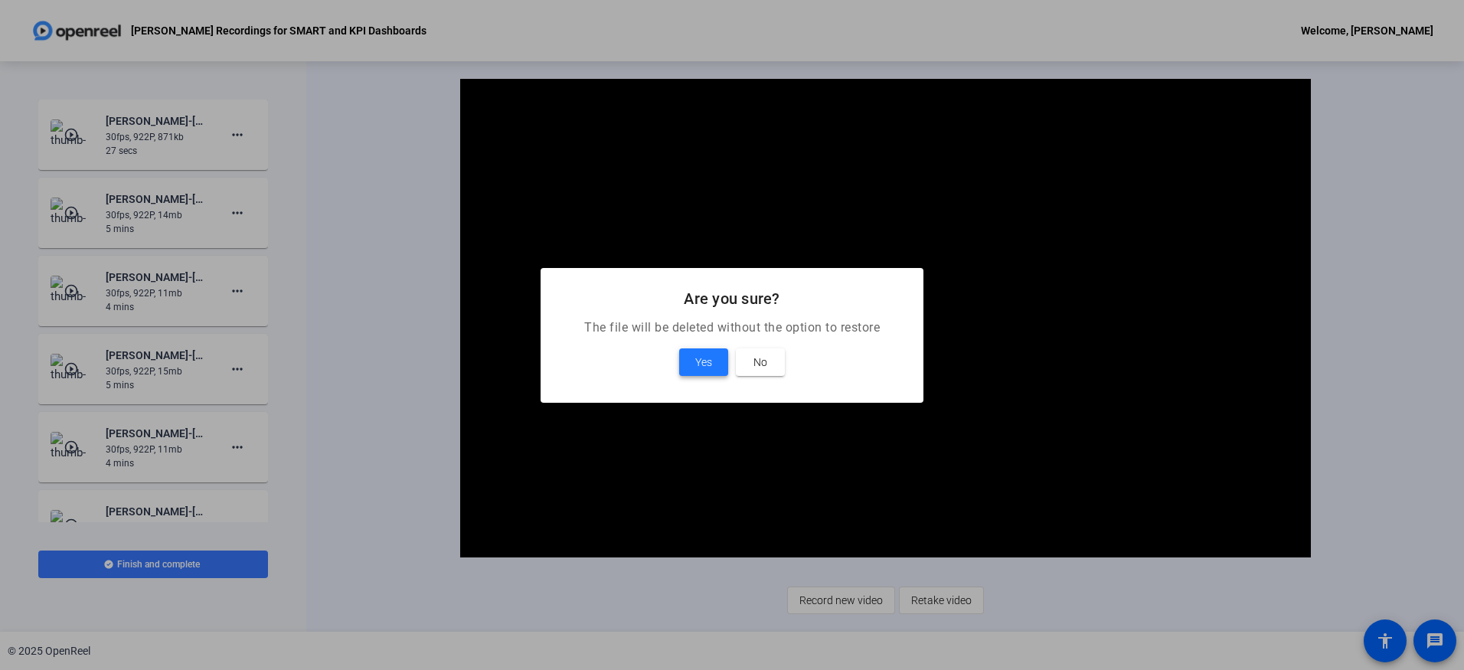
click at [691, 359] on span at bounding box center [703, 362] width 49 height 37
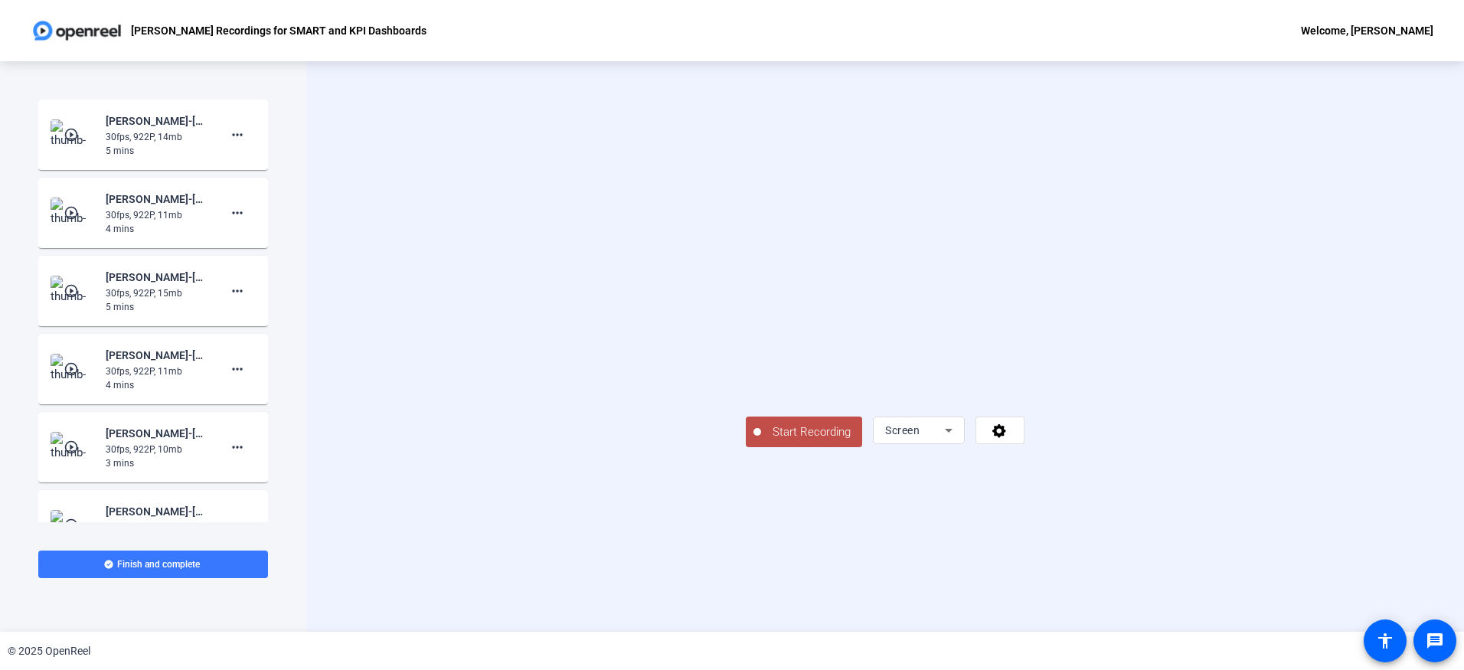
click at [761, 441] on span "Start Recording" at bounding box center [811, 432] width 101 height 18
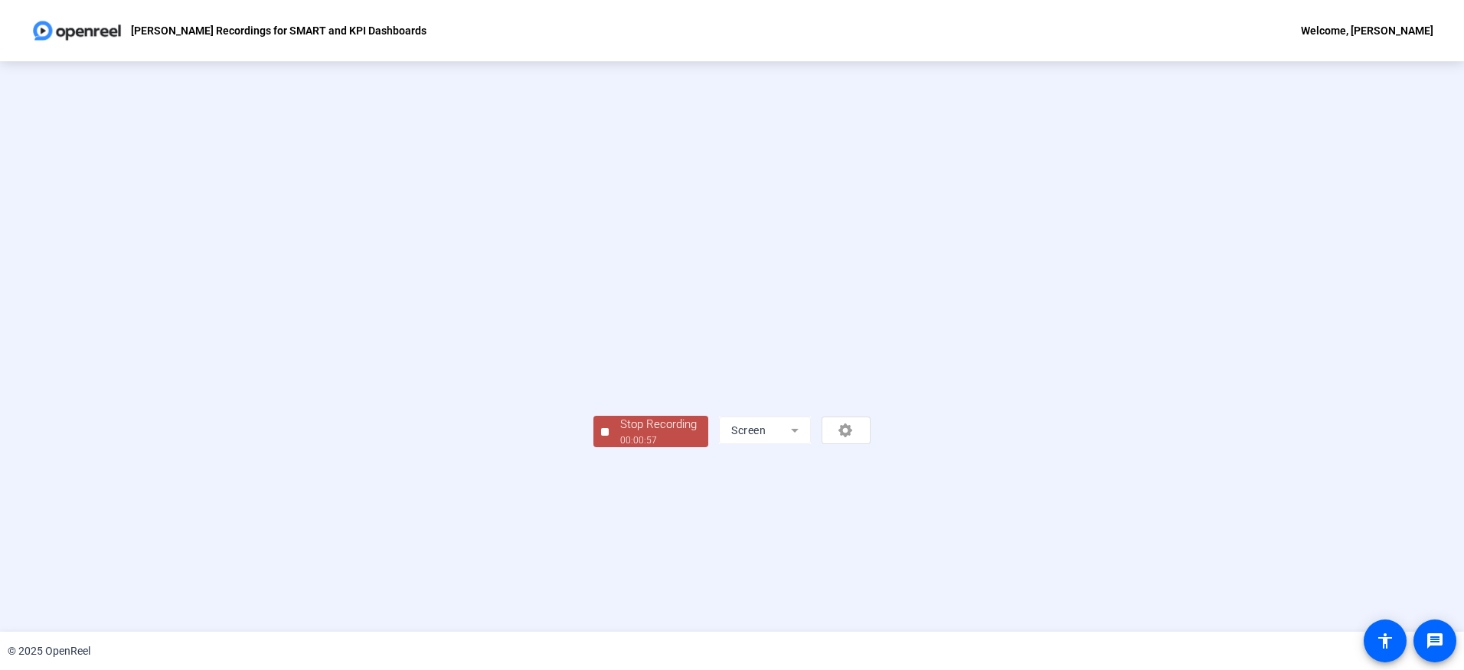
click at [620, 447] on div "00:00:57" at bounding box center [658, 440] width 77 height 14
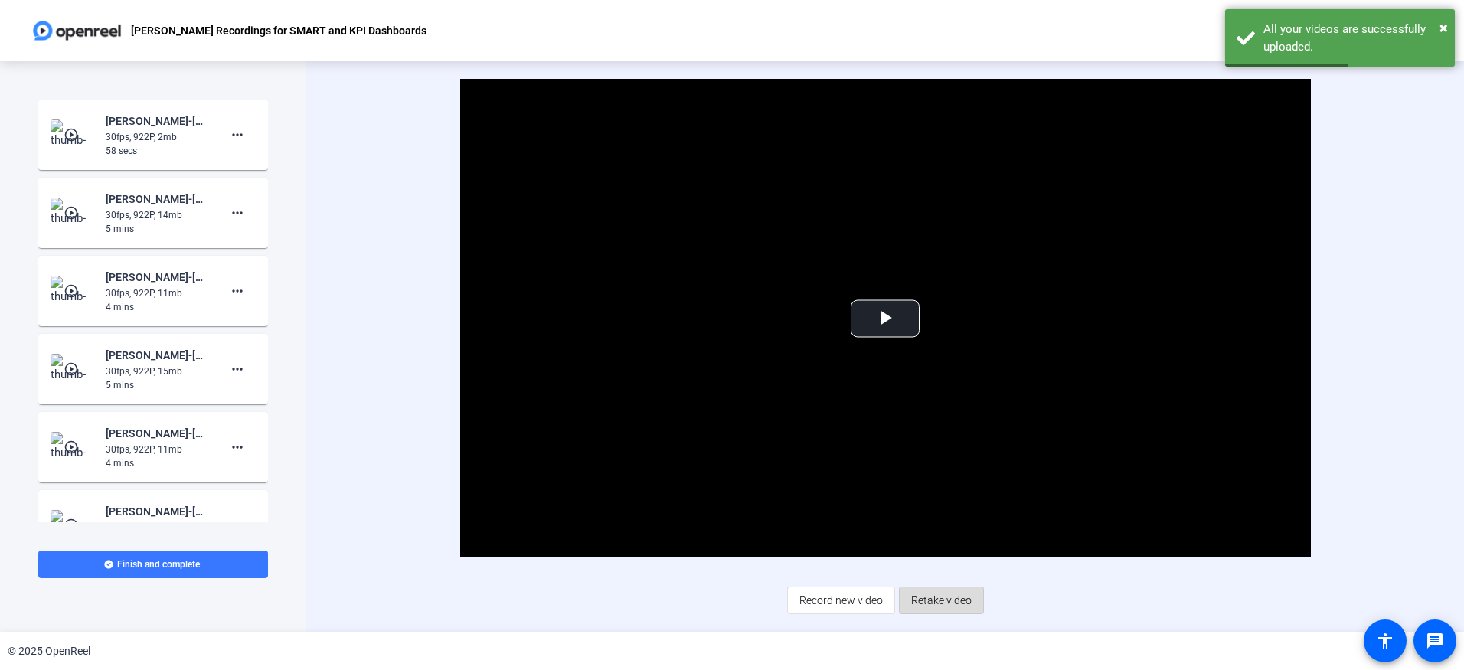
click at [943, 593] on span "Retake video" at bounding box center [941, 600] width 60 height 29
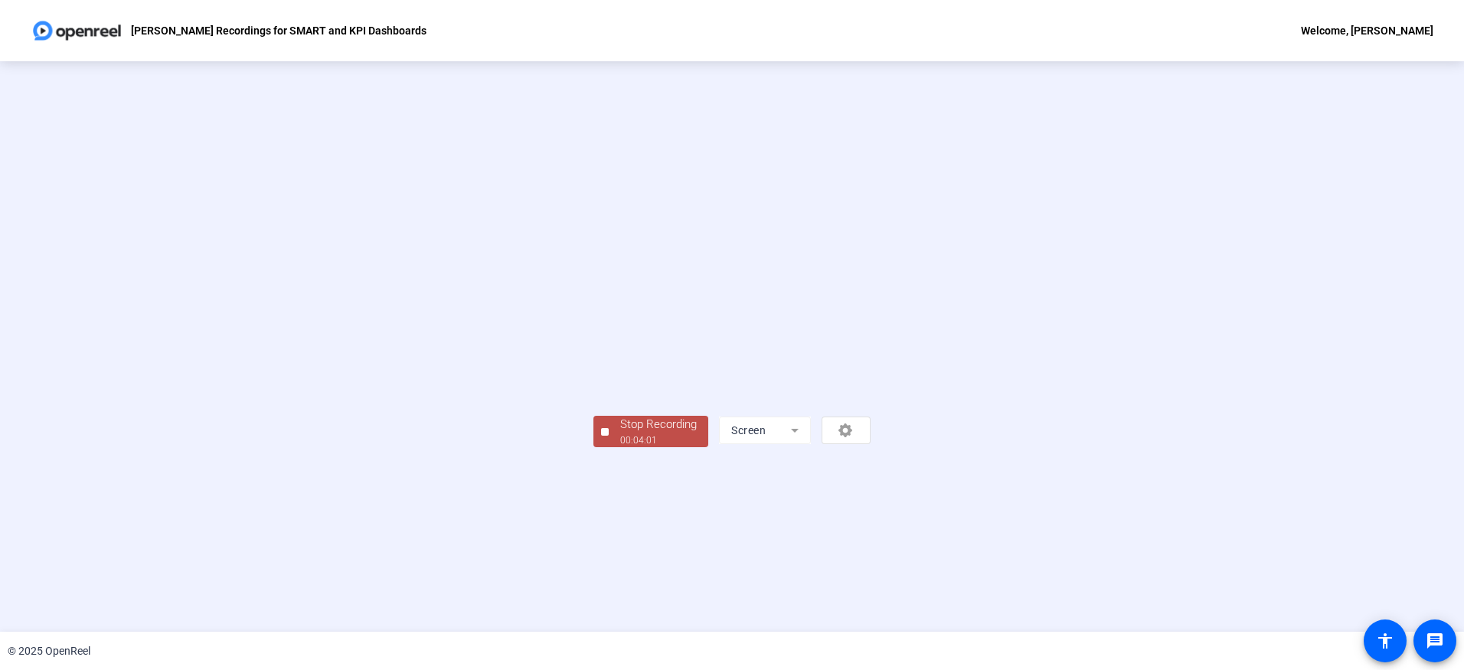
click at [620, 433] on div "Stop Recording" at bounding box center [658, 425] width 77 height 18
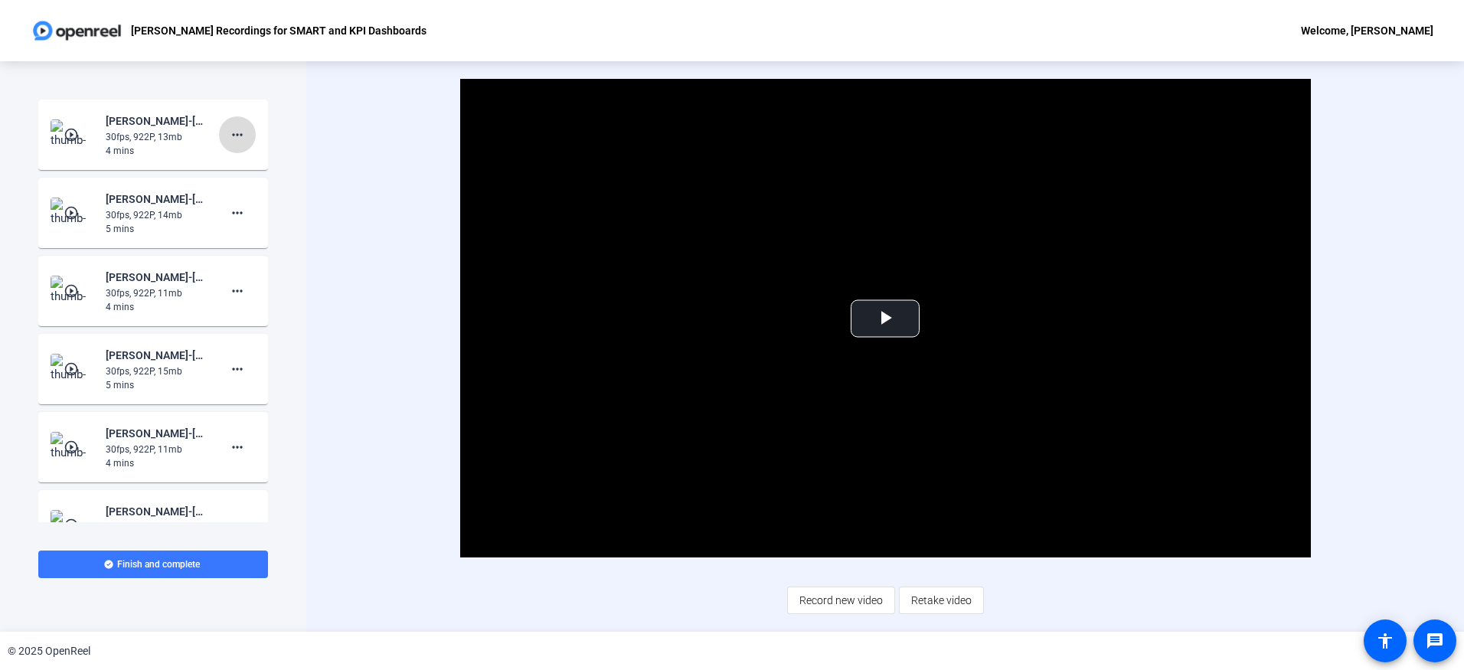
click at [228, 135] on mat-icon "more_horiz" at bounding box center [237, 135] width 18 height 18
click at [230, 203] on span "Add Notes" at bounding box center [254, 205] width 61 height 18
click at [184, 192] on textarea at bounding box center [140, 188] width 154 height 37
type textarea "Crispy SBD1"
click at [244, 194] on mat-icon "save" at bounding box center [248, 197] width 16 height 18
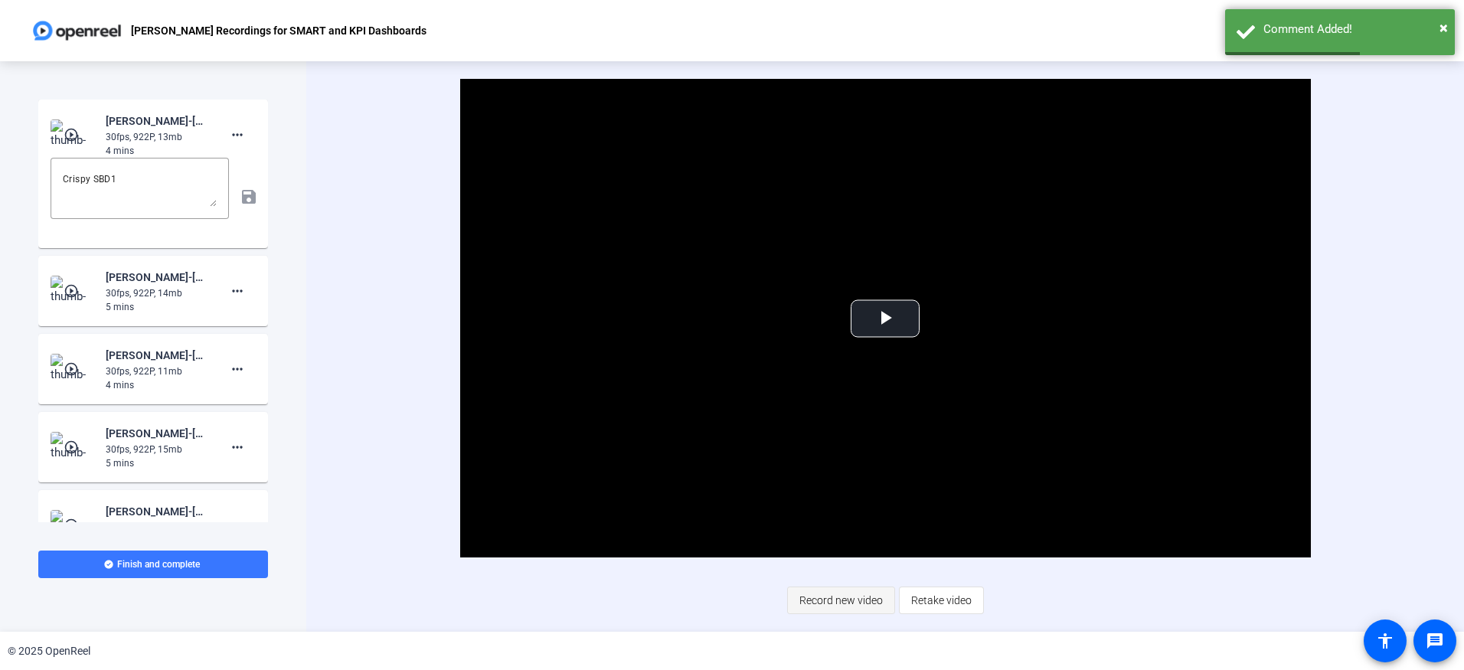
click at [845, 601] on span "Record new video" at bounding box center [840, 600] width 83 height 29
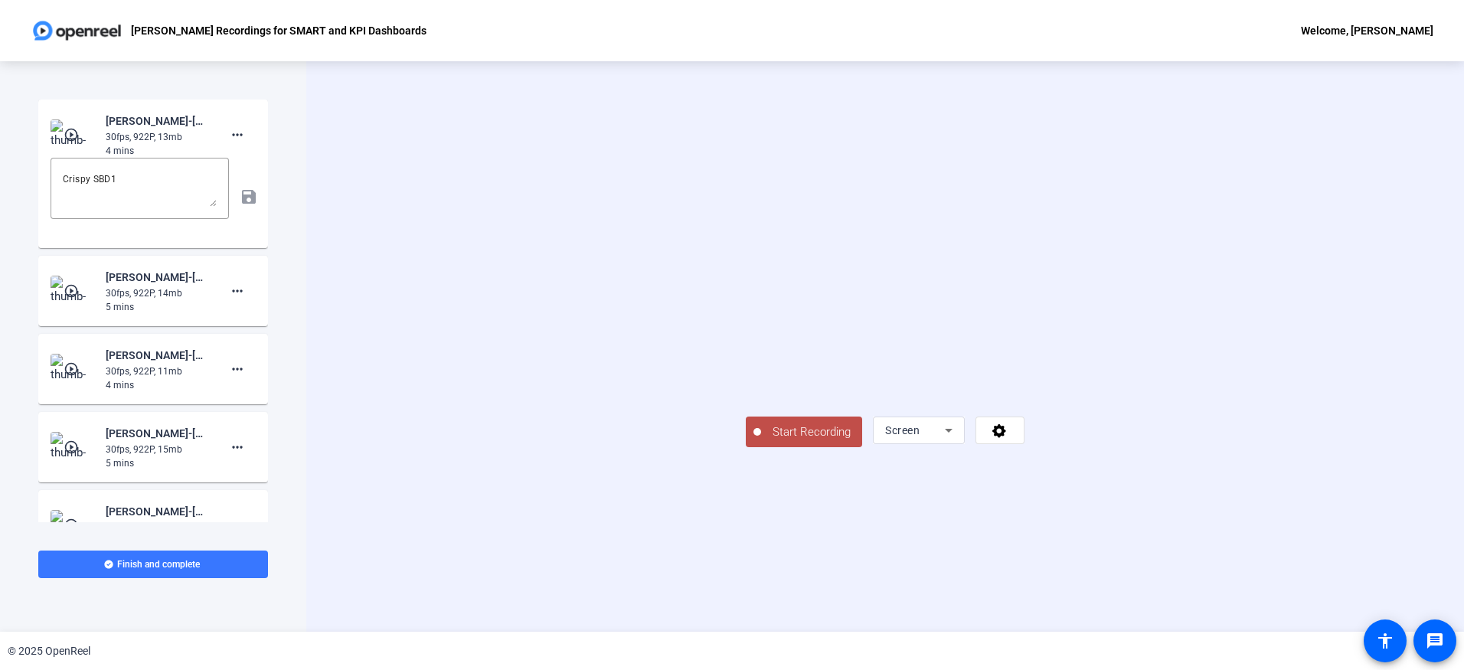
click at [761, 441] on span "Start Recording" at bounding box center [811, 432] width 101 height 18
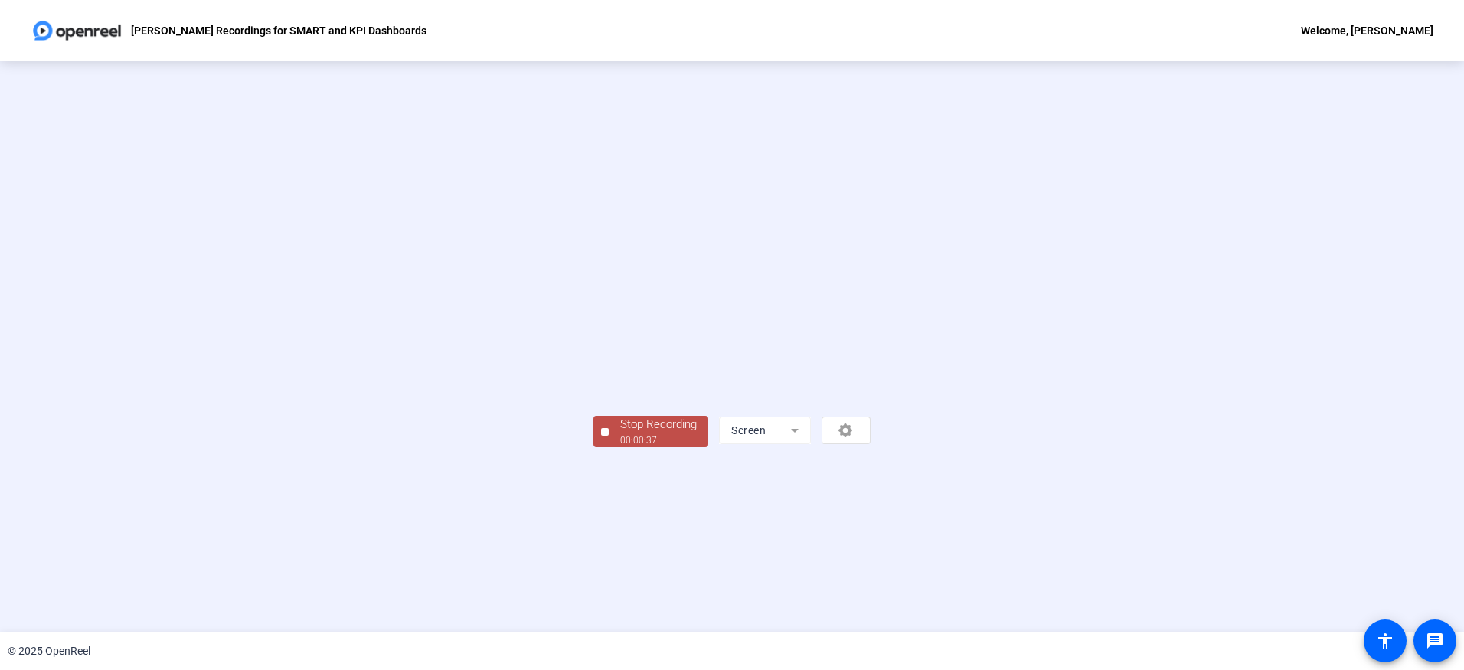
click at [620, 433] on div "Stop Recording" at bounding box center [658, 425] width 77 height 18
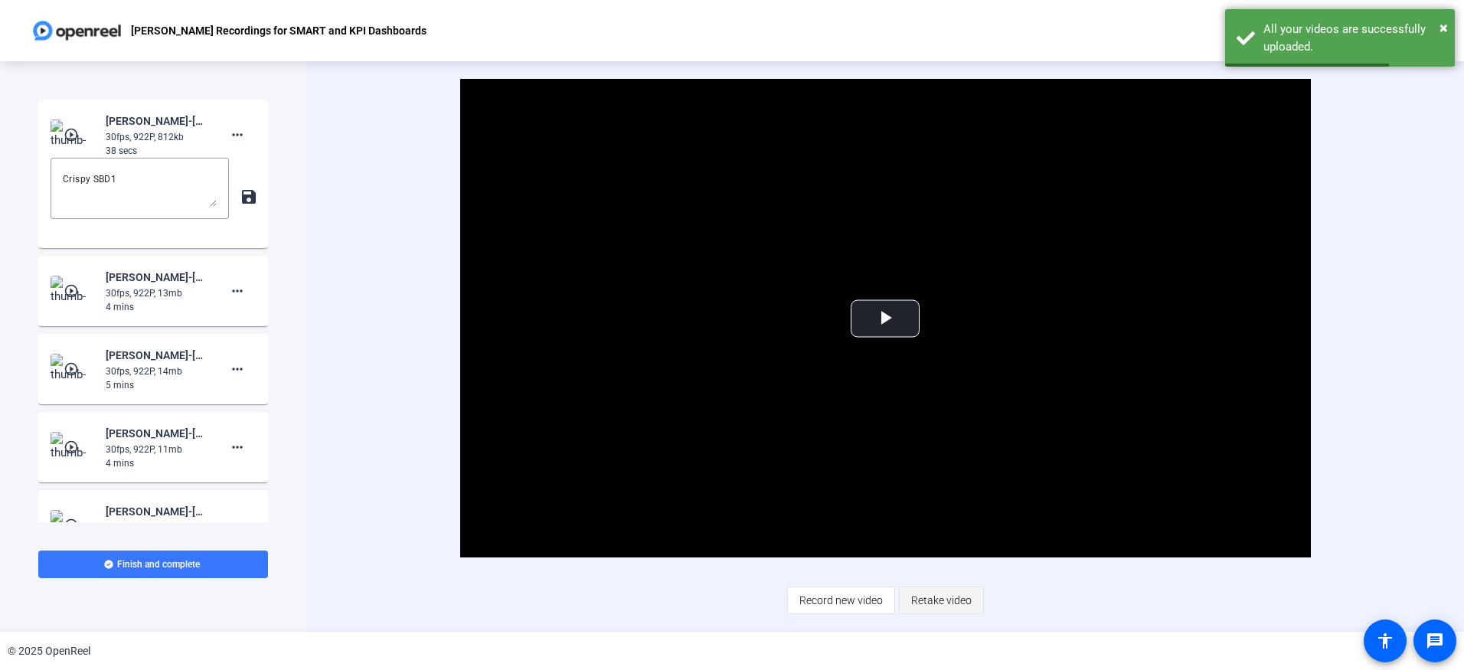
click at [960, 601] on span "Retake video" at bounding box center [941, 600] width 60 height 29
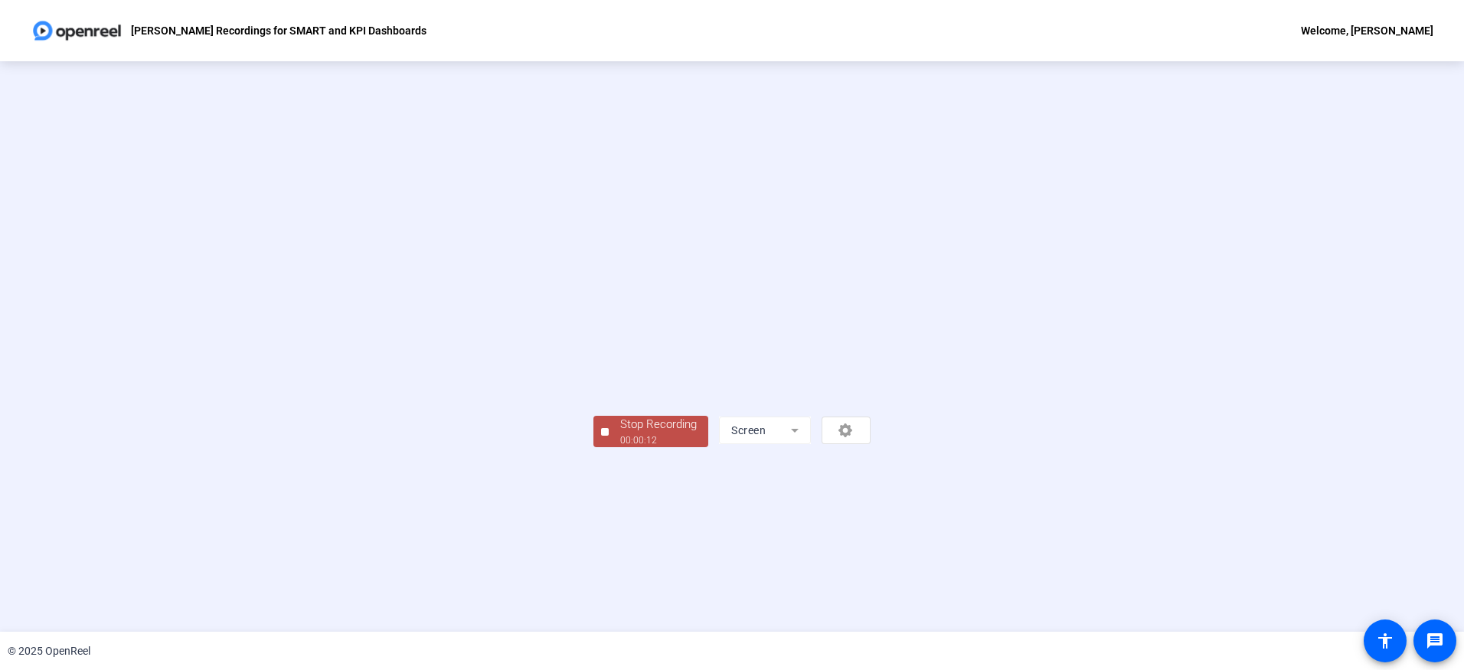
click at [620, 433] on div "Stop Recording" at bounding box center [658, 425] width 77 height 18
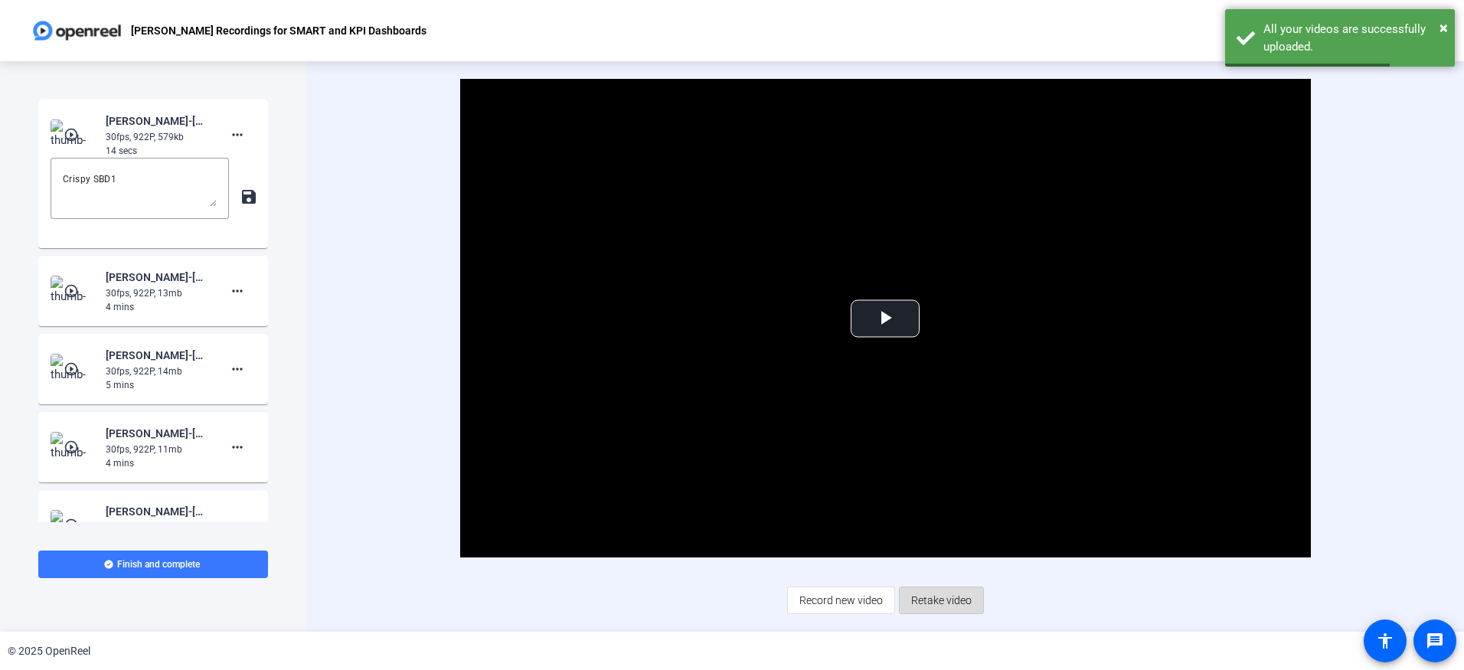
click at [951, 603] on span "Retake video" at bounding box center [941, 600] width 60 height 29
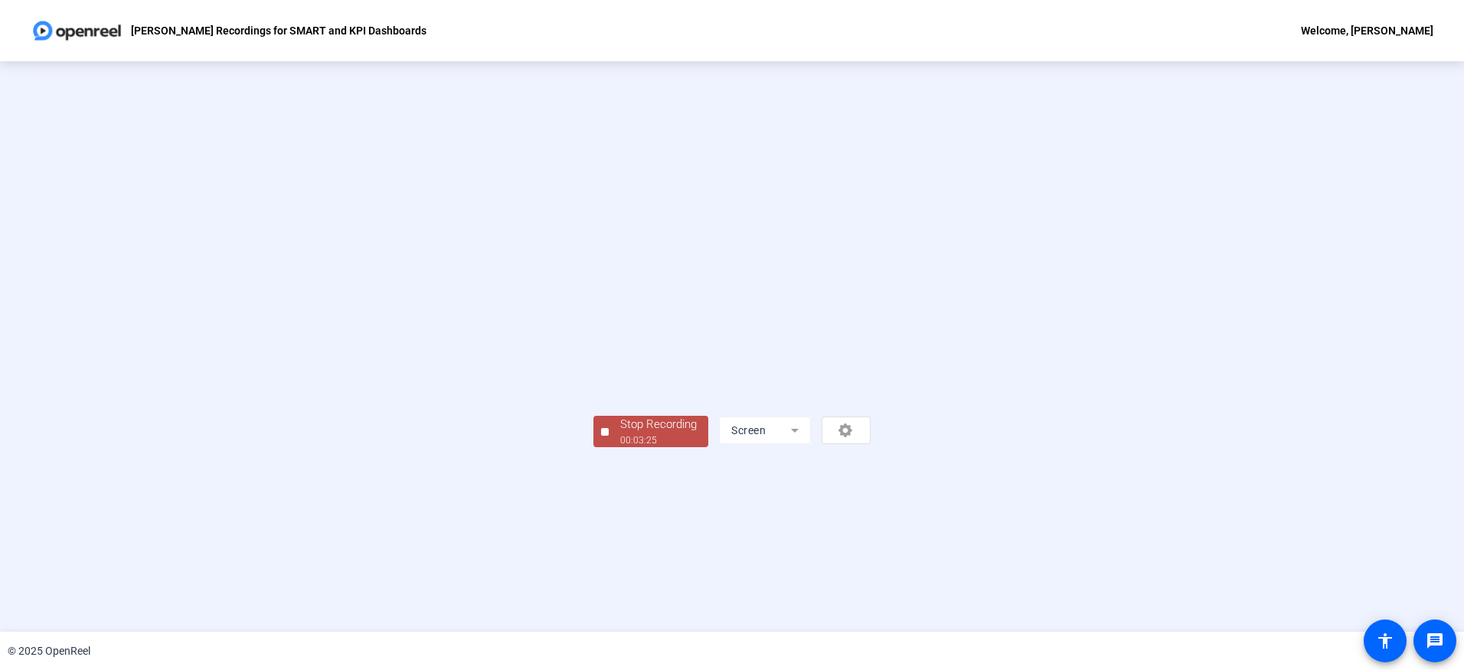
click at [620, 433] on div "Stop Recording" at bounding box center [658, 425] width 77 height 18
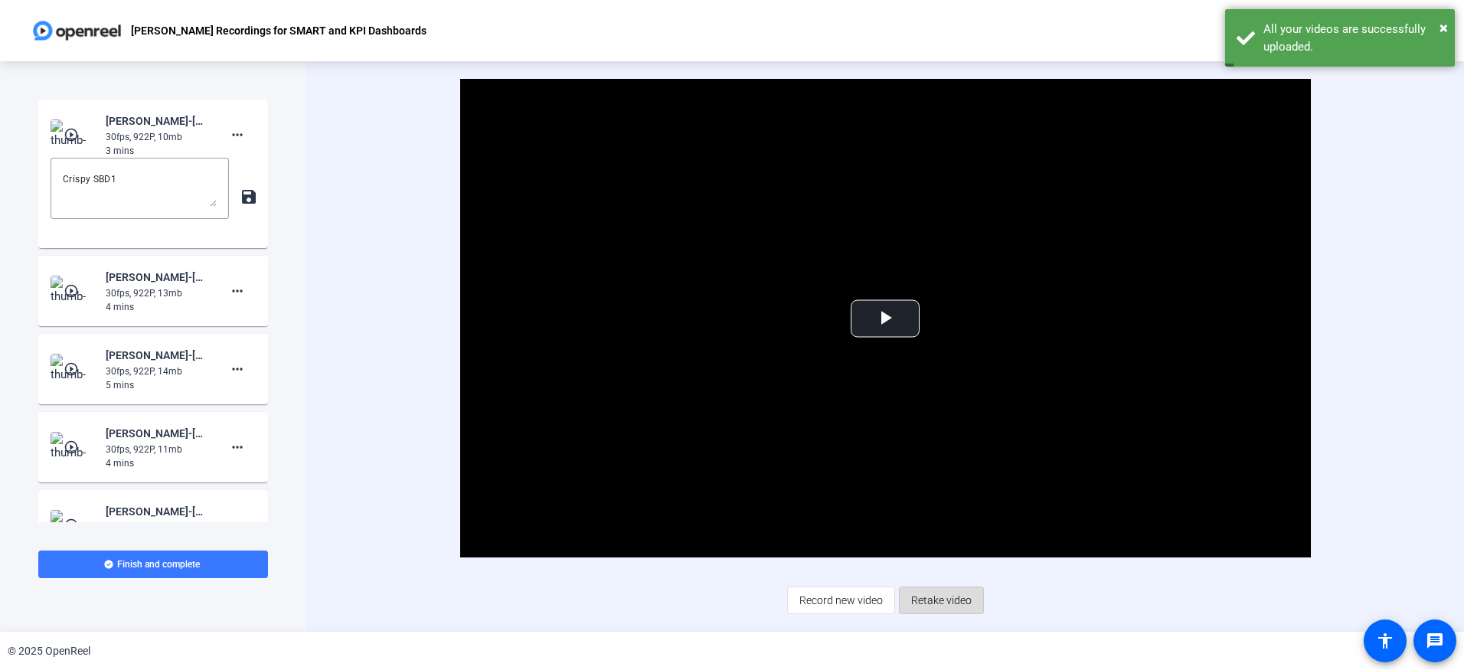
click at [947, 600] on span "Retake video" at bounding box center [941, 600] width 60 height 29
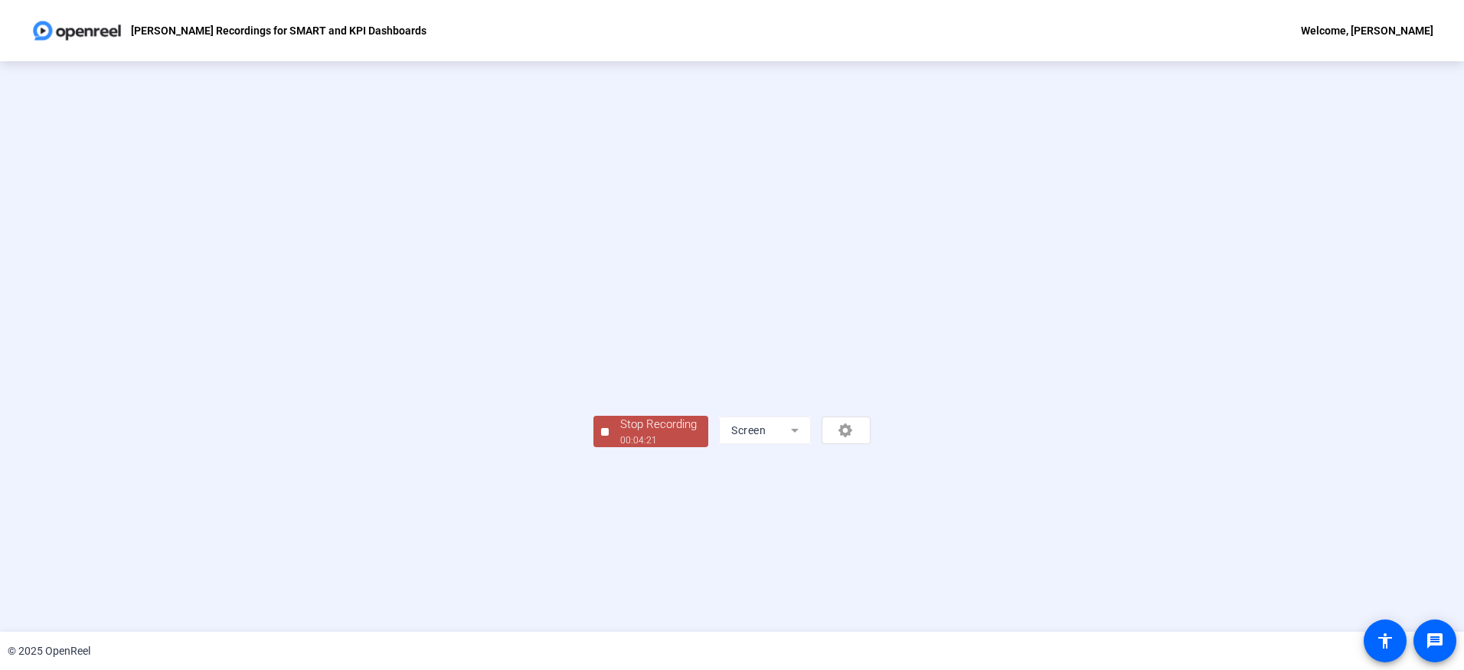
click at [620, 433] on div "Stop Recording" at bounding box center [658, 425] width 77 height 18
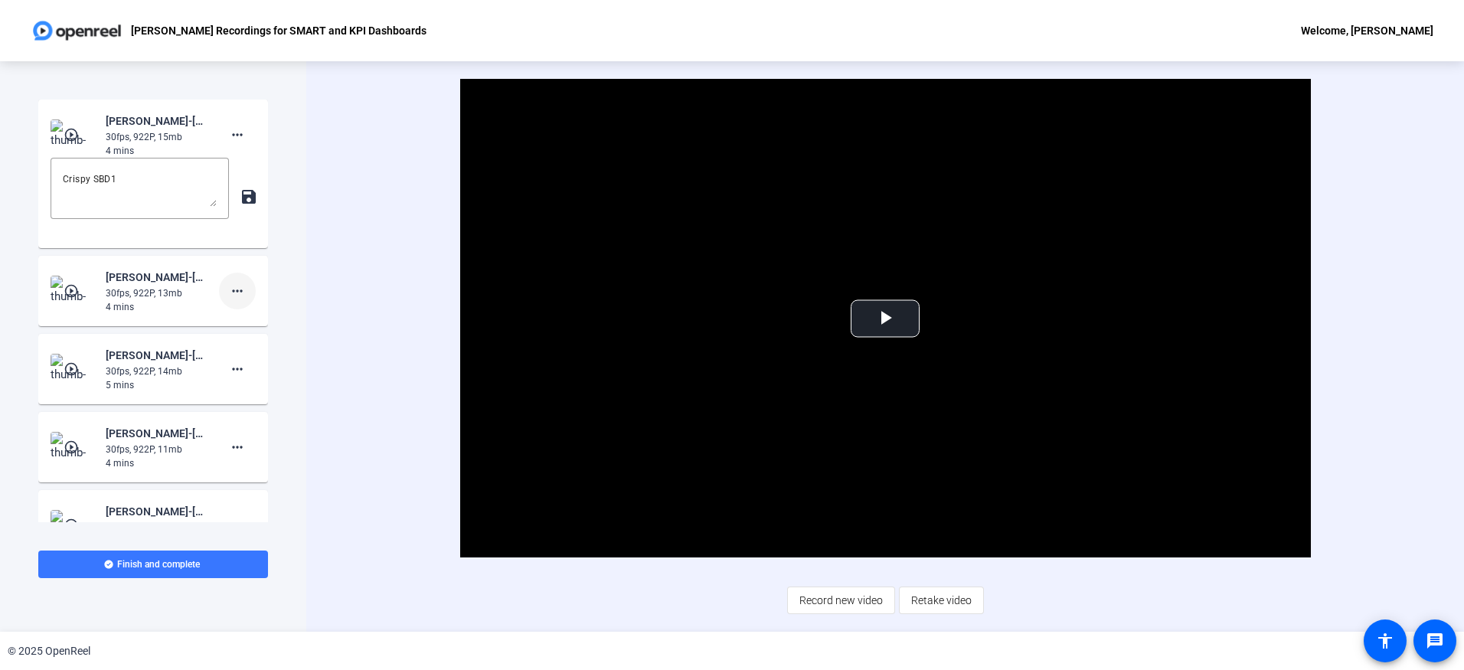
click at [241, 297] on span at bounding box center [237, 291] width 37 height 37
click at [213, 273] on div at bounding box center [732, 335] width 1464 height 670
click at [231, 291] on mat-icon "more_horiz" at bounding box center [237, 291] width 18 height 18
click at [244, 358] on span "Show Notes" at bounding box center [254, 361] width 61 height 18
click at [136, 332] on textarea at bounding box center [140, 344] width 154 height 37
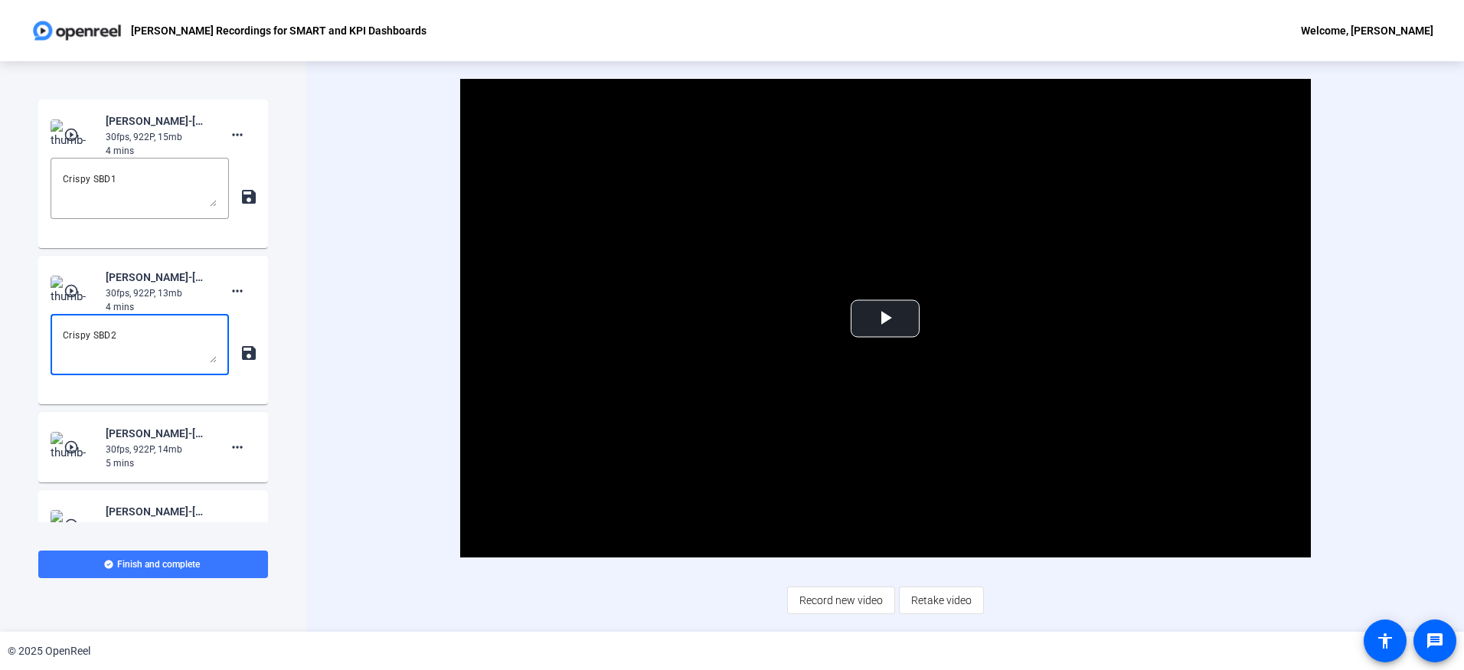
type textarea "Crispy SBD2"
click at [331, 520] on div "Video Player is loading. Play Video Play Mute Current Time 0:00 / Duration 4:22…" at bounding box center [885, 346] width 1158 height 570
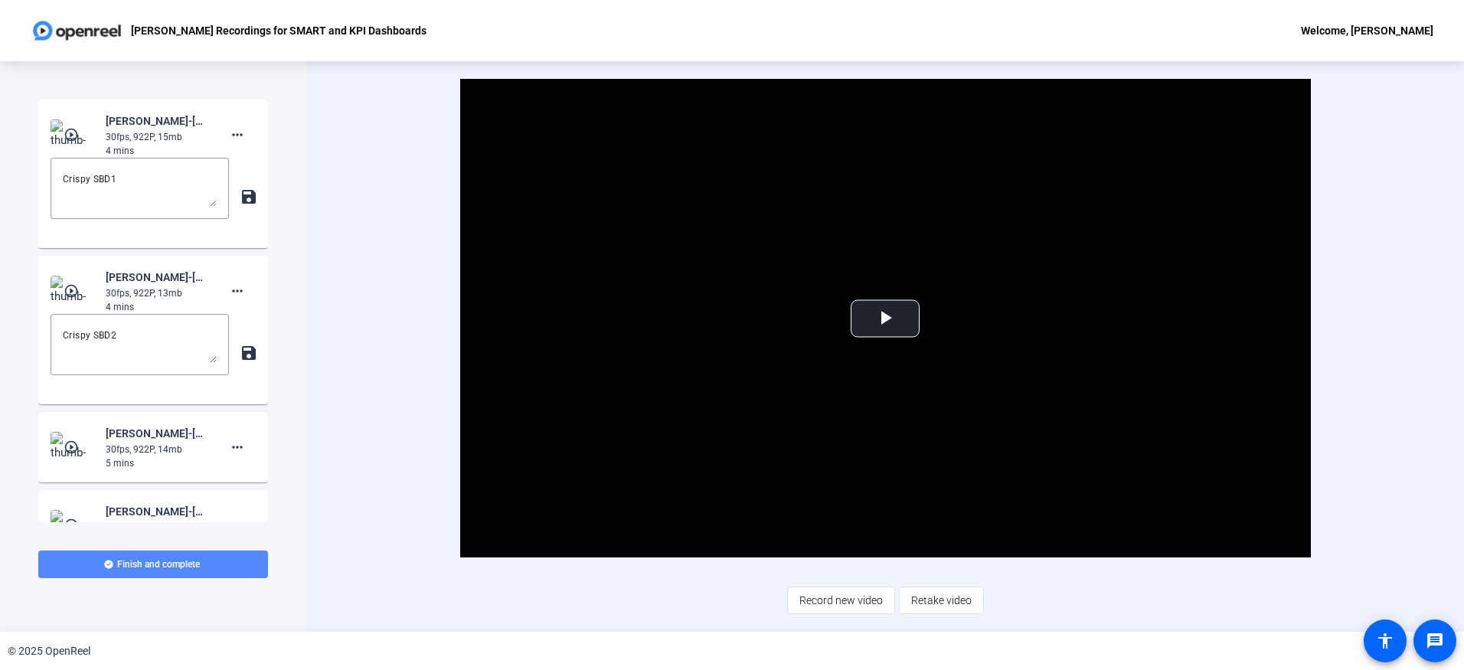
click at [192, 564] on span "Finish and complete" at bounding box center [158, 564] width 83 height 12
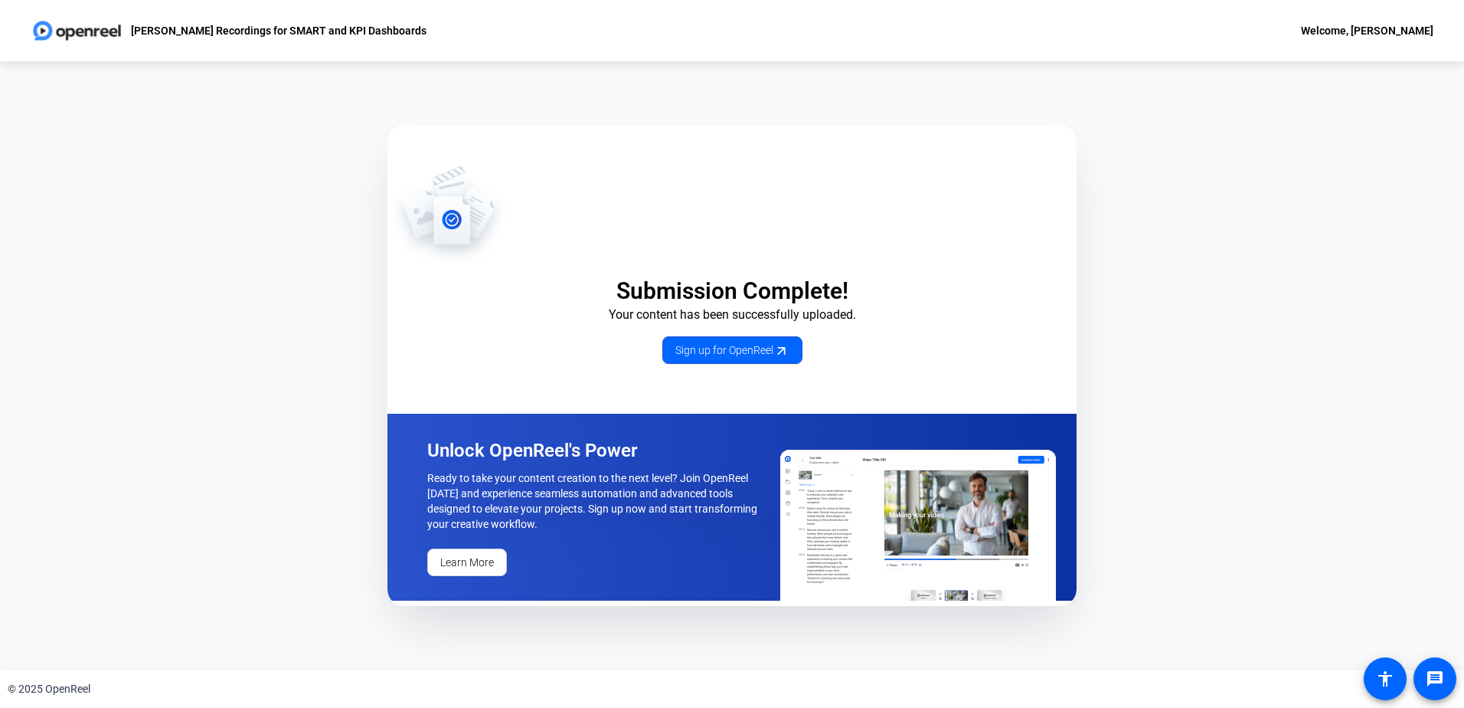
click at [1185, 323] on div "Submission Complete! Your content has been successfully uploaded. Sign up for O…" at bounding box center [732, 365] width 1464 height 608
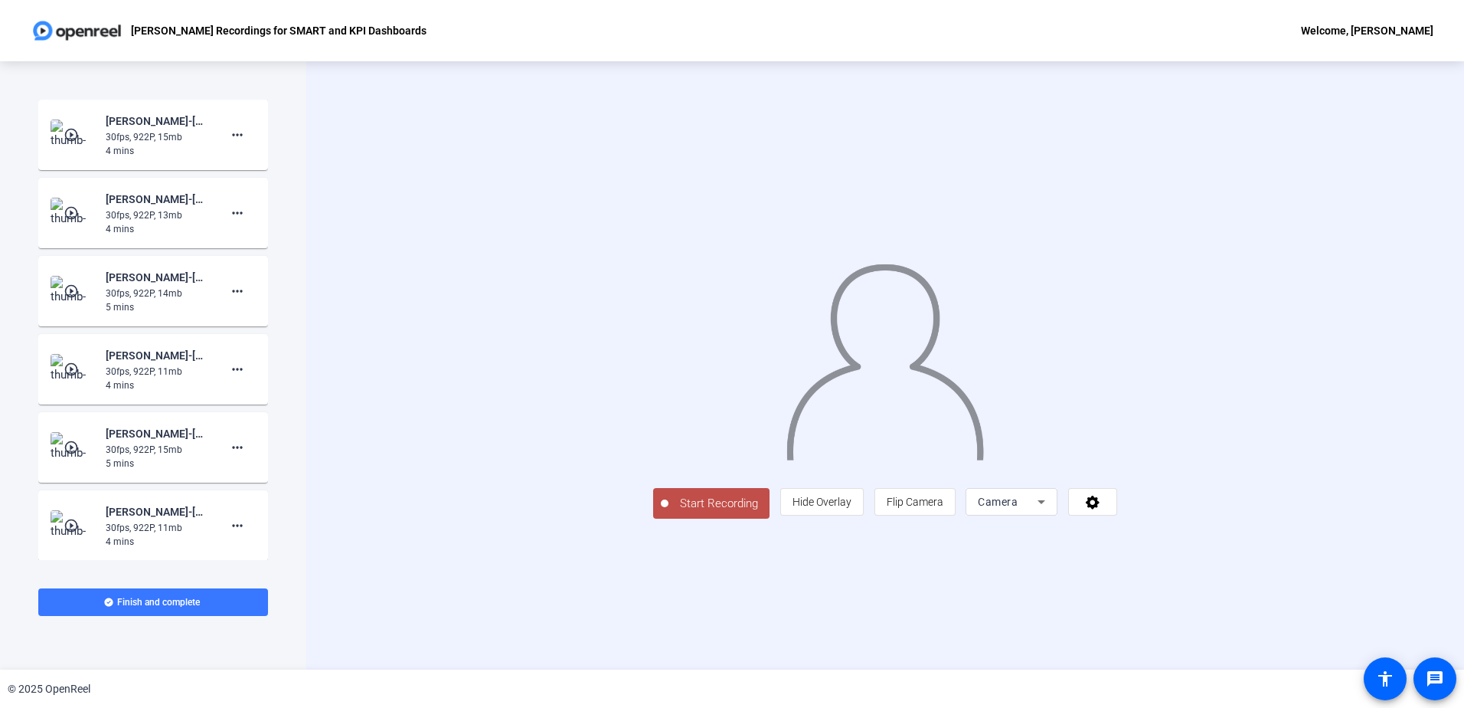
click at [1018, 508] on span "Camera" at bounding box center [998, 501] width 40 height 12
click at [1178, 538] on span "Screen" at bounding box center [1179, 532] width 29 height 18
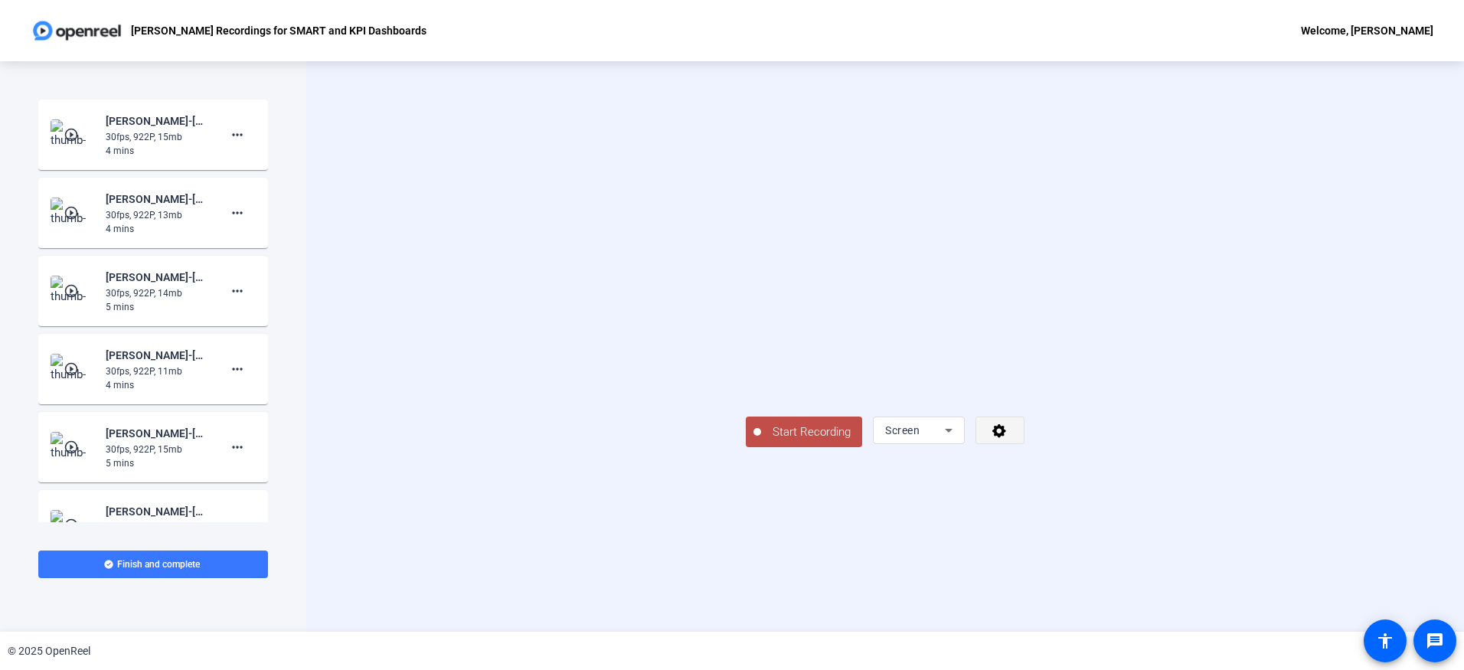
click at [1024, 449] on span at bounding box center [999, 430] width 47 height 37
click at [1282, 599] on div at bounding box center [732, 335] width 1464 height 670
click at [761, 441] on span "Start Recording" at bounding box center [811, 432] width 101 height 18
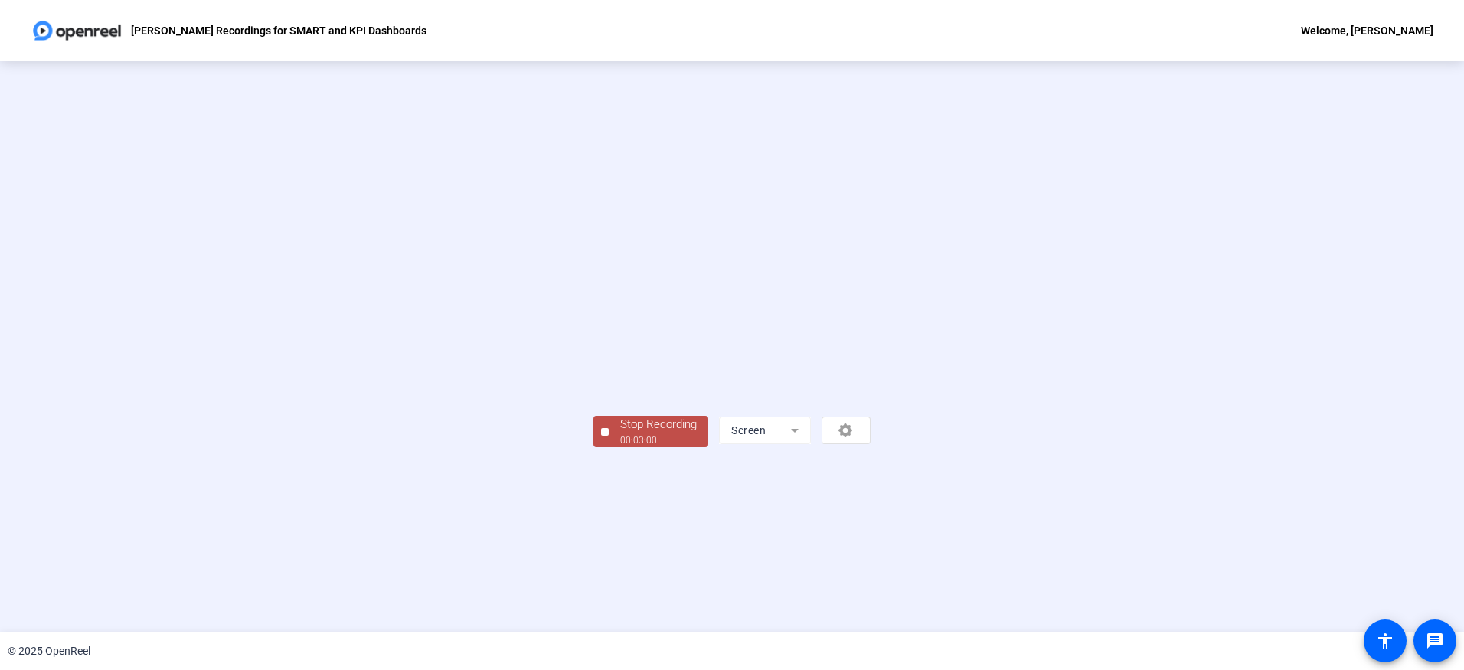
click at [620, 433] on div "Stop Recording" at bounding box center [658, 425] width 77 height 18
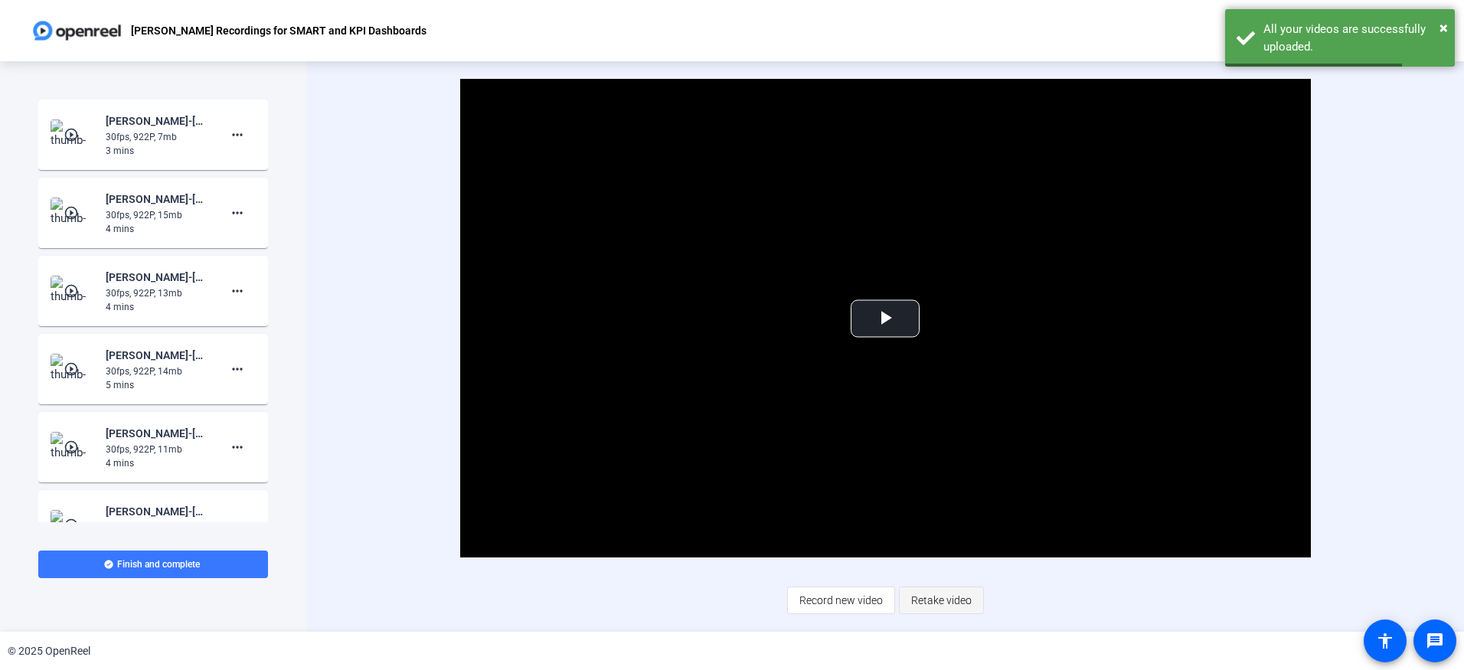
click at [944, 601] on span "Retake video" at bounding box center [941, 600] width 60 height 29
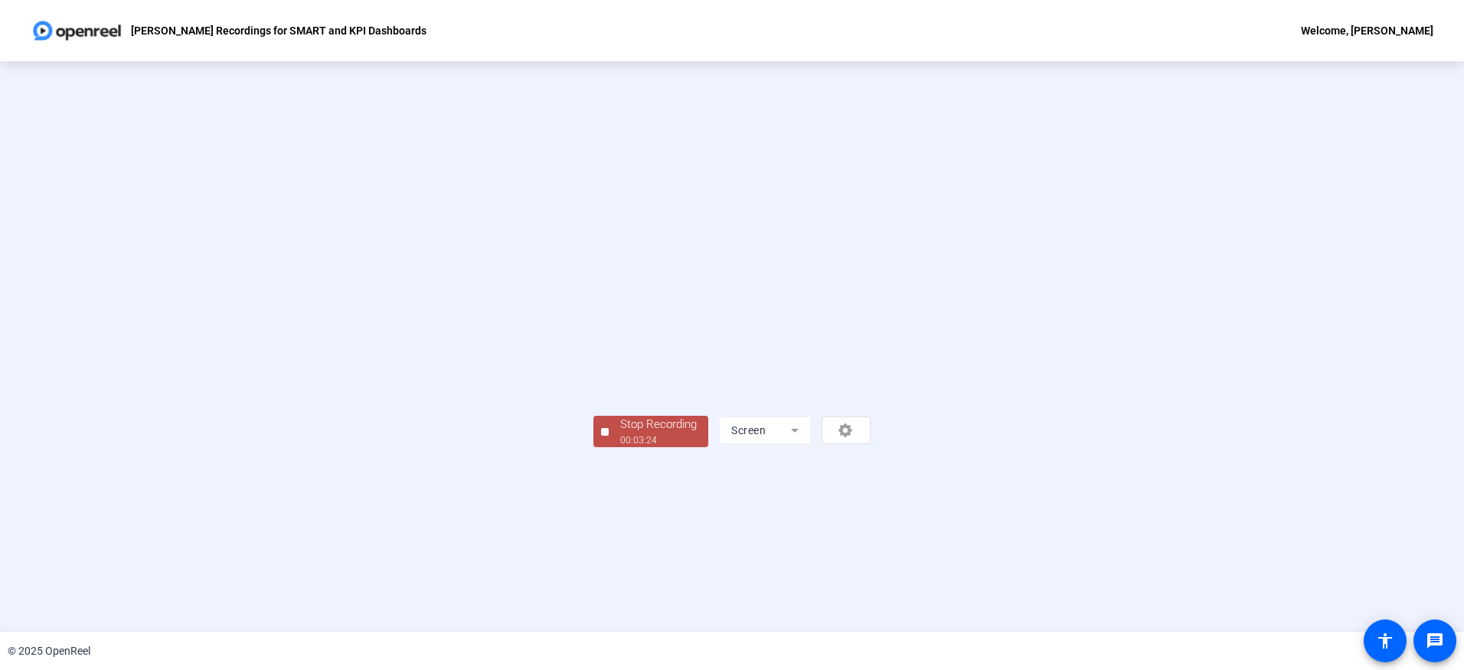
click at [620, 433] on div "Stop Recording" at bounding box center [658, 425] width 77 height 18
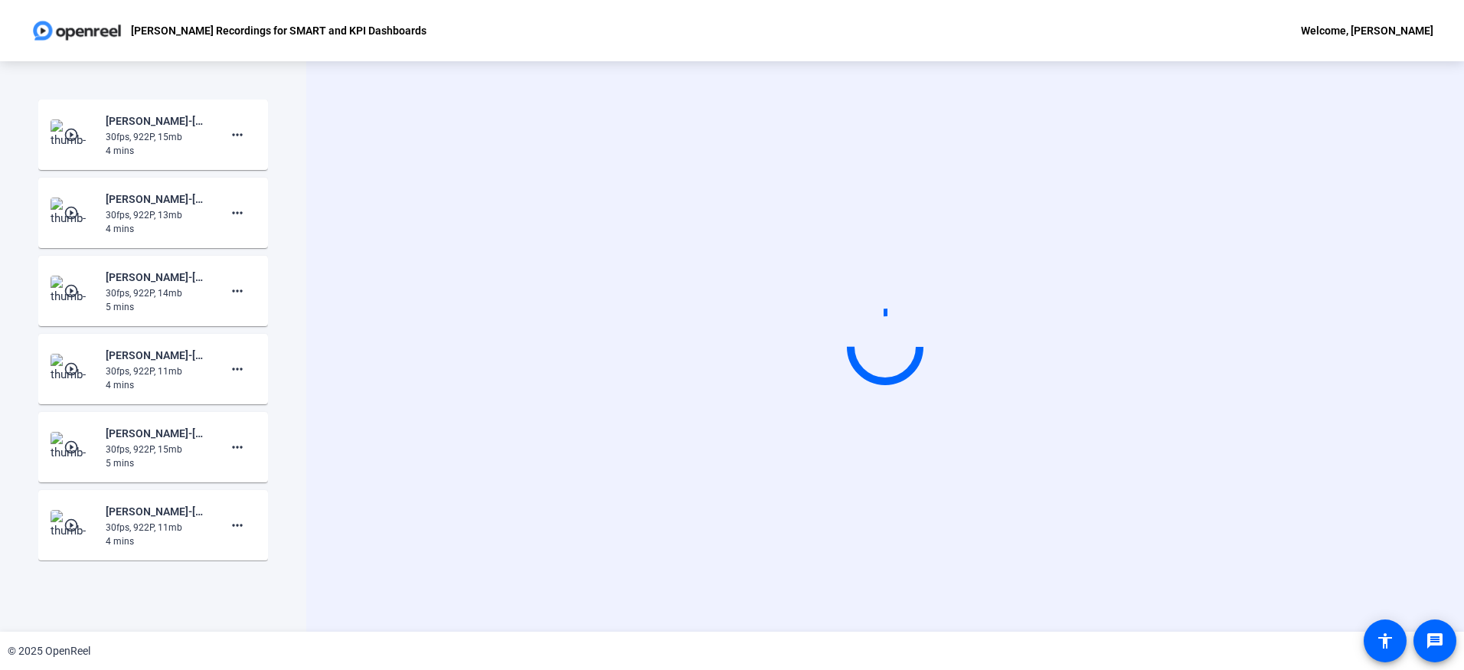
click at [380, 517] on div "Start Recording Screen" at bounding box center [885, 346] width 1158 height 570
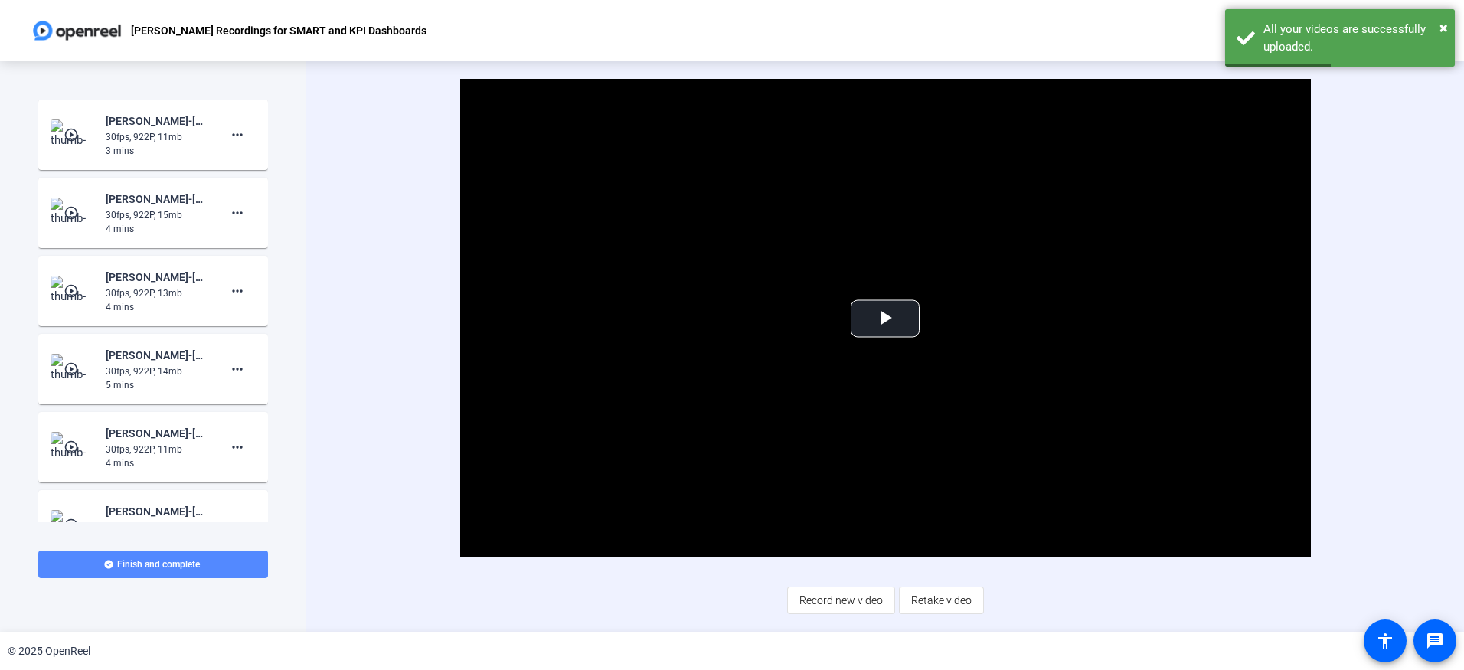
click at [172, 567] on span "Finish and complete" at bounding box center [158, 564] width 83 height 12
